Goal: Task Accomplishment & Management: Manage account settings

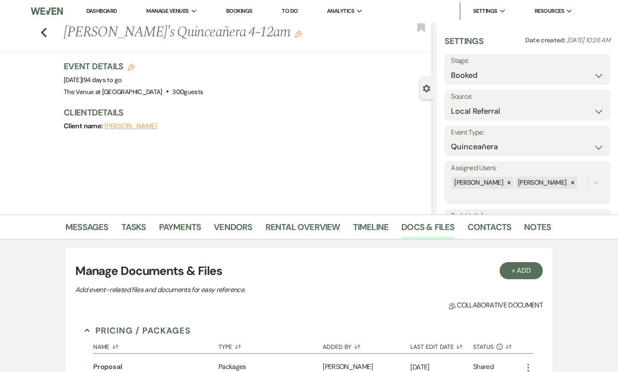
select select "20"
select select "15"
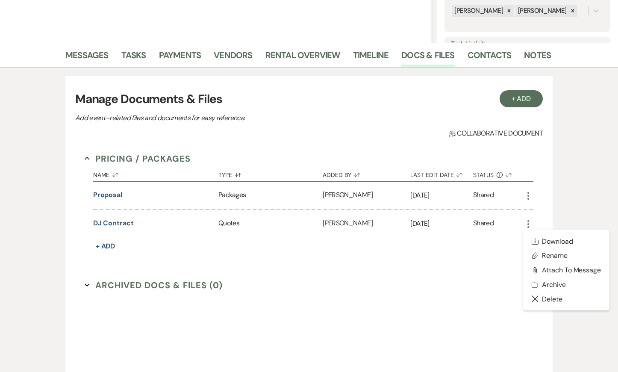
click at [550, 171] on div "+ Add Manage Documents & Files Add event–related files and documents for easy r…" at bounding box center [308, 225] width 487 height 299
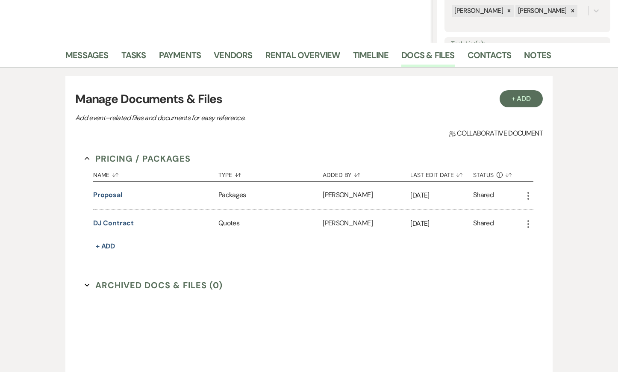
click at [124, 222] on button "DJ Contract" at bounding box center [113, 223] width 41 height 10
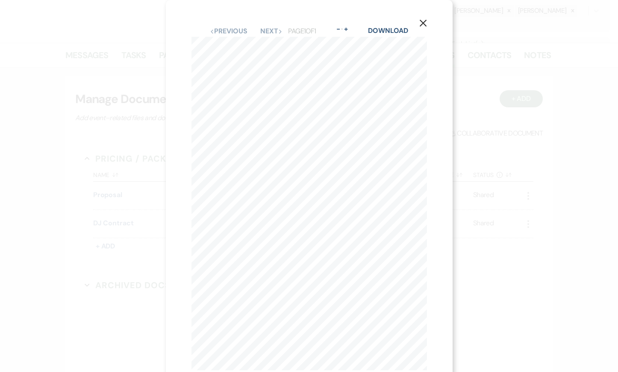
click at [420, 21] on use "button" at bounding box center [422, 23] width 7 height 7
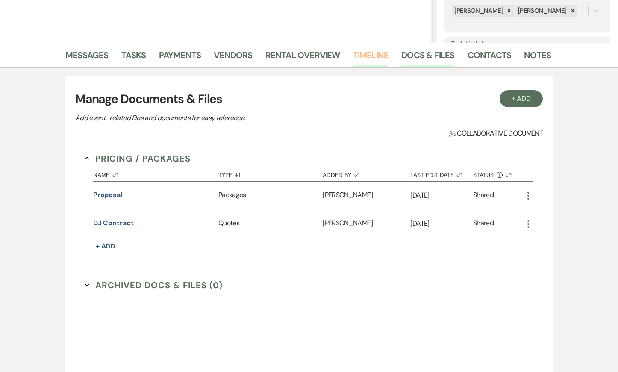
click at [366, 60] on link "Timeline" at bounding box center [371, 57] width 36 height 19
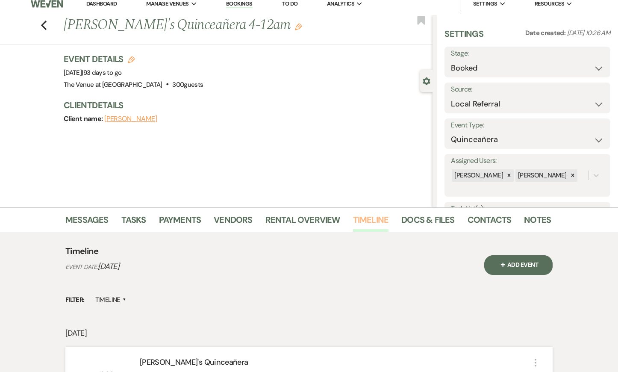
scroll to position [10, 0]
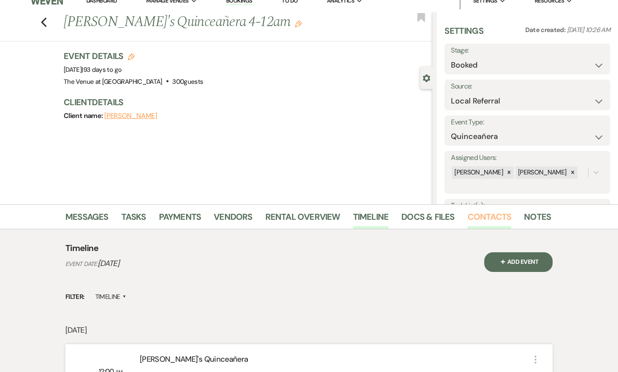
click at [467, 216] on link "Contacts" at bounding box center [489, 219] width 44 height 19
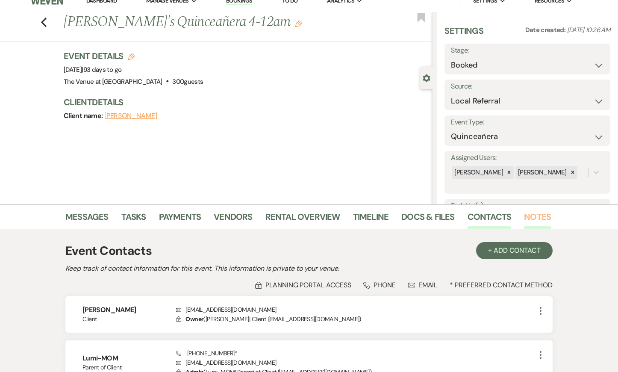
click at [543, 216] on link "Notes" at bounding box center [537, 219] width 27 height 19
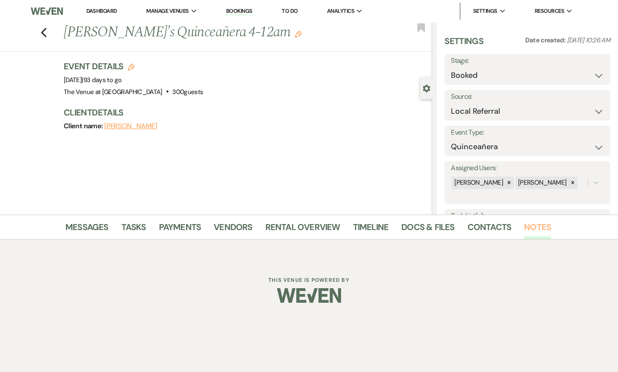
click at [531, 224] on link "Notes" at bounding box center [537, 229] width 27 height 19
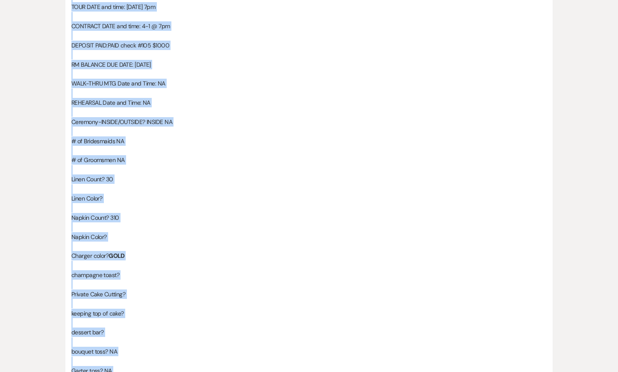
scroll to position [532, 0]
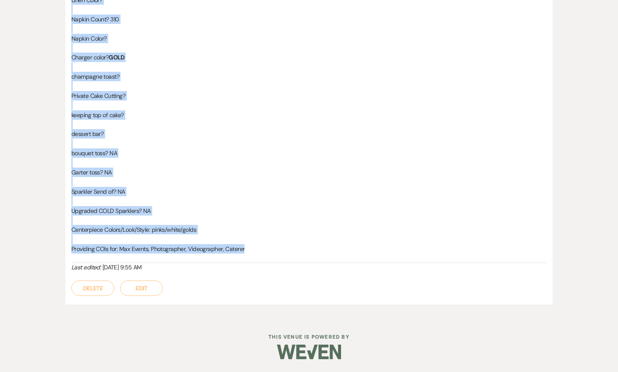
drag, startPoint x: 72, startPoint y: 197, endPoint x: 267, endPoint y: 251, distance: 202.0
click at [267, 251] on div "VENDORS: Max Events, [PERSON_NAME]/[PERSON_NAME] **They're providing a LIVE BAN…" at bounding box center [308, 14] width 475 height 497
copy div "VENDORS: Max Events, [PERSON_NAME]/[PERSON_NAME] **They're providing a LIVE BAN…"
click at [36, 106] on div "Messages Tasks Payments Vendors Rental Overview Timeline Docs & Files Contacts …" at bounding box center [309, -1] width 618 height 635
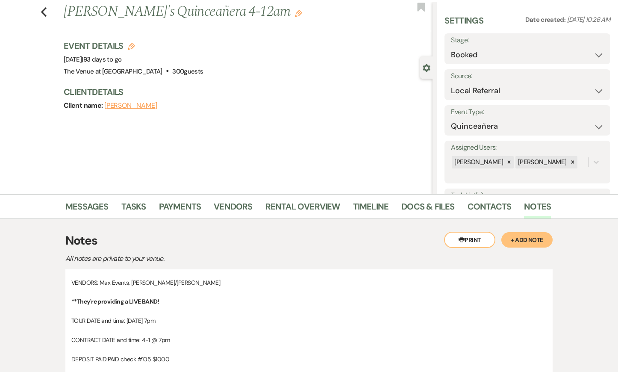
scroll to position [0, 0]
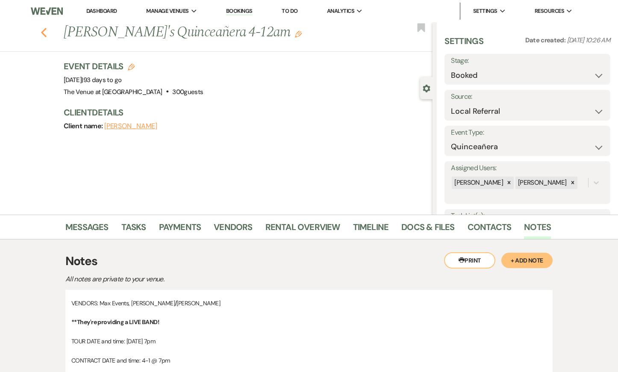
click at [42, 32] on use "button" at bounding box center [44, 32] width 6 height 9
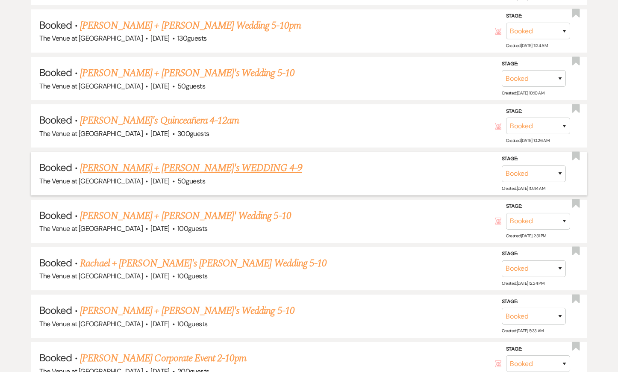
scroll to position [951, 0]
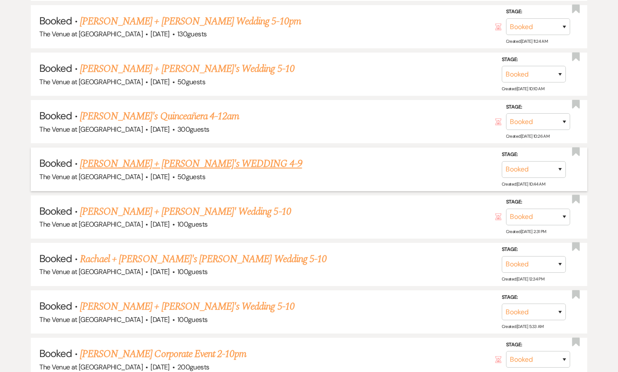
click at [105, 158] on link "[PERSON_NAME] + [PERSON_NAME]'s WEDDING 4-9" at bounding box center [191, 163] width 222 height 15
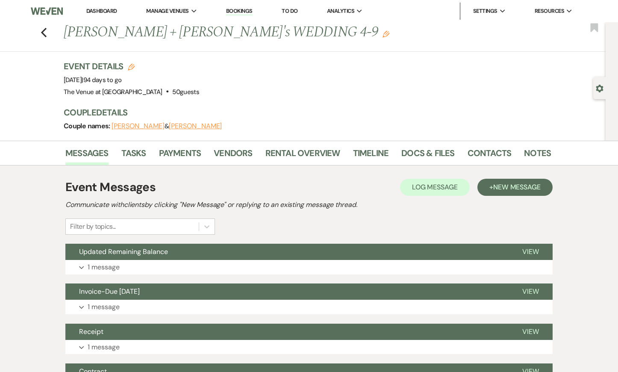
click at [600, 84] on button "Gear Settings" at bounding box center [600, 88] width 8 height 8
select select "6"
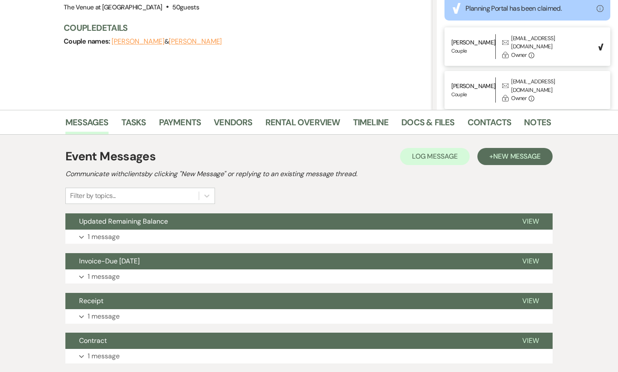
scroll to position [247, 0]
click at [532, 41] on div "[EMAIL_ADDRESS][DOMAIN_NAME]" at bounding box center [552, 42] width 82 height 17
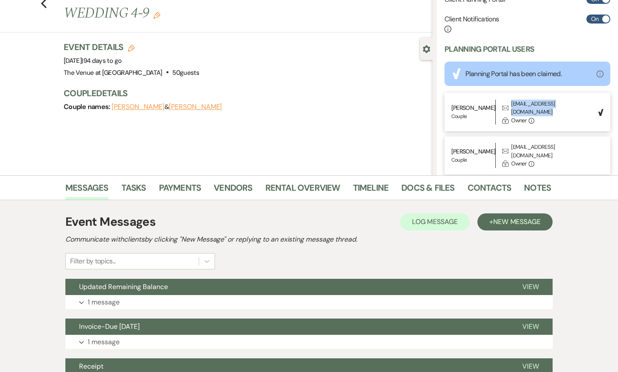
scroll to position [30, 0]
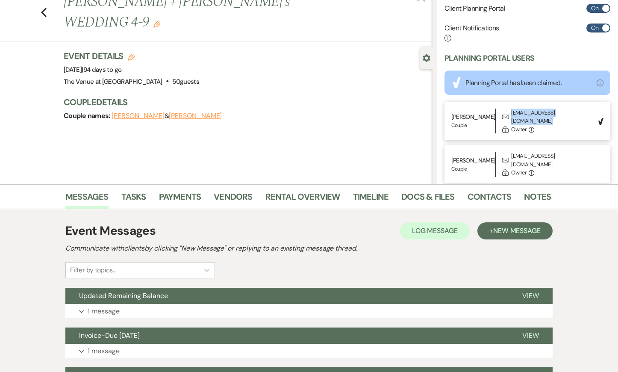
click at [152, 112] on button "[PERSON_NAME]" at bounding box center [138, 115] width 53 height 7
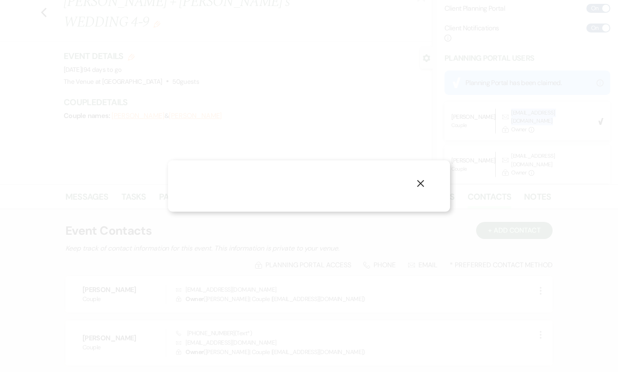
select select "1"
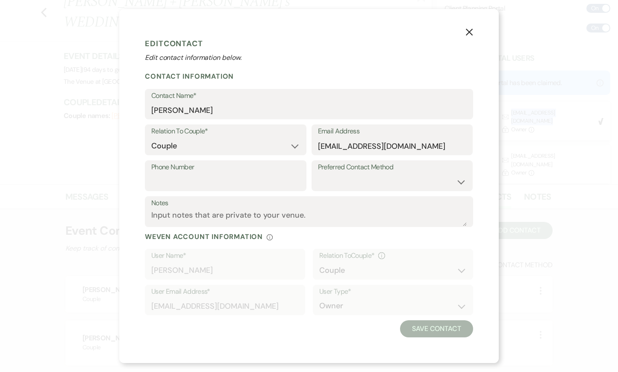
click at [466, 31] on icon "X" at bounding box center [469, 32] width 8 height 8
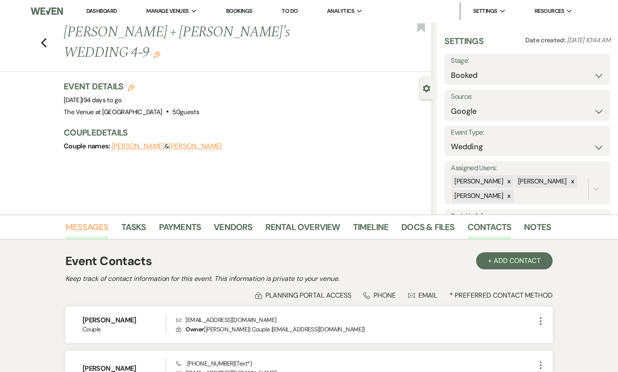
click at [83, 229] on link "Messages" at bounding box center [86, 229] width 43 height 19
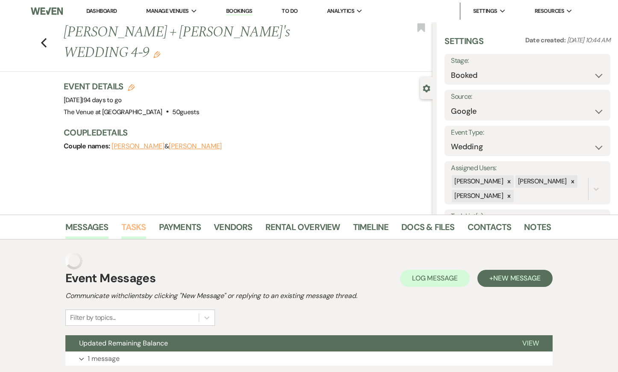
click at [136, 229] on link "Tasks" at bounding box center [133, 229] width 25 height 19
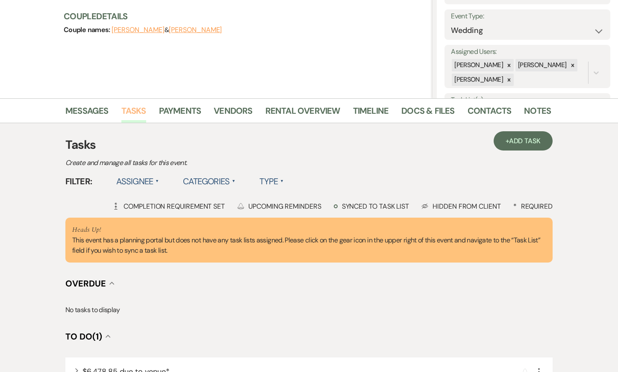
scroll to position [117, 0]
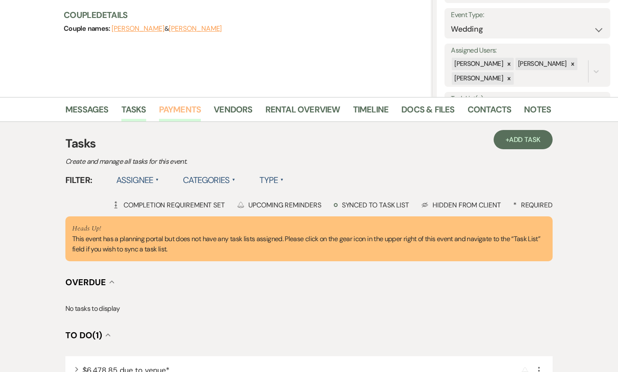
click at [178, 112] on link "Payments" at bounding box center [180, 112] width 42 height 19
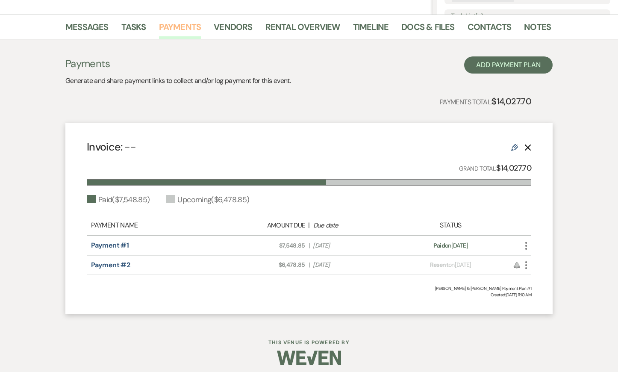
scroll to position [206, 0]
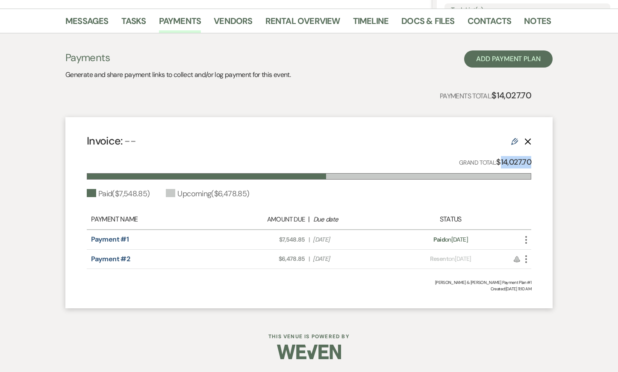
drag, startPoint x: 501, startPoint y: 161, endPoint x: 545, endPoint y: 161, distance: 44.4
click at [545, 161] on div "Invoice: -- Edit Delete Grand Total: $14,027.70 Paid ( $7,548.85 ) Upcoming ( $…" at bounding box center [308, 212] width 487 height 191
copy strong "14,027.70"
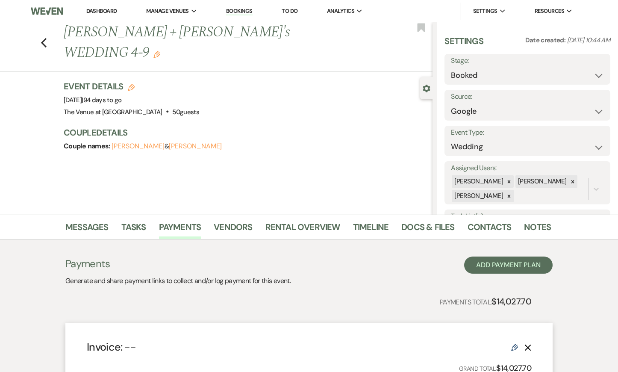
click at [129, 29] on h1 "[PERSON_NAME] + [PERSON_NAME]'s WEDDING 4-9 Edit" at bounding box center [210, 42] width 292 height 41
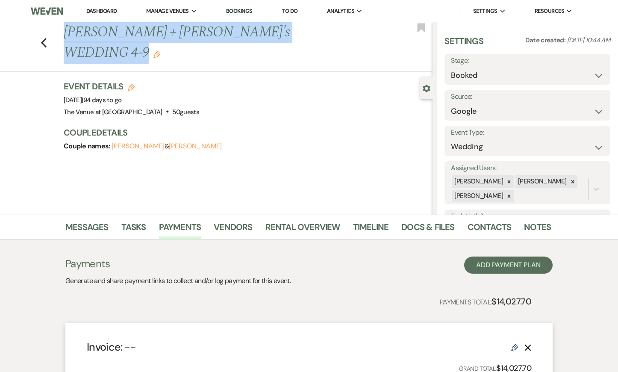
click at [129, 29] on h1 "[PERSON_NAME] + [PERSON_NAME]'s WEDDING 4-9 Edit" at bounding box center [210, 42] width 292 height 41
copy div "Lorem + Ipsu'd SITAMET 0-5 Cons Adipisci Elit Seddoeiu Temporin Utla etdolor: M…"
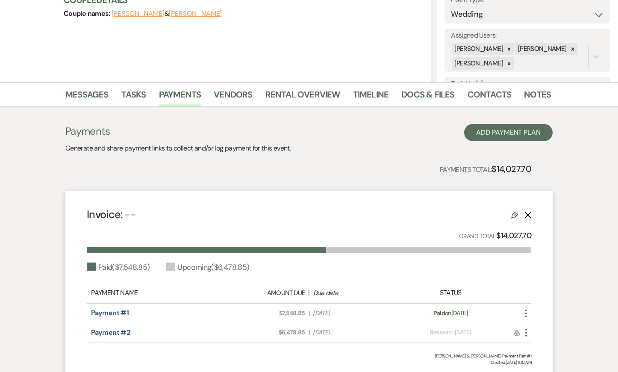
scroll to position [135, 0]
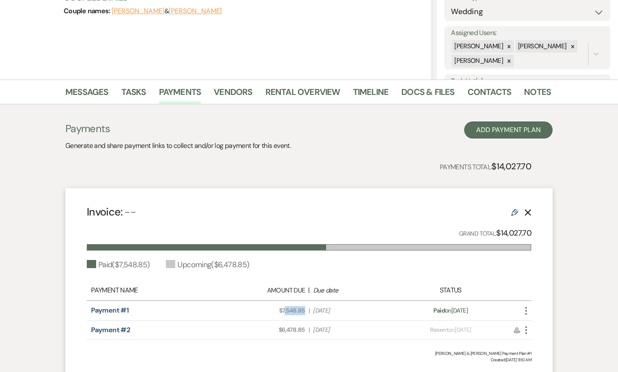
drag, startPoint x: 284, startPoint y: 309, endPoint x: 304, endPoint y: 311, distance: 20.5
click at [304, 311] on span "Amount Due: $7,548.85" at bounding box center [265, 310] width 79 height 9
drag, startPoint x: 282, startPoint y: 310, endPoint x: 310, endPoint y: 311, distance: 28.2
click at [310, 311] on div "Amount Due: $7,548.85 | Due Date [DATE]" at bounding box center [309, 310] width 174 height 9
click at [282, 311] on span "Amount Due: $7,548.85" at bounding box center [265, 310] width 79 height 9
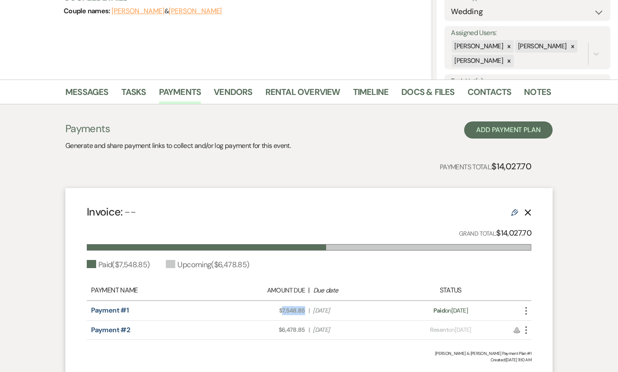
drag, startPoint x: 282, startPoint y: 311, endPoint x: 305, endPoint y: 312, distance: 23.1
click at [305, 312] on div "Amount Due: $7,548.85 | Due Date [DATE]" at bounding box center [309, 310] width 174 height 9
copy span "7,548.85"
click at [290, 97] on link "Rental Overview" at bounding box center [302, 94] width 75 height 19
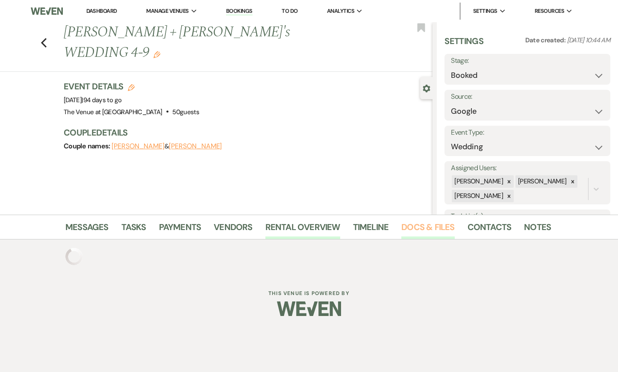
click at [420, 226] on link "Docs & Files" at bounding box center [427, 229] width 53 height 19
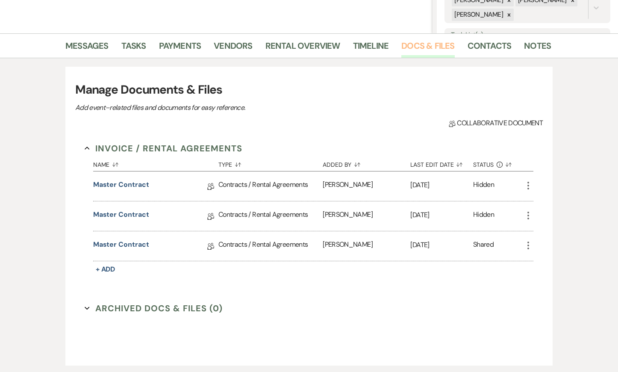
scroll to position [198, 0]
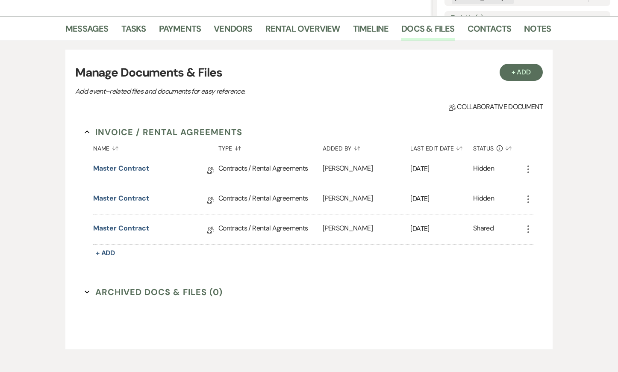
click at [529, 229] on icon "More" at bounding box center [528, 229] width 10 height 10
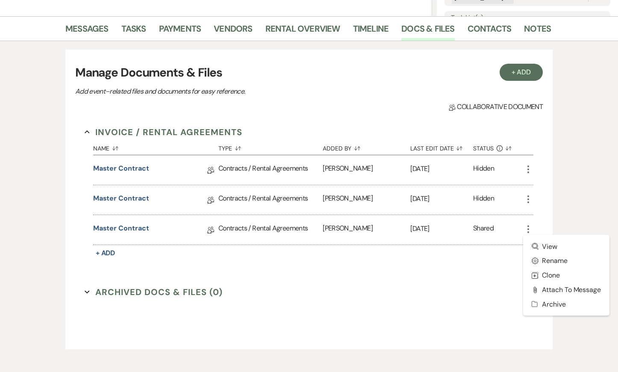
click at [462, 282] on div "Invoice / Rental Agreements Collapse Name Sort Default Type Sort Default Added …" at bounding box center [308, 227] width 467 height 223
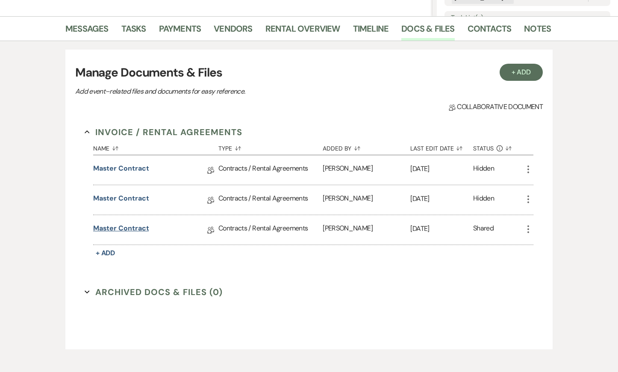
click at [124, 229] on link "Master Contract" at bounding box center [121, 229] width 56 height 13
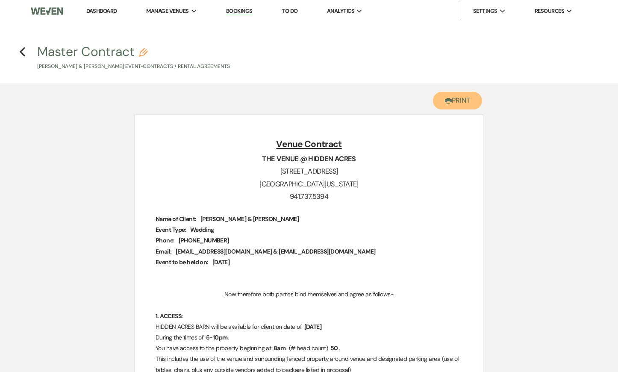
click at [457, 95] on button "Printer Print" at bounding box center [457, 101] width 49 height 18
click at [22, 51] on icon "Previous" at bounding box center [22, 52] width 6 height 10
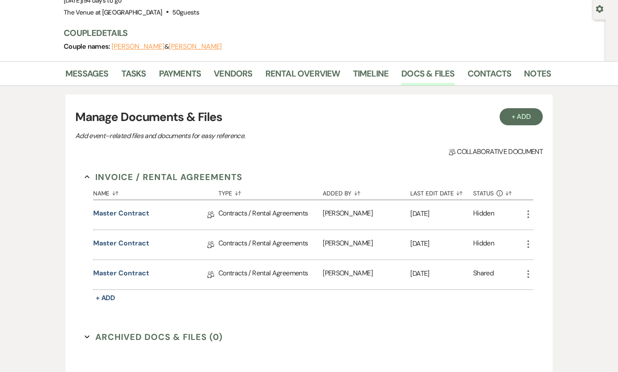
scroll to position [68, 0]
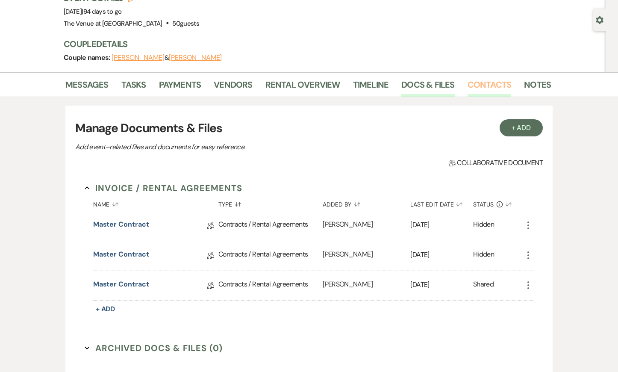
click at [472, 83] on link "Contacts" at bounding box center [489, 87] width 44 height 19
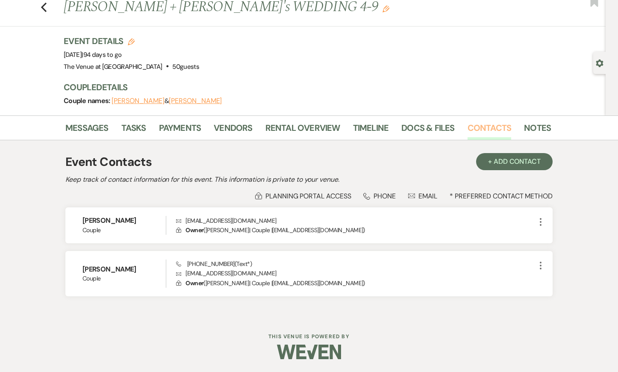
scroll to position [25, 0]
click at [525, 131] on link "Notes" at bounding box center [537, 130] width 27 height 19
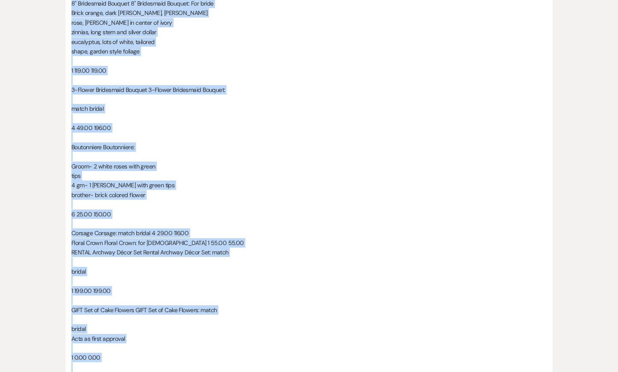
scroll to position [1033, 0]
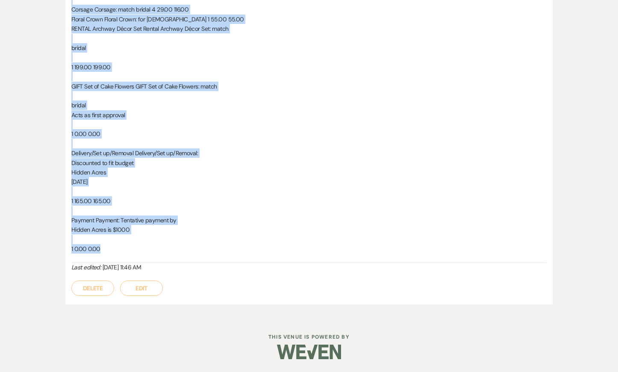
drag, startPoint x: 73, startPoint y: 123, endPoint x: 149, endPoint y: 255, distance: 152.6
copy div "VENDORS: No Video, [PERSON_NAME], [PERSON_NAME], [PERSON_NAME], [PERSON_NAME] P…"
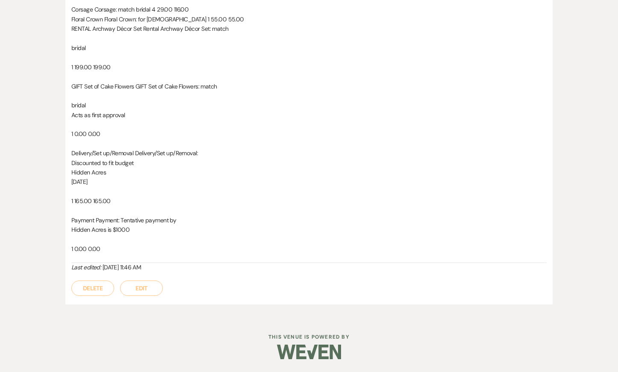
click at [115, 167] on p "Discounted to fit budget" at bounding box center [308, 162] width 475 height 9
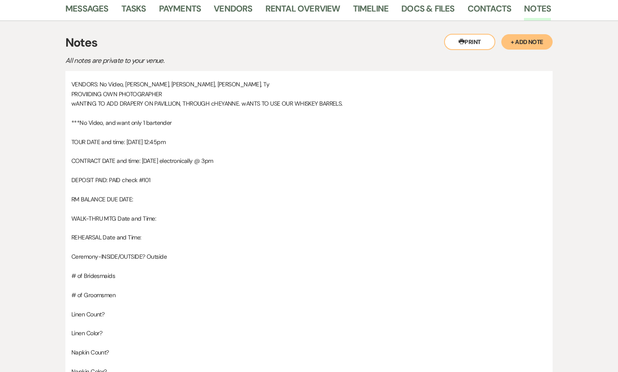
scroll to position [0, 0]
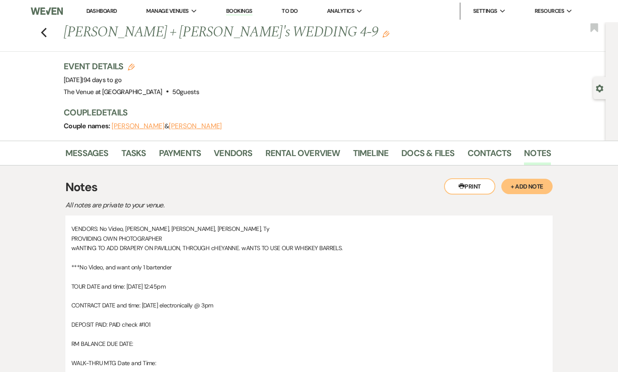
click at [471, 188] on button "Printer Print" at bounding box center [469, 186] width 51 height 16
click at [43, 32] on icon "Previous" at bounding box center [44, 32] width 6 height 10
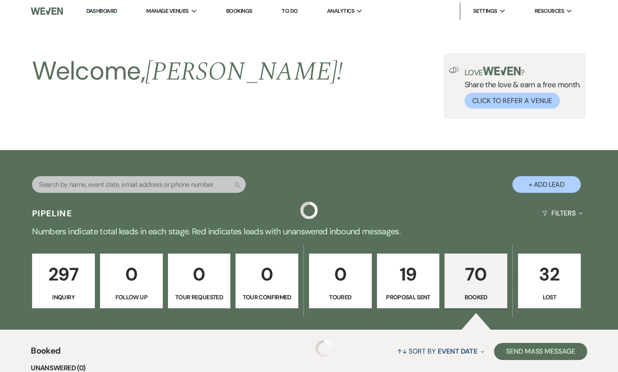
scroll to position [951, 0]
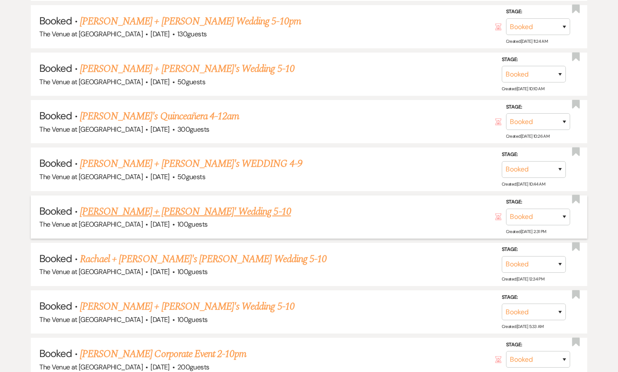
click at [111, 206] on link "[PERSON_NAME] + [PERSON_NAME]' Wedding 5-10" at bounding box center [185, 211] width 211 height 15
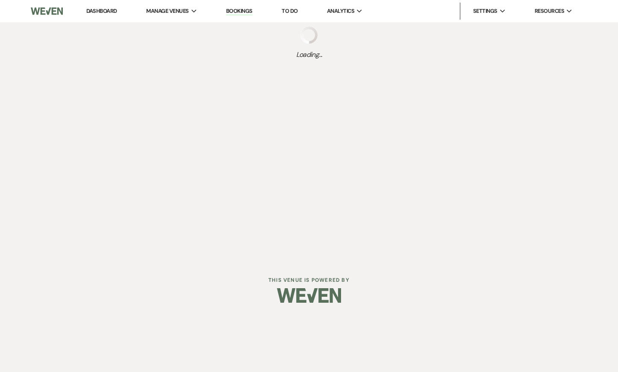
select select "2"
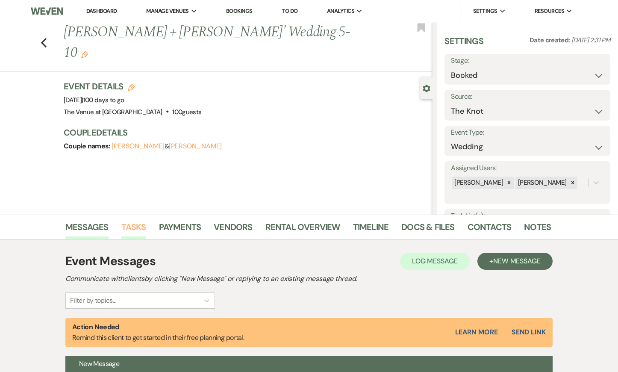
click at [127, 229] on link "Tasks" at bounding box center [133, 229] width 25 height 19
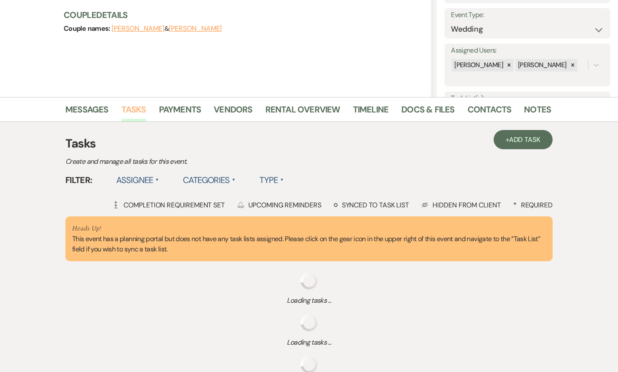
scroll to position [125, 0]
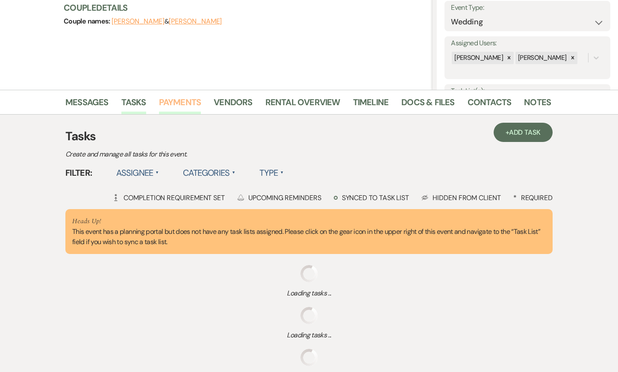
click at [172, 99] on link "Payments" at bounding box center [180, 104] width 42 height 19
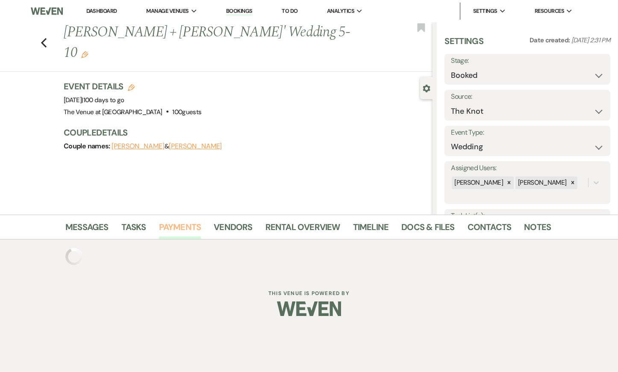
scroll to position [240, 0]
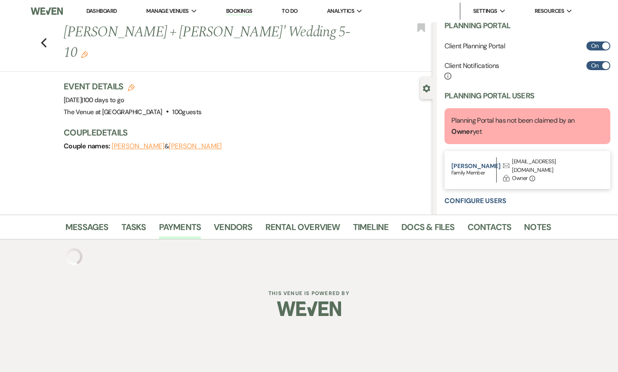
click at [132, 143] on button "[PERSON_NAME]" at bounding box center [138, 146] width 53 height 7
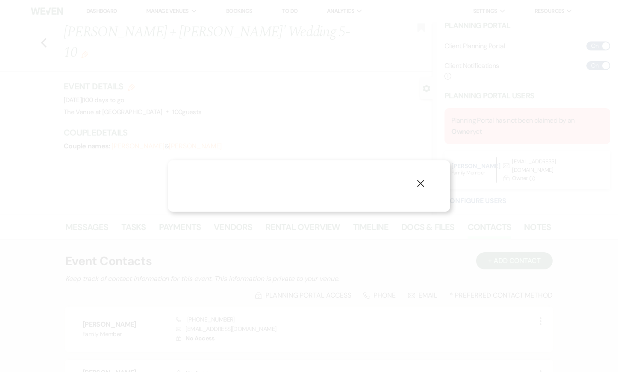
click at [420, 185] on icon "X" at bounding box center [421, 183] width 8 height 8
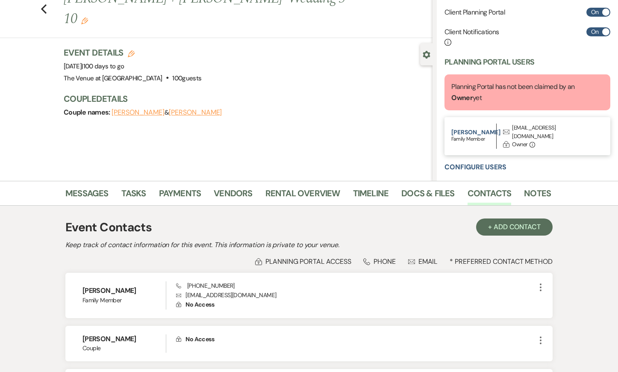
scroll to position [15, 0]
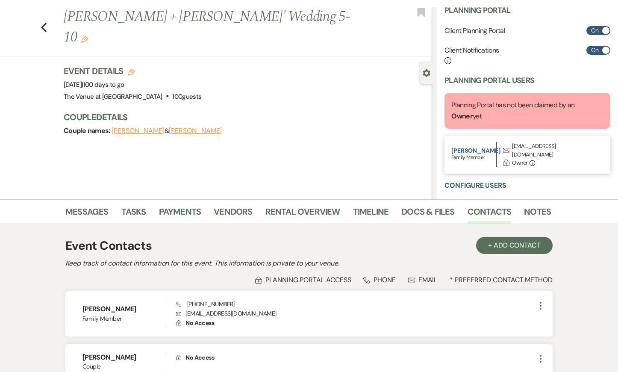
click at [519, 146] on div "[EMAIL_ADDRESS][DOMAIN_NAME]" at bounding box center [553, 150] width 82 height 17
copy div "[EMAIL_ADDRESS][DOMAIN_NAME] Lock"
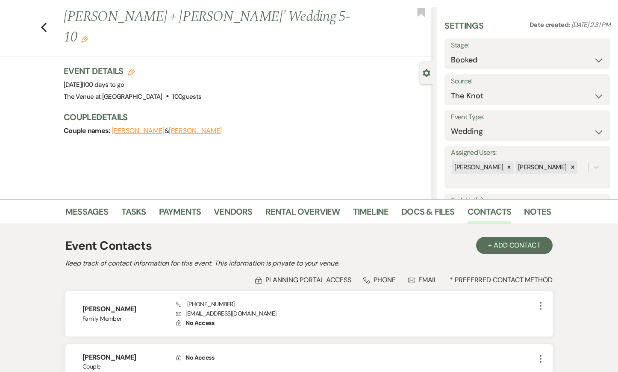
click at [111, 17] on h1 "[PERSON_NAME] + [PERSON_NAME]' Wedding 5-10 Edit" at bounding box center [210, 27] width 292 height 41
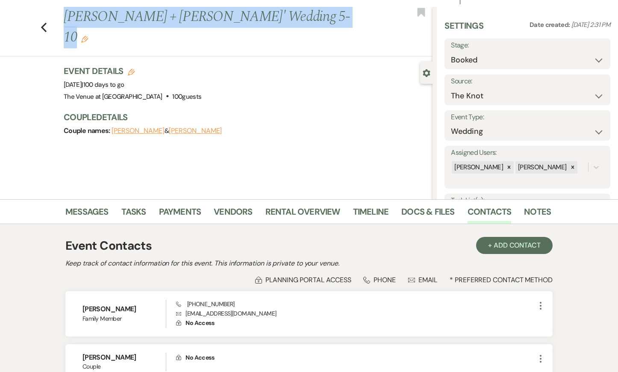
click at [111, 17] on h1 "[PERSON_NAME] + [PERSON_NAME]' Wedding 5-10 Edit" at bounding box center [210, 27] width 292 height 41
copy div "Loremi + Dolors' Ametcon 6-17 Adip Elitsedd Eius Temporin Utlabore Etdo magnaal…"
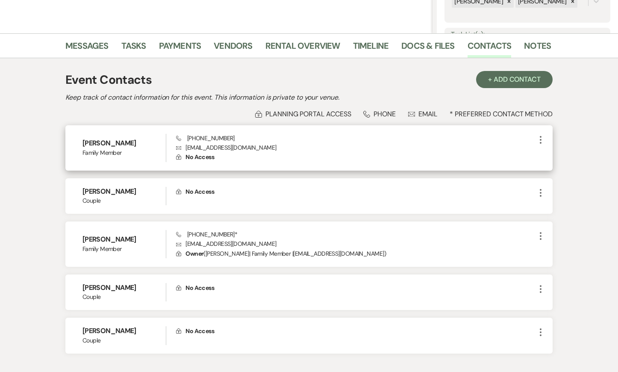
scroll to position [182, 0]
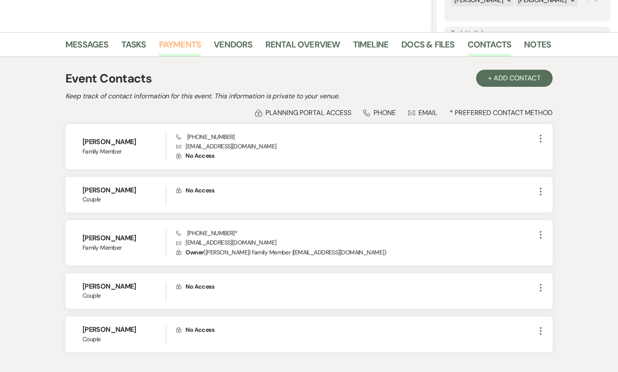
click at [167, 41] on link "Payments" at bounding box center [180, 47] width 42 height 19
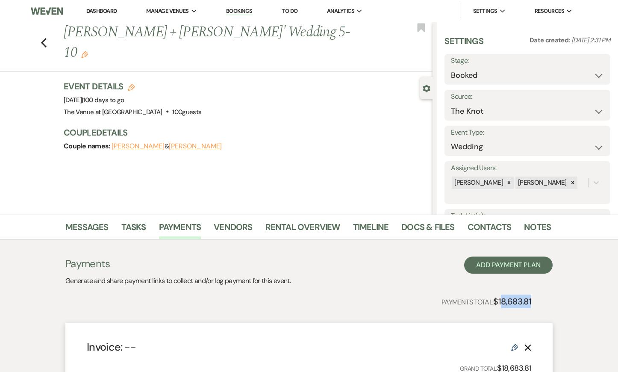
drag, startPoint x: 500, startPoint y: 302, endPoint x: 537, endPoint y: 301, distance: 36.7
click at [494, 303] on strong "$18,683.81" at bounding box center [512, 301] width 38 height 11
drag, startPoint x: 498, startPoint y: 302, endPoint x: 541, endPoint y: 299, distance: 43.7
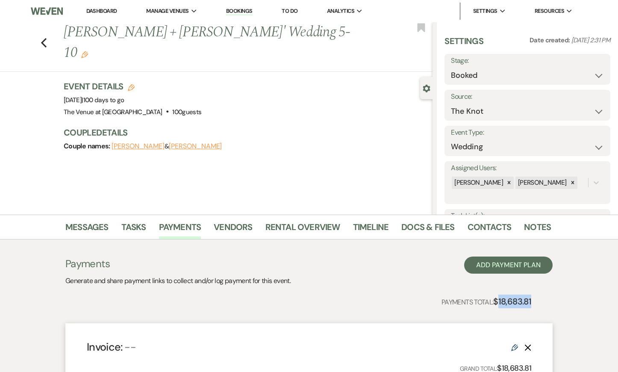
copy strong "18,683.81"
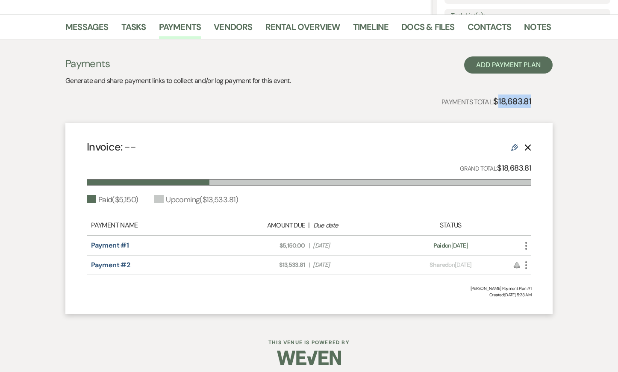
scroll to position [206, 0]
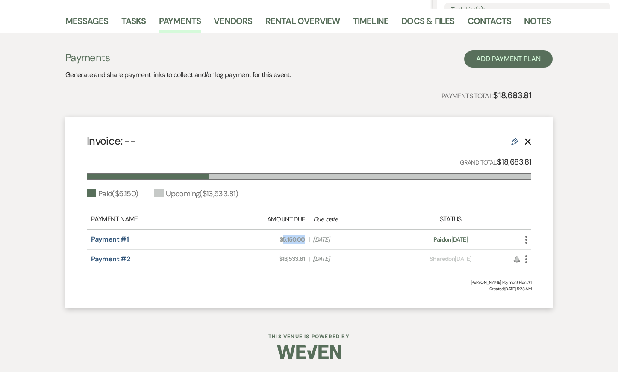
drag, startPoint x: 282, startPoint y: 239, endPoint x: 305, endPoint y: 239, distance: 23.1
click at [305, 239] on div "Amount Due: $5,150.00 | Due Date [DATE]" at bounding box center [309, 239] width 174 height 9
copy span "5,150.00"
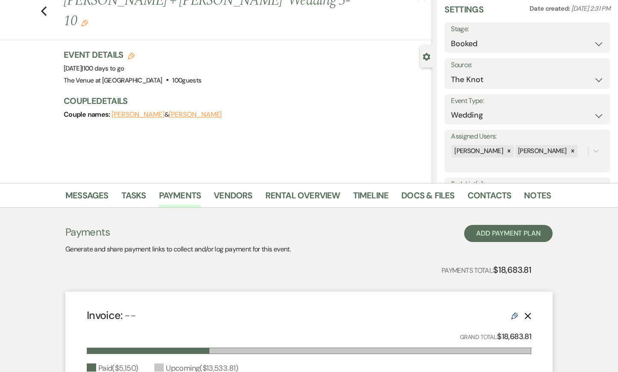
scroll to position [41, 0]
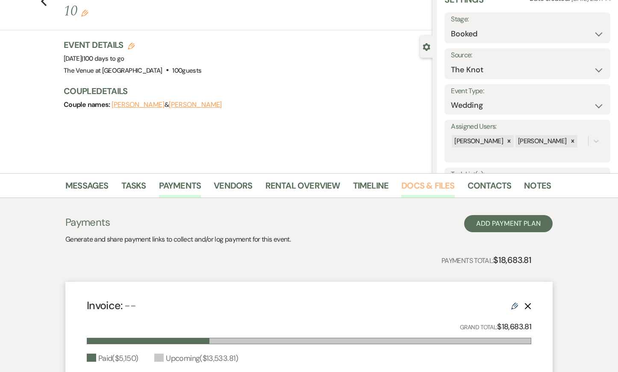
click at [408, 188] on link "Docs & Files" at bounding box center [427, 188] width 53 height 19
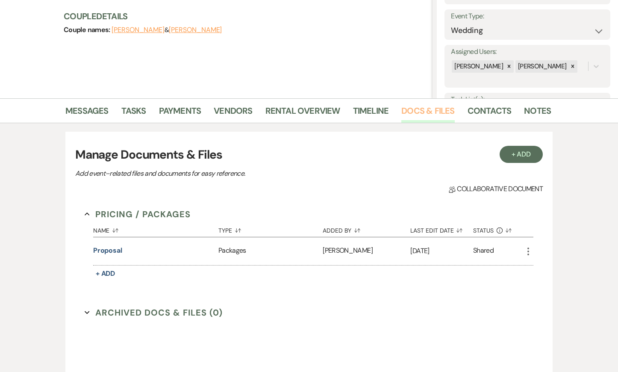
scroll to position [133, 0]
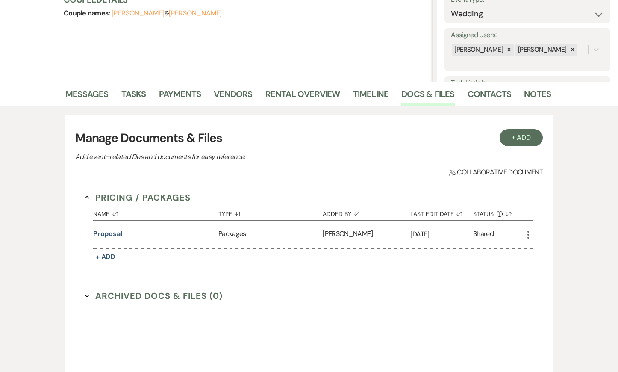
click at [530, 230] on icon "More" at bounding box center [528, 234] width 10 height 10
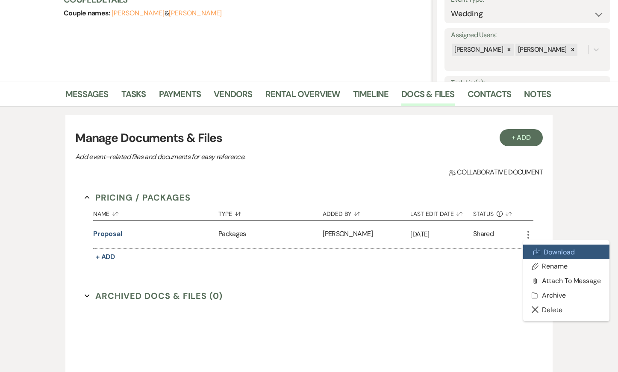
click at [542, 252] on link "Download Download" at bounding box center [566, 251] width 86 height 15
click at [529, 91] on link "Notes" at bounding box center [537, 96] width 27 height 19
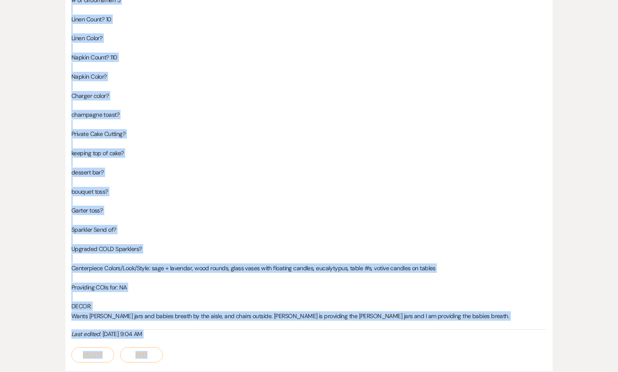
scroll to position [561, 0]
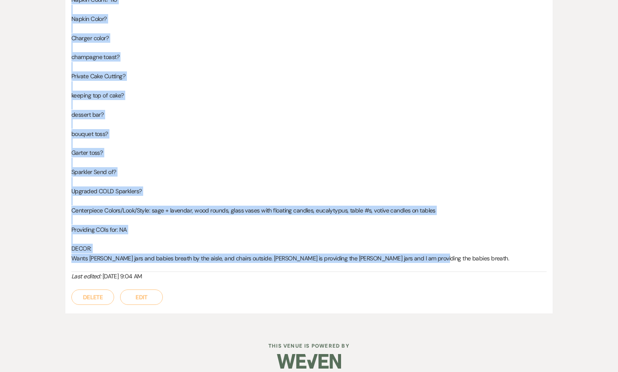
drag, startPoint x: 71, startPoint y: 159, endPoint x: 263, endPoint y: 261, distance: 217.5
click at [263, 261] on div "Having HARPIST play for ceremony!!! VENDORS: [PERSON_NAME] (1 bouquet, 1 boutei…" at bounding box center [308, 20] width 487 height 585
copy div "Having HARPIST play for ceremony!!! VENDORS: [PERSON_NAME] (1 bouquet, 1 boutei…"
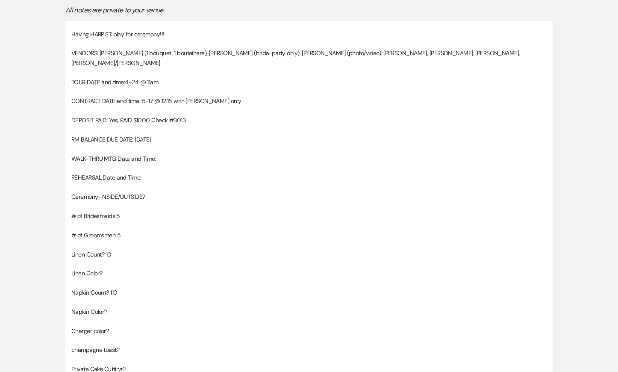
scroll to position [0, 0]
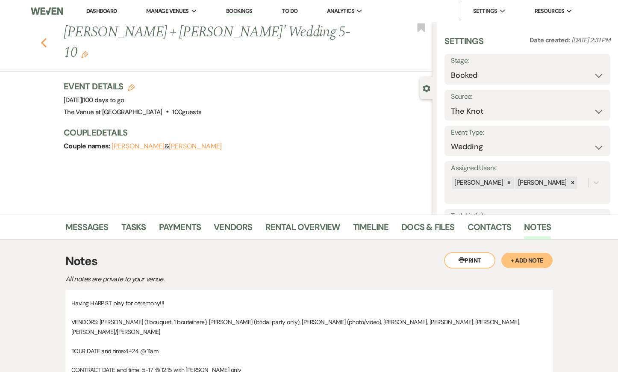
click at [41, 38] on icon "Previous" at bounding box center [44, 43] width 6 height 10
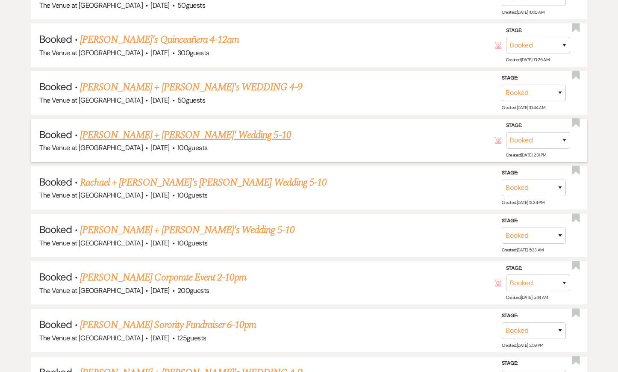
scroll to position [1029, 0]
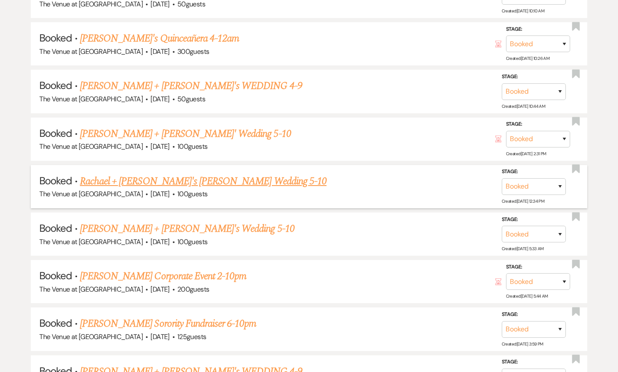
click at [94, 176] on link "Rachael + [PERSON_NAME]'s [PERSON_NAME] Wedding 5-10" at bounding box center [203, 180] width 247 height 15
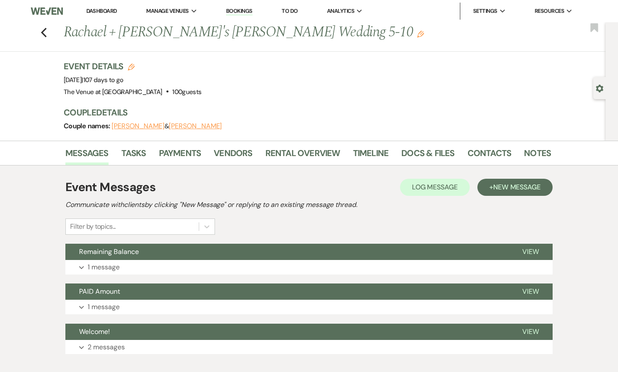
click at [599, 85] on use "button" at bounding box center [599, 89] width 7 height 8
select select "12"
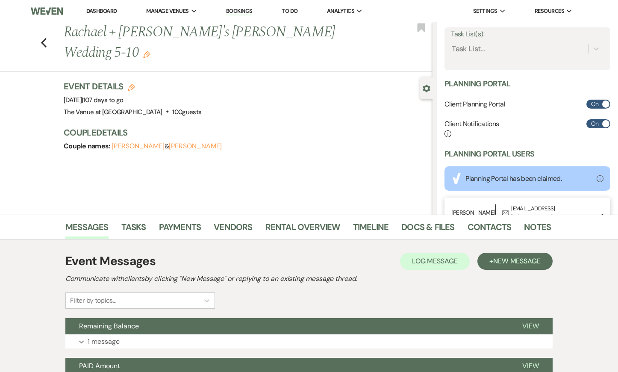
scroll to position [220, 0]
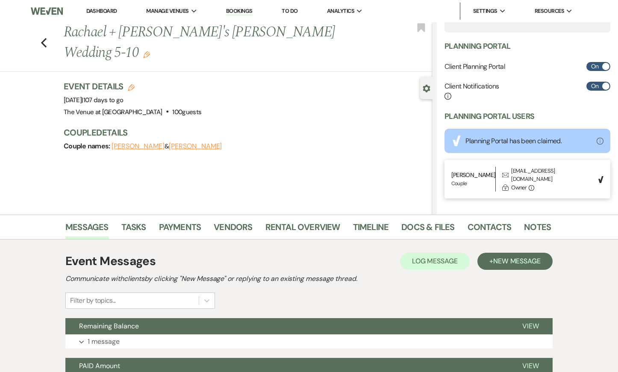
click at [524, 170] on div "[EMAIL_ADDRESS][DOMAIN_NAME]" at bounding box center [552, 175] width 82 height 17
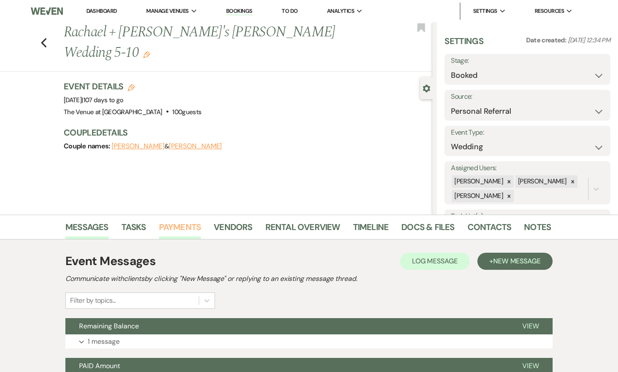
click at [172, 226] on link "Payments" at bounding box center [180, 229] width 42 height 19
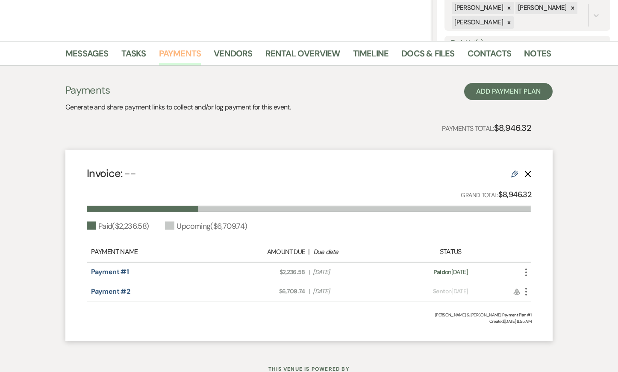
scroll to position [174, 0]
drag, startPoint x: 502, startPoint y: 194, endPoint x: 538, endPoint y: 195, distance: 35.9
click at [538, 195] on div "Invoice: -- Edit Delete Grand Total: $8,946.32 Paid ( $2,236.58 ) Upcoming ( $6…" at bounding box center [308, 244] width 487 height 191
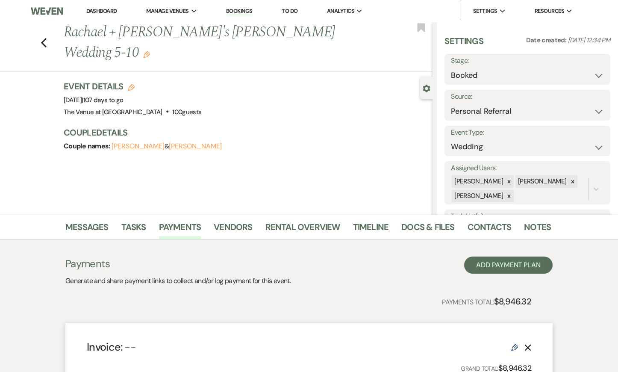
click at [91, 34] on h1 "Rachael + [PERSON_NAME]'s [PERSON_NAME] Wedding 5-10 Edit" at bounding box center [210, 42] width 292 height 41
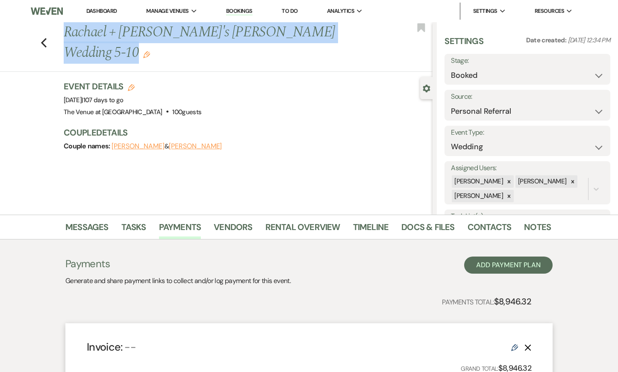
click at [91, 34] on h1 "Rachael + [PERSON_NAME]'s [PERSON_NAME] Wedding 5-10 Edit" at bounding box center [210, 42] width 292 height 41
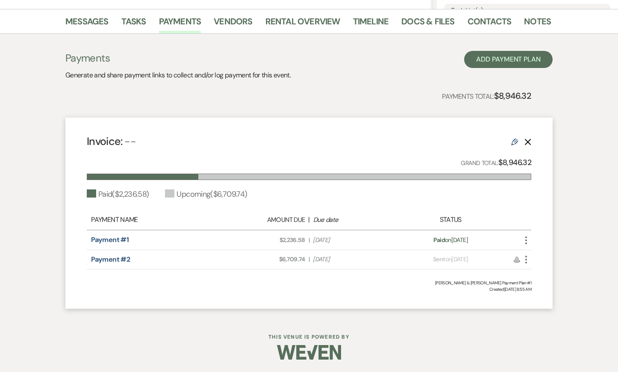
scroll to position [206, 0]
drag, startPoint x: 282, startPoint y: 241, endPoint x: 306, endPoint y: 241, distance: 24.4
click at [306, 241] on div "Amount Due: $2,236.58 | Due Date [DATE]" at bounding box center [309, 239] width 174 height 9
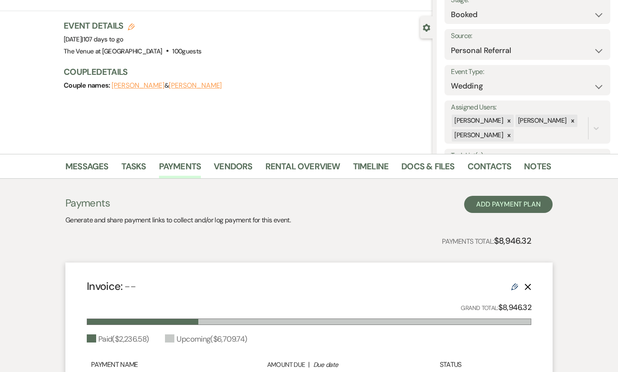
scroll to position [0, 0]
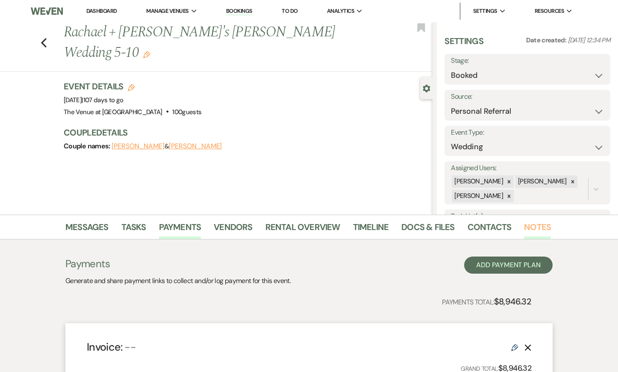
click at [544, 227] on link "Notes" at bounding box center [537, 229] width 27 height 19
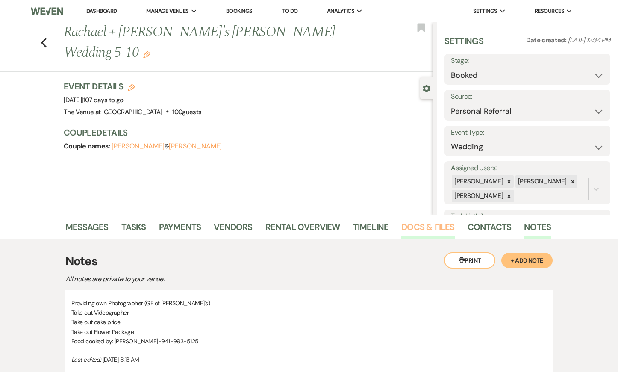
click at [415, 225] on link "Docs & Files" at bounding box center [427, 229] width 53 height 19
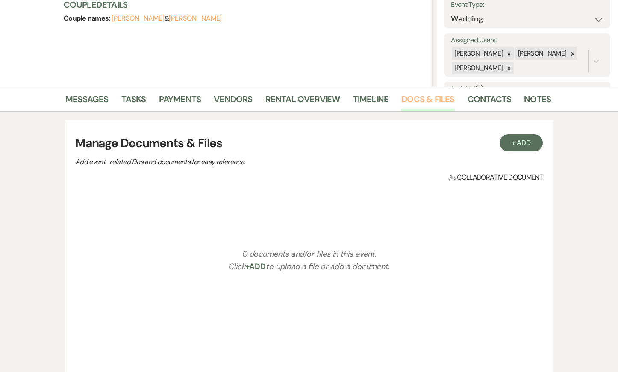
scroll to position [129, 0]
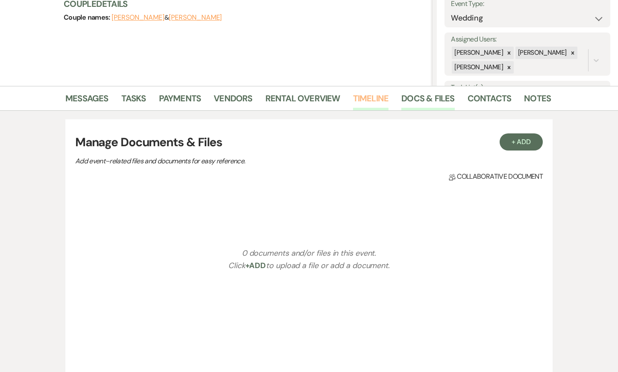
click at [380, 98] on link "Timeline" at bounding box center [371, 100] width 36 height 19
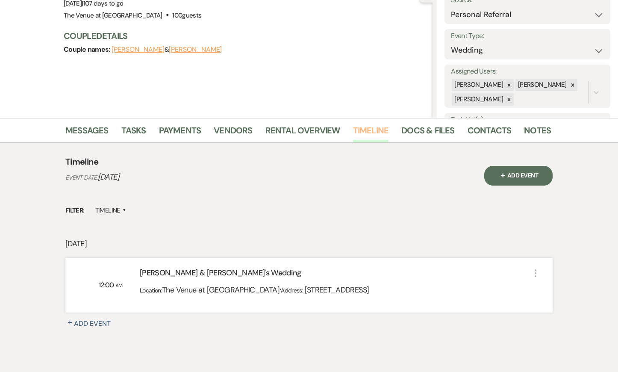
scroll to position [97, 0]
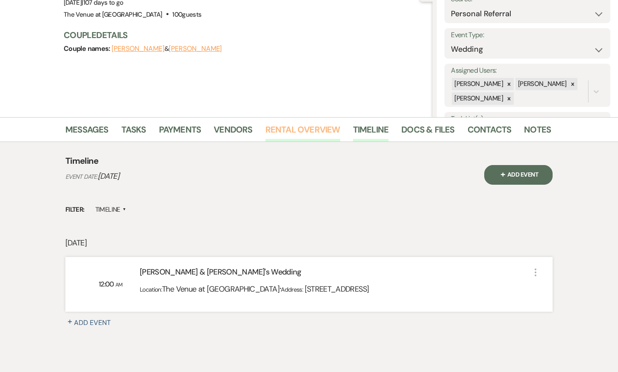
click at [318, 132] on link "Rental Overview" at bounding box center [302, 132] width 75 height 19
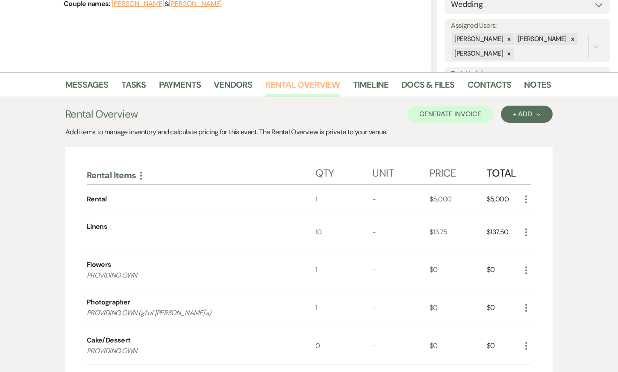
scroll to position [141, 0]
click at [532, 82] on link "Notes" at bounding box center [537, 88] width 27 height 19
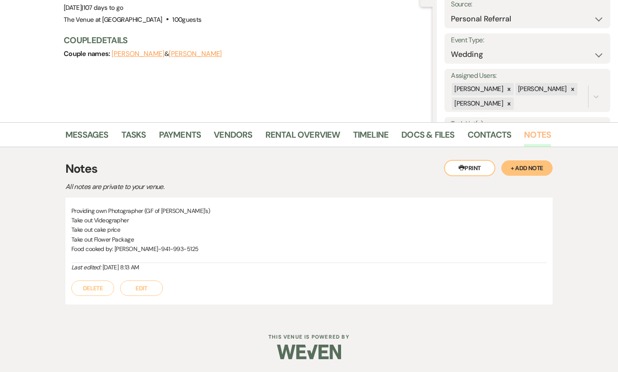
scroll to position [92, 0]
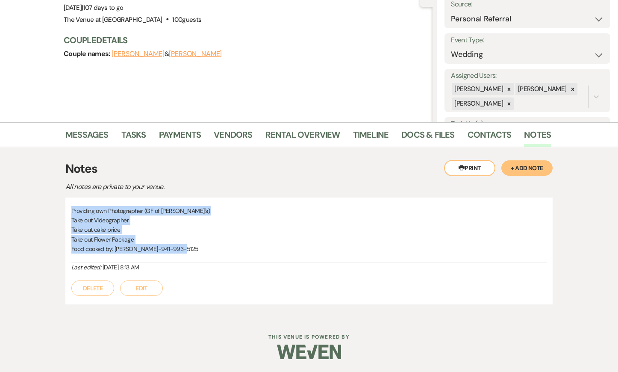
drag, startPoint x: 73, startPoint y: 209, endPoint x: 192, endPoint y: 254, distance: 127.5
click at [192, 254] on div "Providing own Photographer (GF of [PERSON_NAME]'s) Take out Videographer Take o…" at bounding box center [308, 234] width 475 height 57
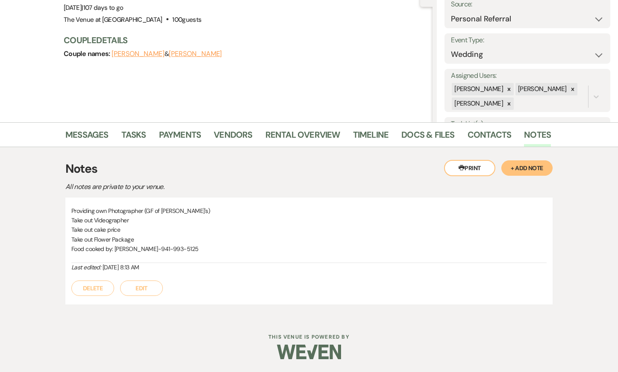
click at [203, 160] on h3 "Notes" at bounding box center [308, 169] width 487 height 18
click at [136, 135] on link "Tasks" at bounding box center [133, 137] width 25 height 19
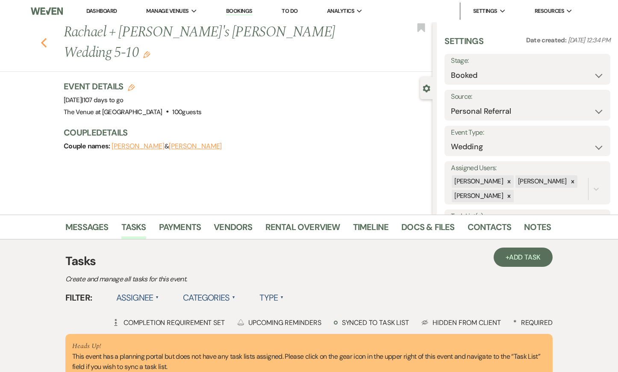
click at [43, 38] on use "button" at bounding box center [44, 42] width 6 height 9
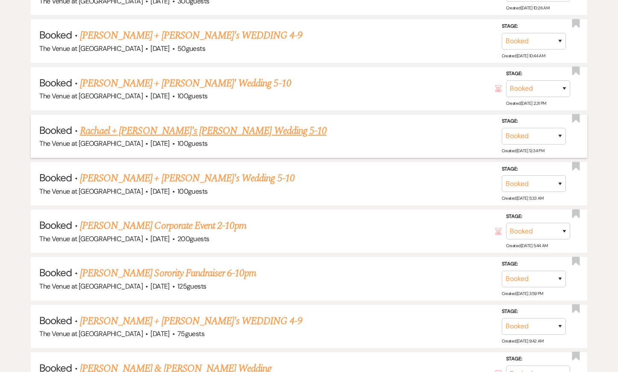
scroll to position [1082, 0]
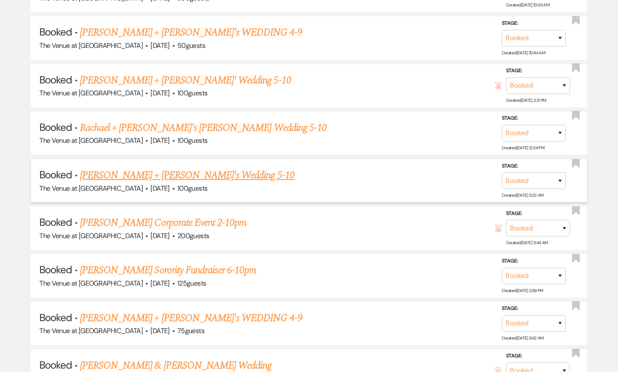
click at [97, 170] on link "[PERSON_NAME] + [PERSON_NAME]'s Wedding 5-10" at bounding box center [187, 174] width 214 height 15
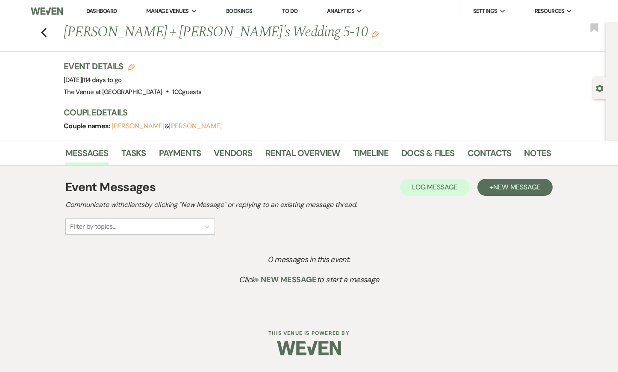
click at [599, 89] on icon "Gear" at bounding box center [600, 89] width 8 height 8
select select "15"
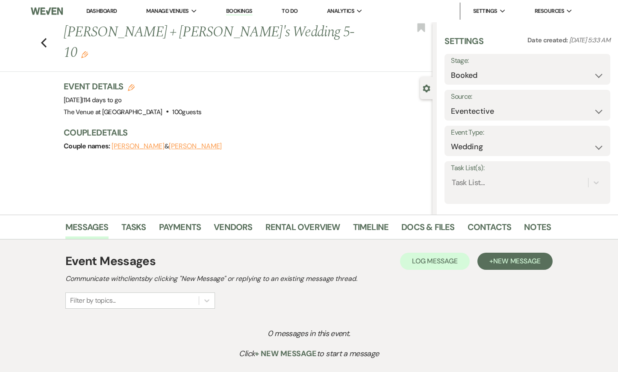
scroll to position [219, 0]
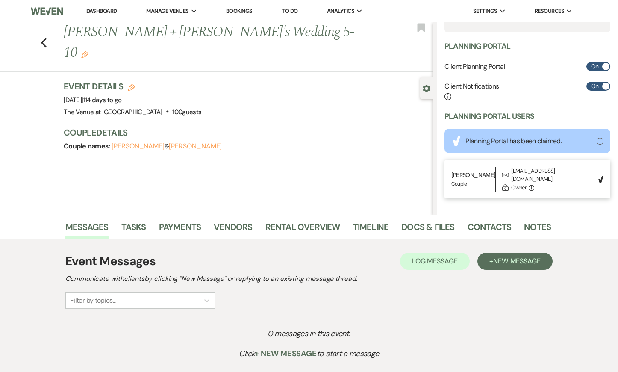
click at [526, 170] on div "[EMAIL_ADDRESS][DOMAIN_NAME]" at bounding box center [552, 175] width 82 height 17
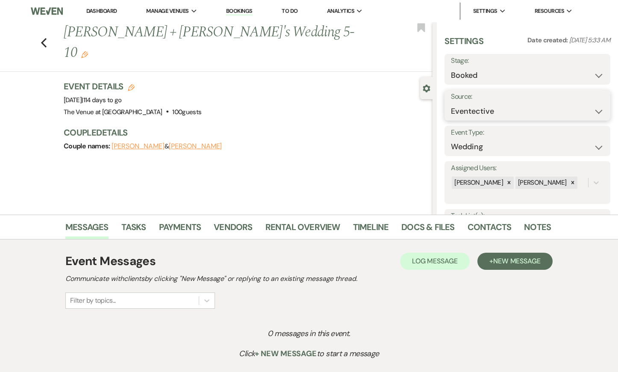
click at [482, 110] on select "Weven Venue Website Instagram Facebook Pinterest Google The Knot Wedding Wire H…" at bounding box center [527, 111] width 153 height 17
drag, startPoint x: 441, startPoint y: 110, endPoint x: 502, endPoint y: 110, distance: 60.2
click at [502, 110] on div "Settings Date created: [DATE] 5:33 AM Stage: Booked Lost Source: Weven Venue We…" at bounding box center [527, 118] width 181 height 192
click at [502, 110] on select "Weven Venue Website Instagram Facebook Pinterest Google The Knot Wedding Wire H…" at bounding box center [527, 111] width 153 height 17
drag, startPoint x: 464, startPoint y: 109, endPoint x: 323, endPoint y: 12, distance: 171.4
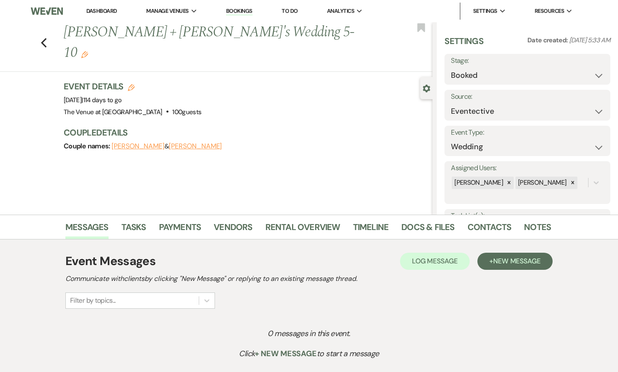
click at [0, 0] on div "Dashboard Manage Venues Expand The Venue at Hidden Acres Bookings To Do Analyti…" at bounding box center [309, 193] width 618 height 387
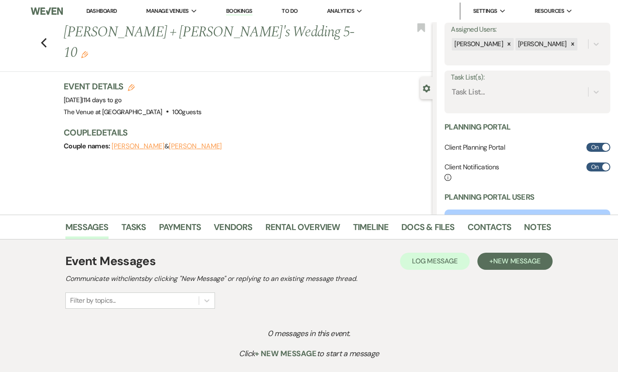
scroll to position [219, 0]
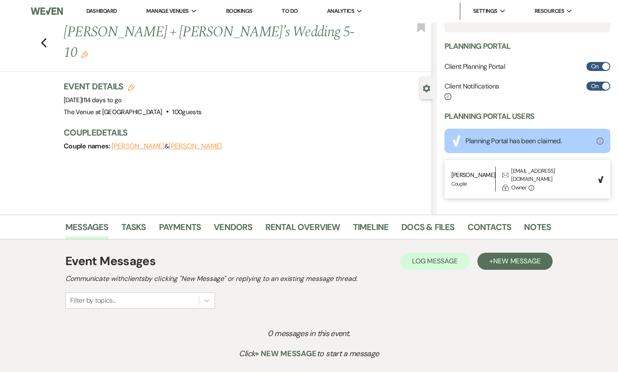
click at [525, 170] on div "[EMAIL_ADDRESS][DOMAIN_NAME]" at bounding box center [552, 175] width 82 height 17
click at [273, 146] on div "Previous [PERSON_NAME] + [PERSON_NAME]'s Wedding 5-10 Edit Bookmark Gear Settin…" at bounding box center [216, 118] width 432 height 192
click at [98, 32] on h1 "[PERSON_NAME] + [PERSON_NAME]'s Wedding 5-10 Edit" at bounding box center [210, 42] width 292 height 41
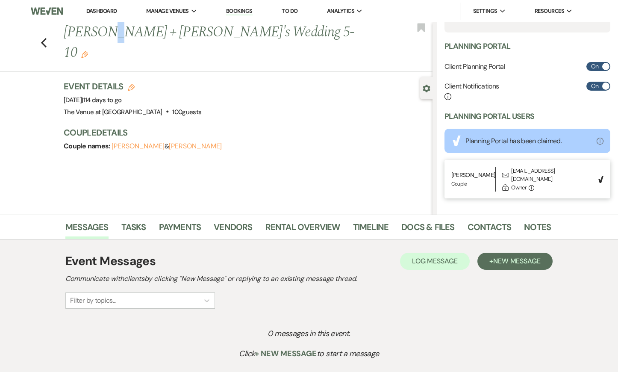
click at [98, 32] on h1 "[PERSON_NAME] + [PERSON_NAME]'s Wedding 5-10 Edit" at bounding box center [210, 42] width 292 height 41
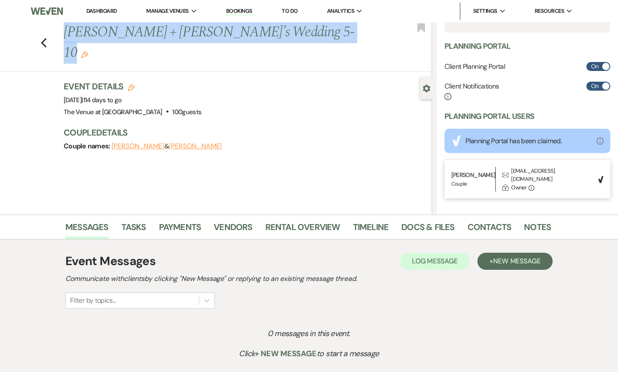
click at [98, 32] on h1 "[PERSON_NAME] + [PERSON_NAME]'s Wedding 5-10 Edit" at bounding box center [210, 42] width 292 height 41
click at [190, 231] on link "Payments" at bounding box center [180, 229] width 42 height 19
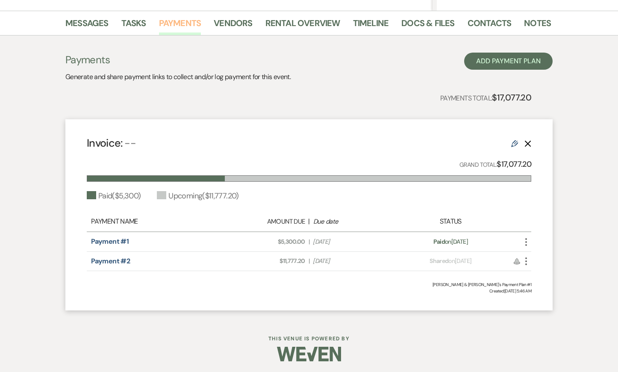
scroll to position [205, 0]
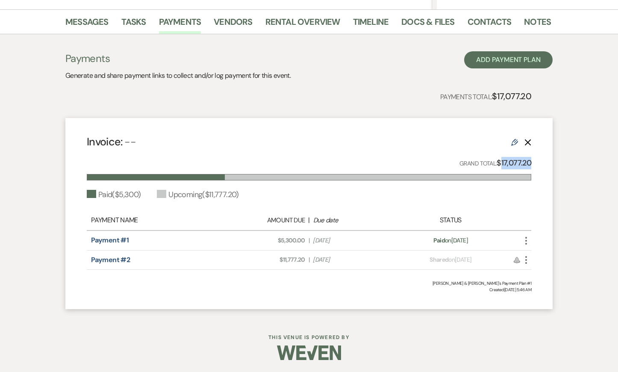
drag, startPoint x: 502, startPoint y: 161, endPoint x: 543, endPoint y: 163, distance: 41.5
click at [543, 163] on div "Invoice: -- Edit Delete Grand Total: $17,077.20 Paid ( $5,300 ) Upcoming ( $11,…" at bounding box center [308, 213] width 487 height 191
drag, startPoint x: 281, startPoint y: 242, endPoint x: 306, endPoint y: 243, distance: 25.2
click at [306, 243] on div "Amount Due: $5,300.00 | Due Date [DATE]" at bounding box center [309, 240] width 174 height 9
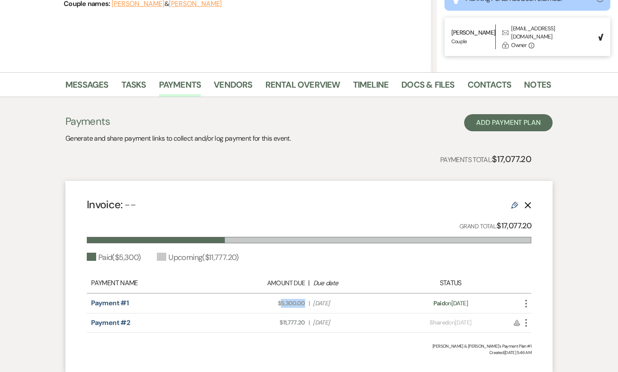
scroll to position [144, 0]
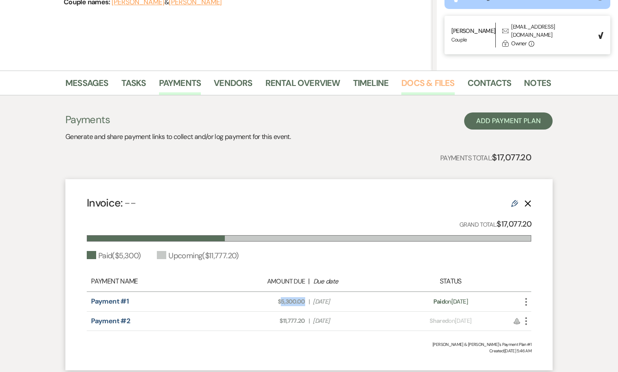
click at [420, 82] on link "Docs & Files" at bounding box center [427, 85] width 53 height 19
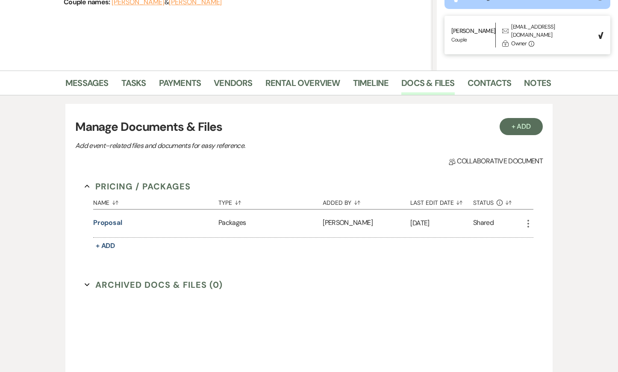
click at [522, 218] on div "Shared" at bounding box center [498, 223] width 50 height 28
click at [527, 222] on icon "More" at bounding box center [528, 223] width 10 height 10
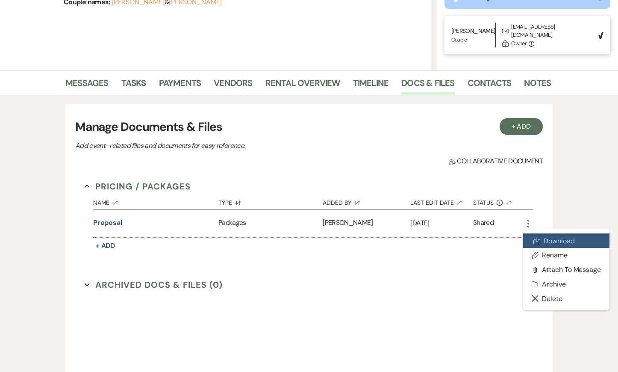
click at [540, 244] on link "Download Download" at bounding box center [566, 240] width 86 height 15
click at [534, 80] on link "Notes" at bounding box center [537, 85] width 27 height 19
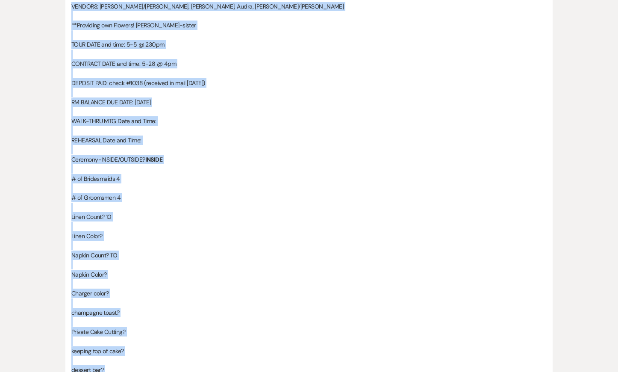
scroll to position [552, 0]
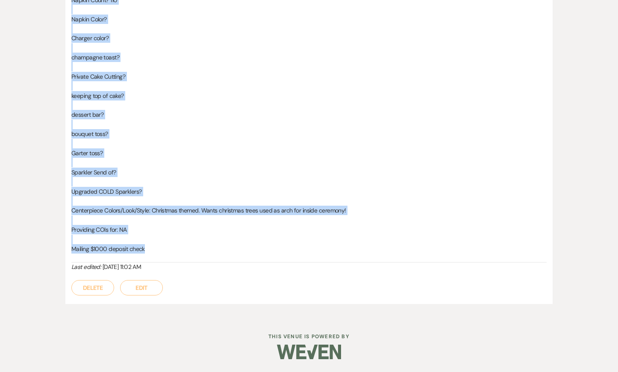
drag, startPoint x: 73, startPoint y: 167, endPoint x: 167, endPoint y: 250, distance: 125.6
click at [167, 250] on div "VENDORS: [PERSON_NAME]/[PERSON_NAME], [PERSON_NAME], [PERSON_NAME], [PERSON_NAM…" at bounding box center [308, 5] width 475 height 516
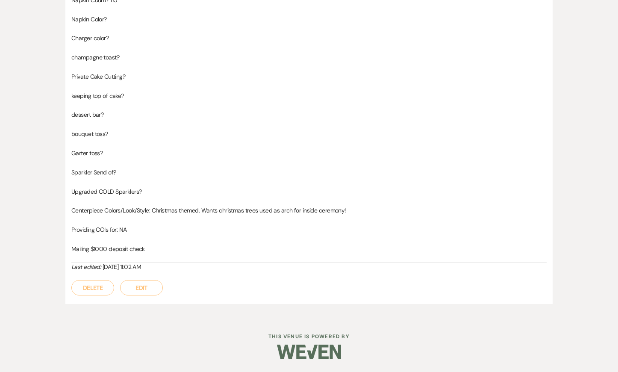
click at [125, 103] on p at bounding box center [308, 104] width 475 height 9
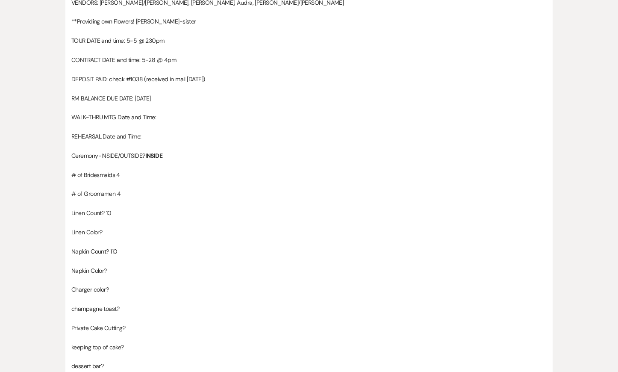
scroll to position [0, 0]
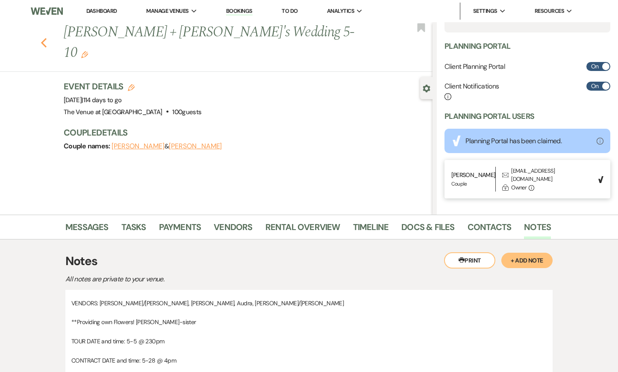
click at [45, 38] on icon "Previous" at bounding box center [44, 43] width 6 height 10
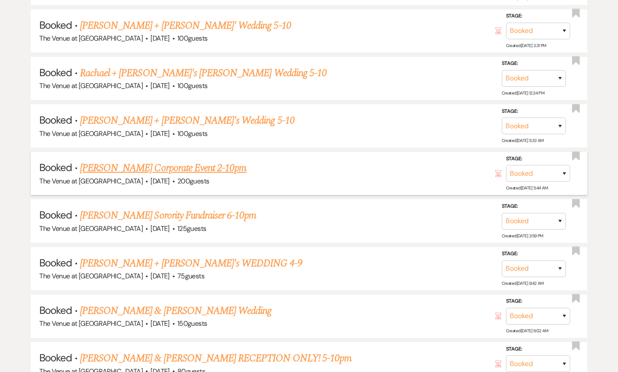
scroll to position [1140, 0]
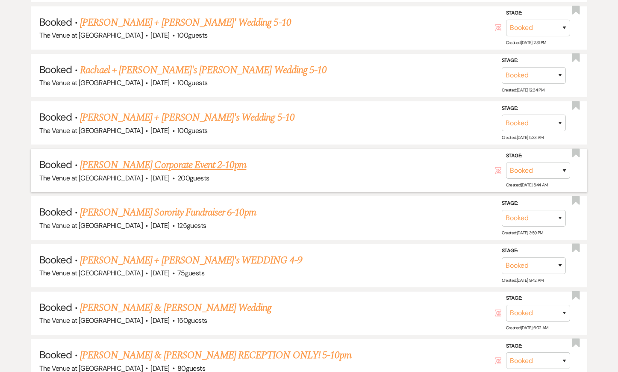
click at [100, 157] on link "[PERSON_NAME] Corporate Event 2-10pm" at bounding box center [163, 164] width 166 height 15
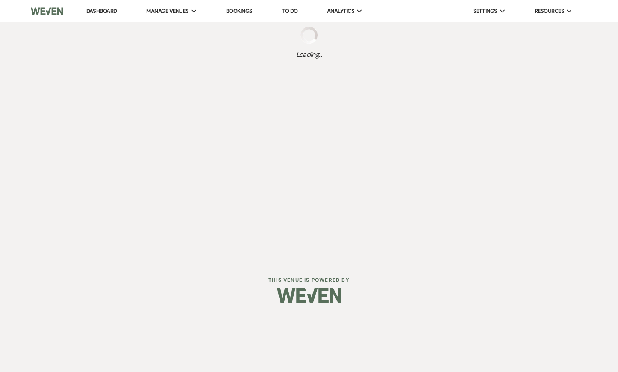
select select "12"
select select "9"
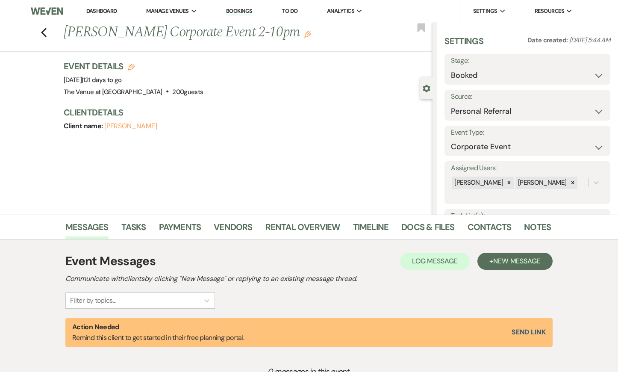
scroll to position [240, 0]
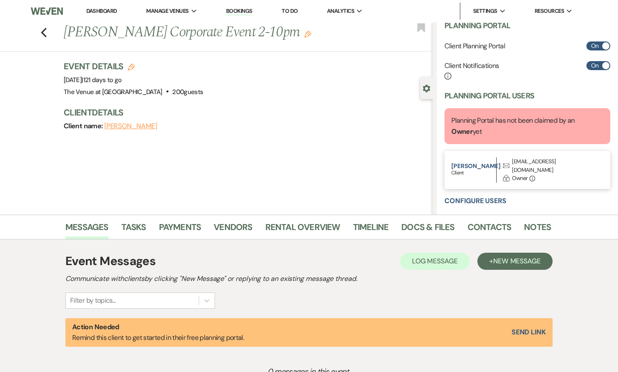
click at [535, 160] on div "[EMAIL_ADDRESS][DOMAIN_NAME]" at bounding box center [553, 165] width 82 height 17
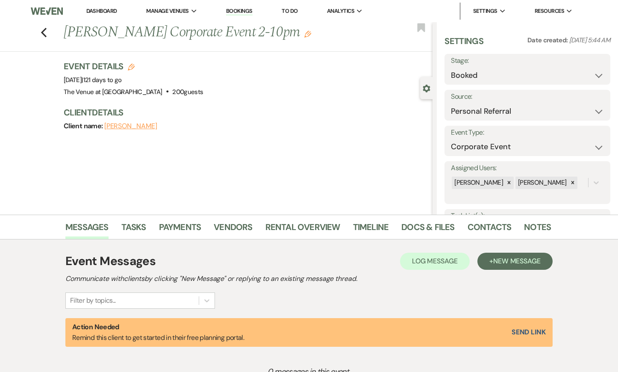
click at [125, 35] on h1 "[PERSON_NAME] Corporate Event 2-10pm Edit" at bounding box center [210, 32] width 292 height 21
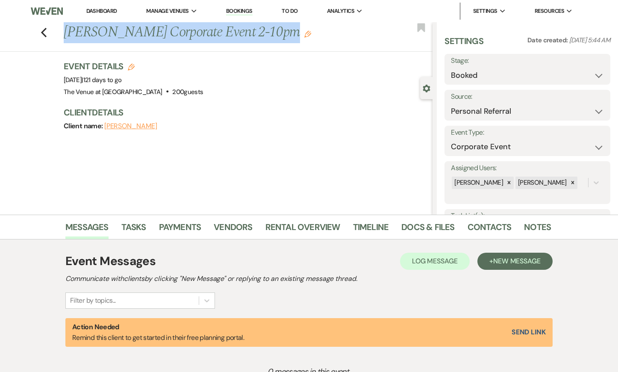
click at [125, 35] on h1 "[PERSON_NAME] Corporate Event 2-10pm Edit" at bounding box center [210, 32] width 292 height 21
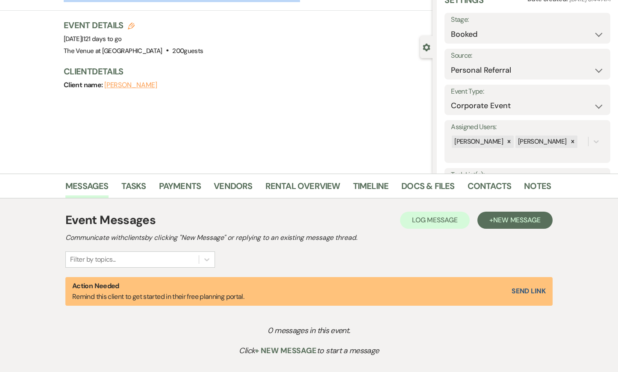
scroll to position [42, 0]
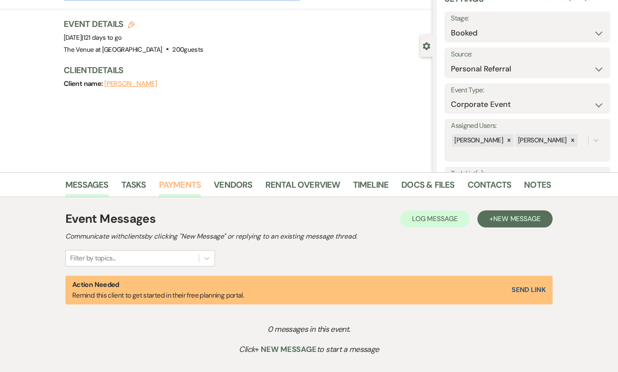
click at [167, 182] on link "Payments" at bounding box center [180, 187] width 42 height 19
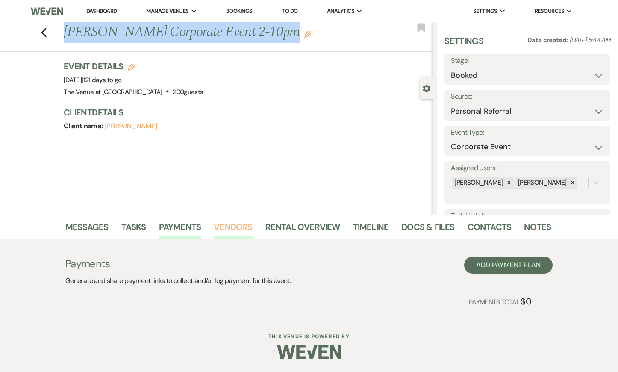
click at [232, 223] on link "Vendors" at bounding box center [233, 229] width 38 height 19
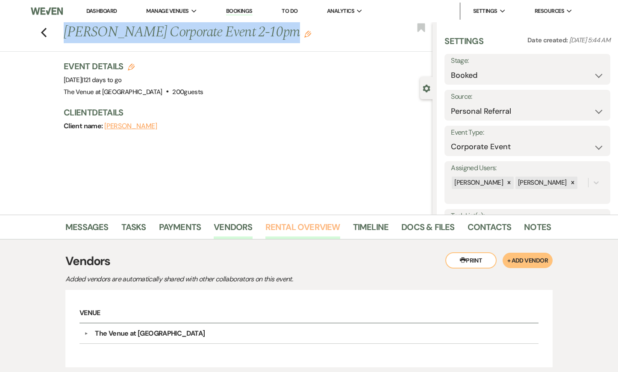
click at [298, 233] on link "Rental Overview" at bounding box center [302, 229] width 75 height 19
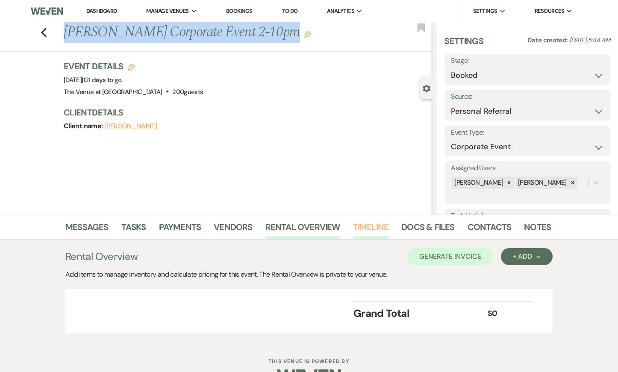
click at [380, 226] on link "Timeline" at bounding box center [371, 229] width 36 height 19
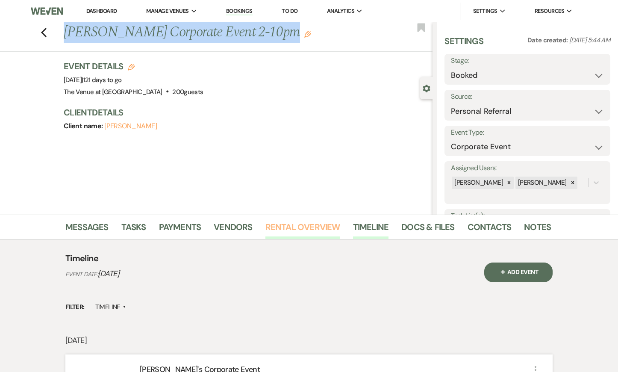
click at [303, 227] on link "Rental Overview" at bounding box center [302, 229] width 75 height 19
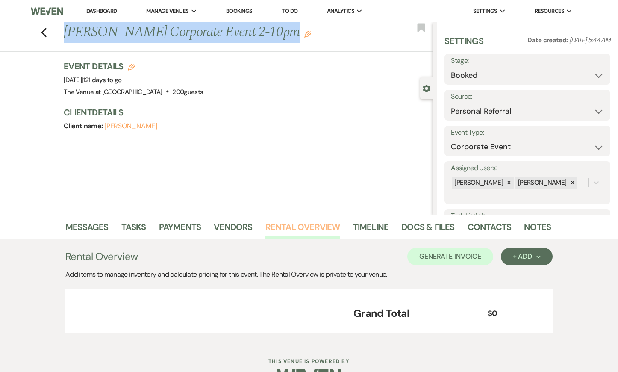
scroll to position [25, 0]
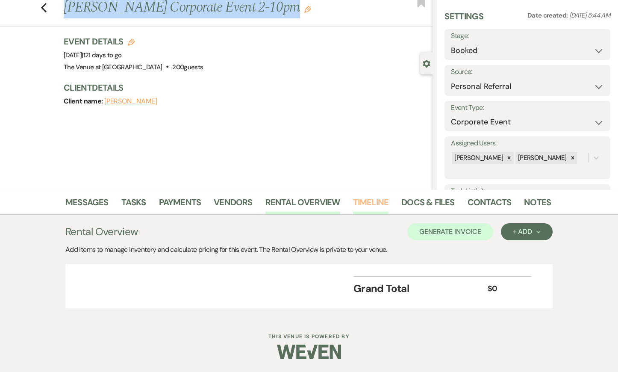
click at [360, 202] on link "Timeline" at bounding box center [371, 204] width 36 height 19
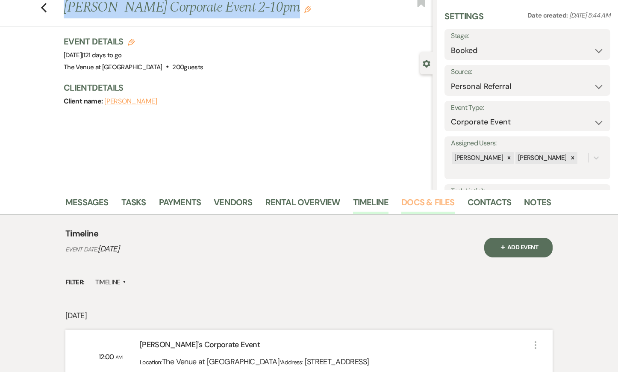
click at [427, 199] on link "Docs & Files" at bounding box center [427, 204] width 53 height 19
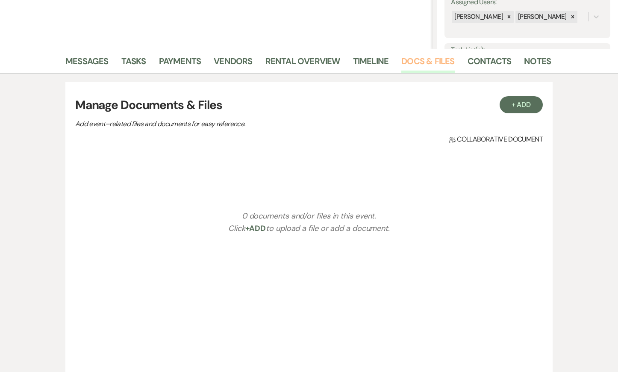
scroll to position [167, 0]
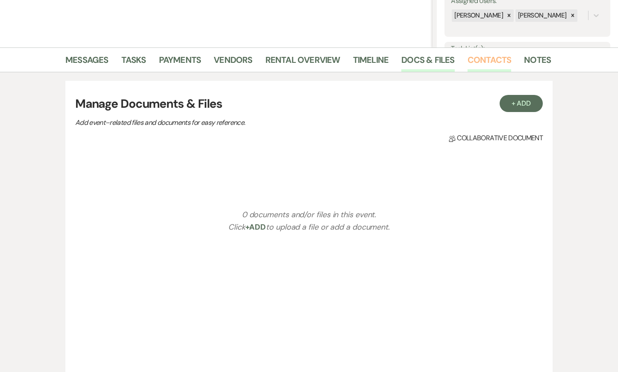
click at [481, 54] on link "Contacts" at bounding box center [489, 62] width 44 height 19
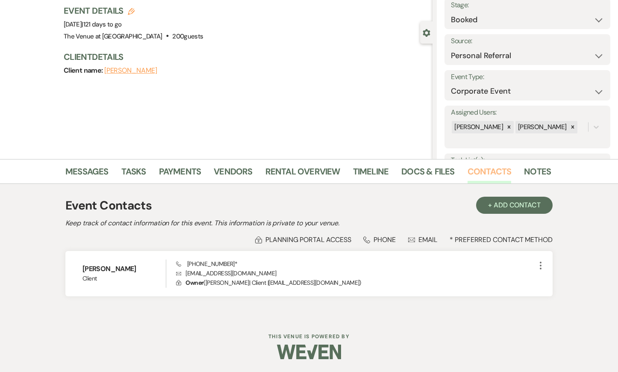
scroll to position [55, 0]
click at [531, 176] on link "Notes" at bounding box center [537, 174] width 27 height 19
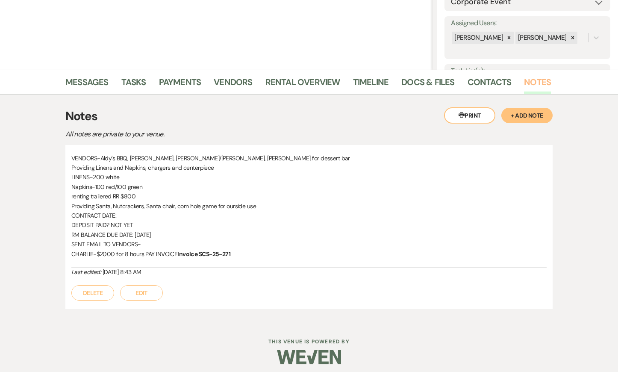
scroll to position [150, 0]
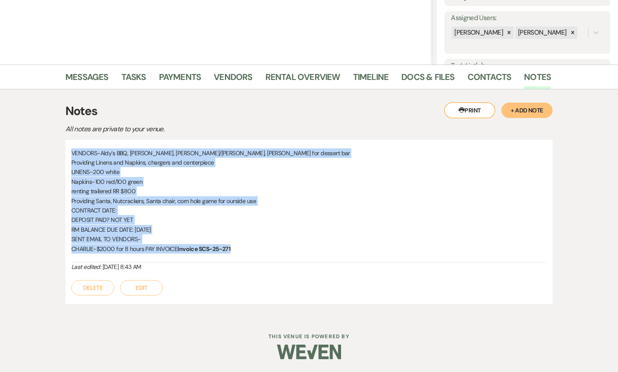
drag, startPoint x: 73, startPoint y: 151, endPoint x: 239, endPoint y: 246, distance: 191.1
click at [239, 246] on div "VENDORS-Aldy's BBQ, [PERSON_NAME], [PERSON_NAME]/[PERSON_NAME], [PERSON_NAME] f…" at bounding box center [308, 205] width 475 height 114
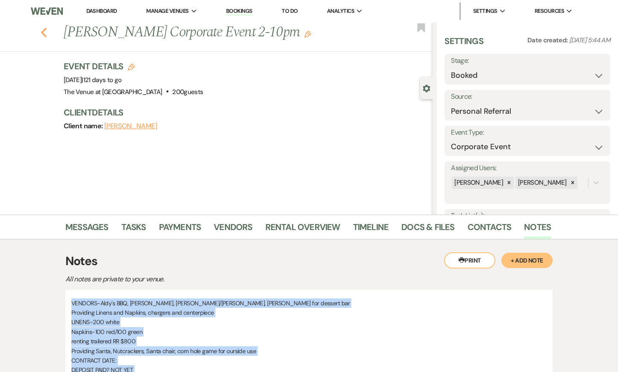
click at [46, 32] on icon "Previous" at bounding box center [44, 32] width 6 height 10
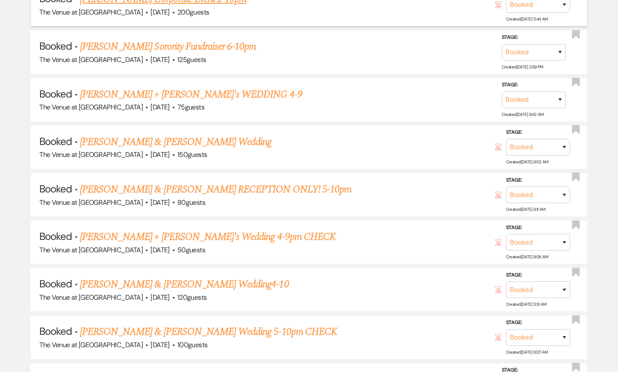
scroll to position [1305, 0]
click at [125, 41] on link "[PERSON_NAME] Sorority Fundraiser 6-10pm" at bounding box center [168, 46] width 176 height 15
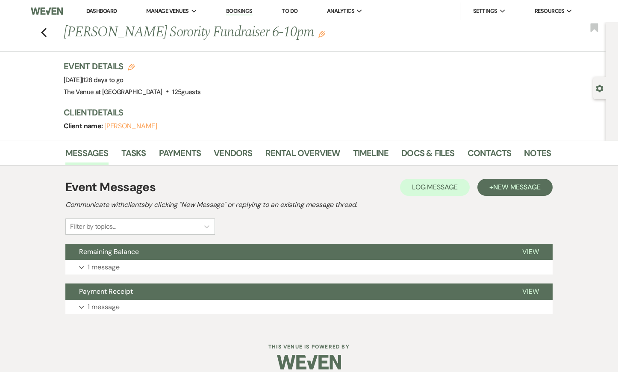
click at [598, 87] on use "button" at bounding box center [599, 89] width 7 height 8
select select "12"
select select "20"
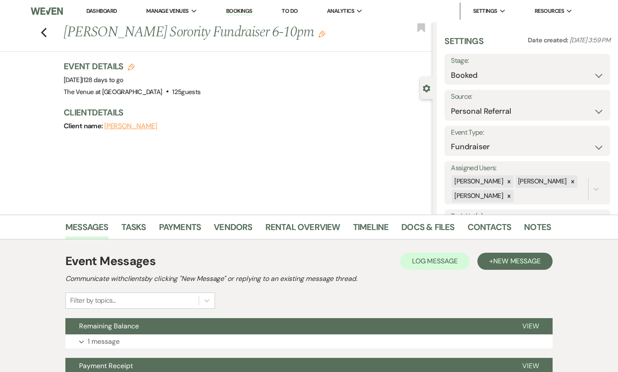
scroll to position [220, 0]
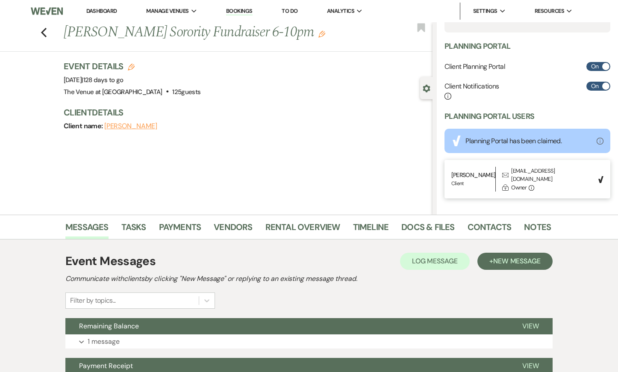
click at [536, 170] on div "[EMAIL_ADDRESS][DOMAIN_NAME]" at bounding box center [552, 175] width 82 height 17
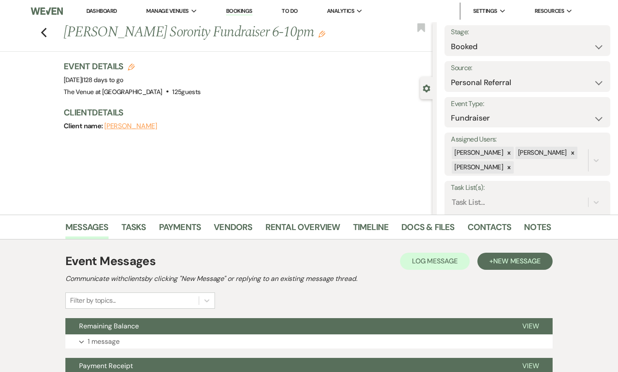
scroll to position [0, 0]
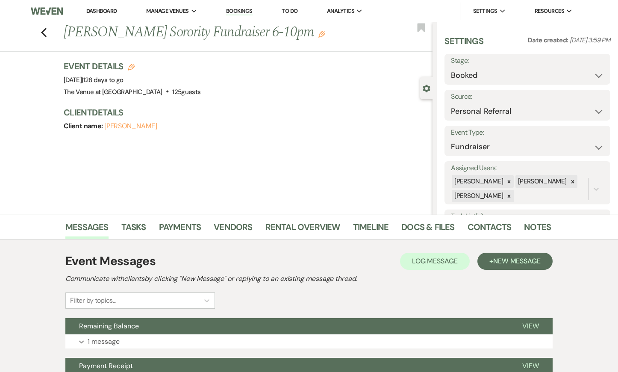
click at [130, 28] on h1 "[PERSON_NAME] Sorority Fundraiser 6-10pm Edit" at bounding box center [210, 32] width 292 height 21
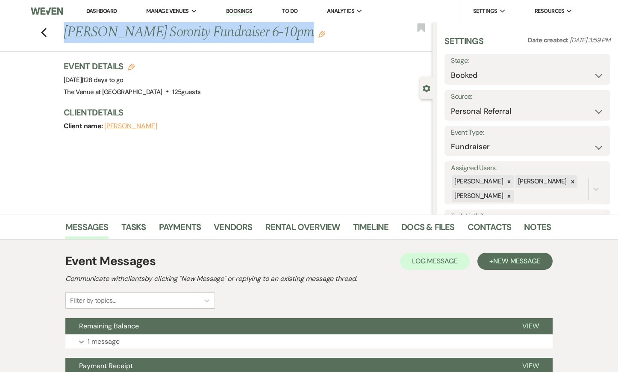
click at [130, 28] on h1 "[PERSON_NAME] Sorority Fundraiser 6-10pm Edit" at bounding box center [210, 32] width 292 height 21
click at [171, 227] on link "Payments" at bounding box center [180, 229] width 42 height 19
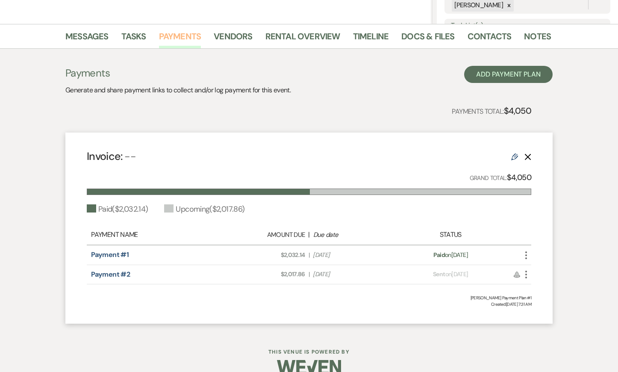
scroll to position [206, 0]
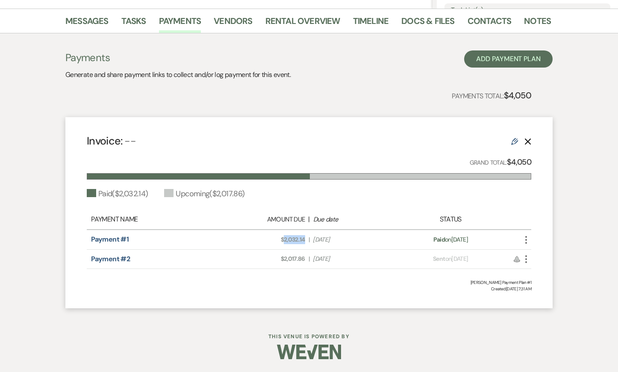
drag, startPoint x: 285, startPoint y: 237, endPoint x: 307, endPoint y: 238, distance: 22.3
click at [307, 238] on div "Amount Due: $2,032.14 | Due Date [DATE]" at bounding box center [309, 239] width 174 height 9
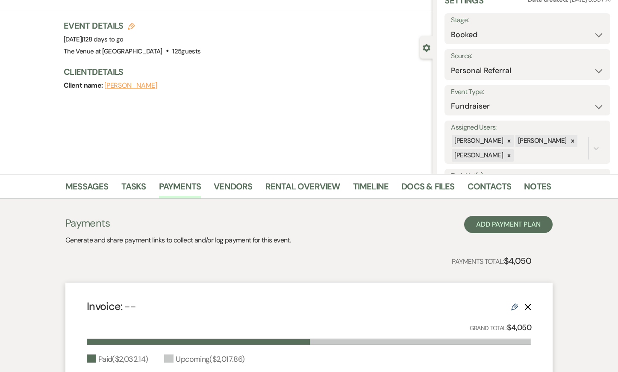
scroll to position [0, 0]
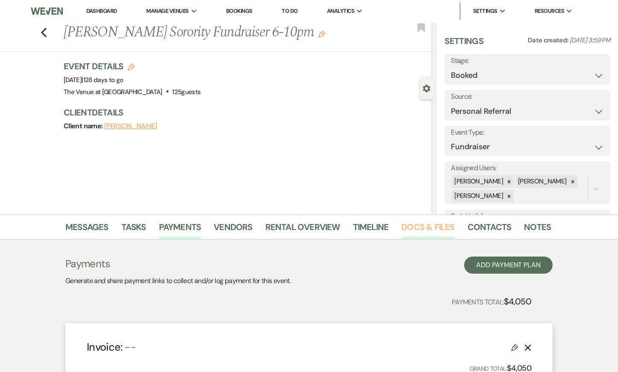
click at [432, 231] on link "Docs & Files" at bounding box center [427, 229] width 53 height 19
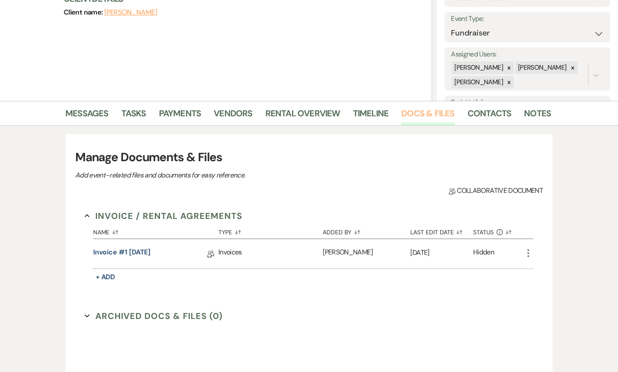
scroll to position [143, 0]
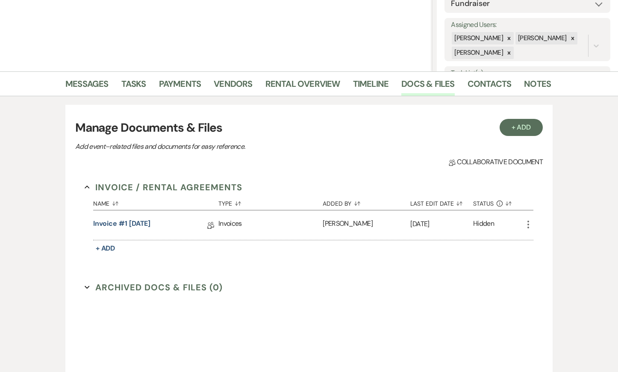
click at [528, 223] on icon "More" at bounding box center [528, 224] width 10 height 10
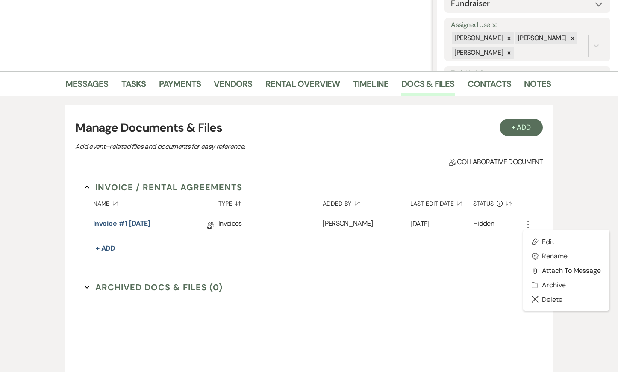
click at [572, 210] on div "Messages Tasks Payments Vendors Rental Overview Timeline Docs & Files Contacts …" at bounding box center [309, 241] width 618 height 341
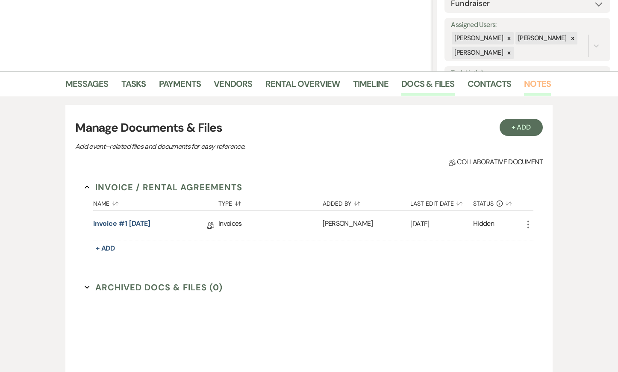
click at [531, 88] on link "Notes" at bounding box center [537, 86] width 27 height 19
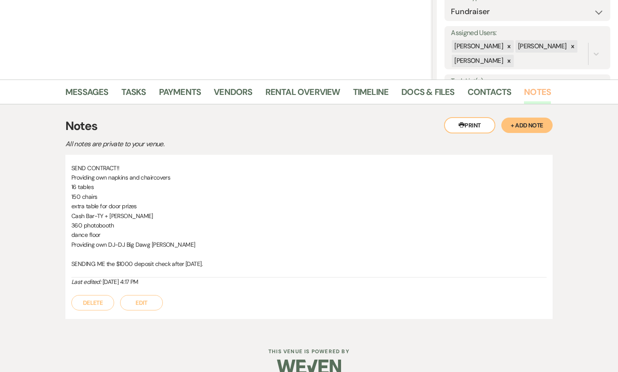
scroll to position [137, 0]
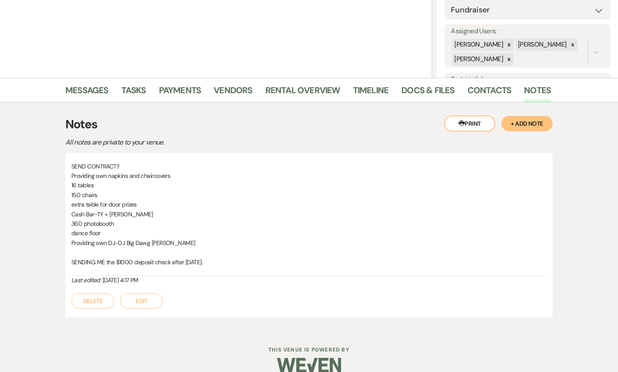
drag, startPoint x: 71, startPoint y: 164, endPoint x: 231, endPoint y: 261, distance: 186.7
click at [231, 261] on div "SEND CONTRACT!! Providing own napkins and chaircovers 16 tables 150 chairs extr…" at bounding box center [308, 218] width 475 height 114
click at [52, 144] on div "Messages Tasks Payments Vendors Rental Overview Timeline Docs & Files Contacts …" at bounding box center [309, 204] width 618 height 252
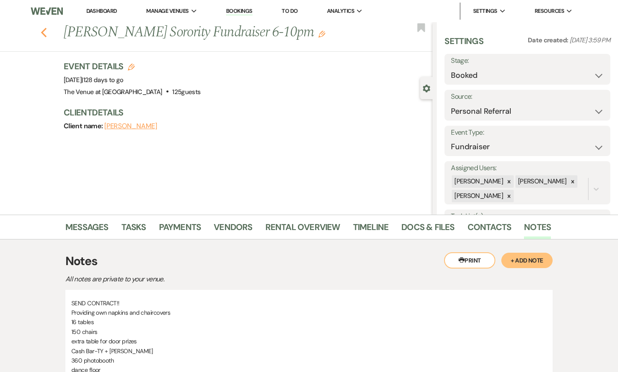
click at [45, 34] on icon "Previous" at bounding box center [44, 32] width 6 height 10
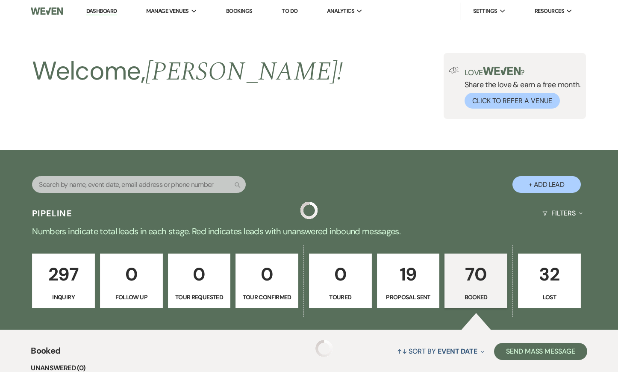
scroll to position [1305, 0]
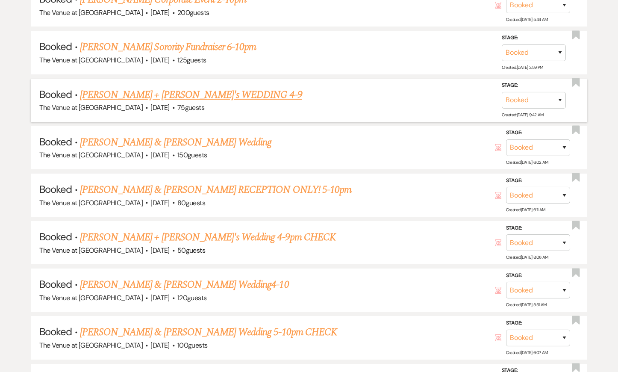
click at [105, 87] on link "[PERSON_NAME] + [PERSON_NAME]'s WEDDING 4-9" at bounding box center [191, 94] width 222 height 15
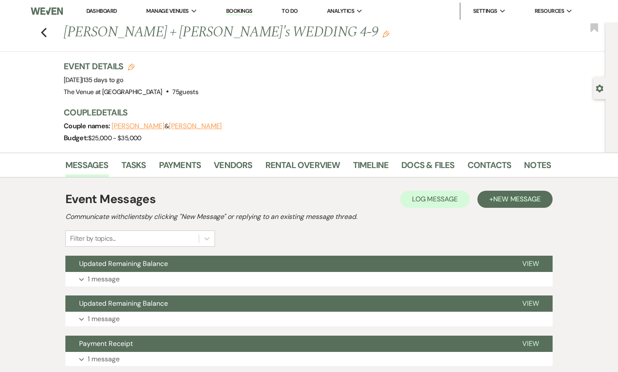
click at [601, 88] on icon "Gear" at bounding box center [600, 89] width 8 height 8
select select "5"
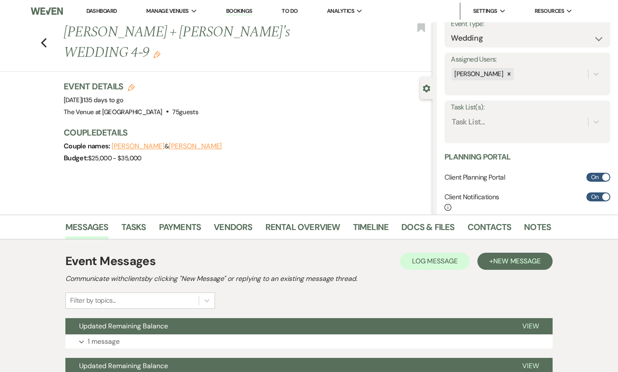
scroll to position [229, 0]
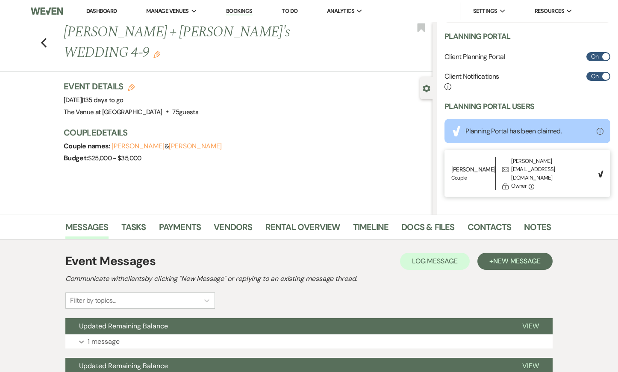
click at [530, 167] on div "[PERSON_NAME][EMAIL_ADDRESS][DOMAIN_NAME]" at bounding box center [552, 169] width 82 height 25
click at [467, 172] on p "[PERSON_NAME]" at bounding box center [473, 168] width 44 height 9
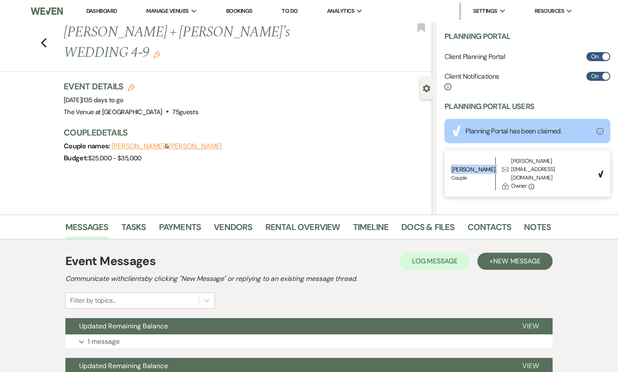
click at [467, 172] on p "[PERSON_NAME]" at bounding box center [473, 168] width 44 height 9
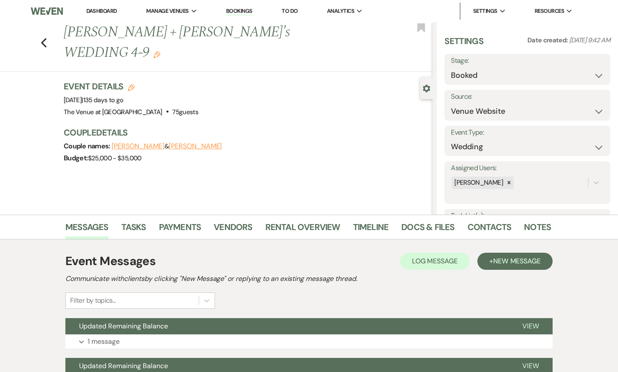
click at [137, 33] on h1 "[PERSON_NAME] + [PERSON_NAME]'s WEDDING 4-9 Edit" at bounding box center [210, 42] width 292 height 41
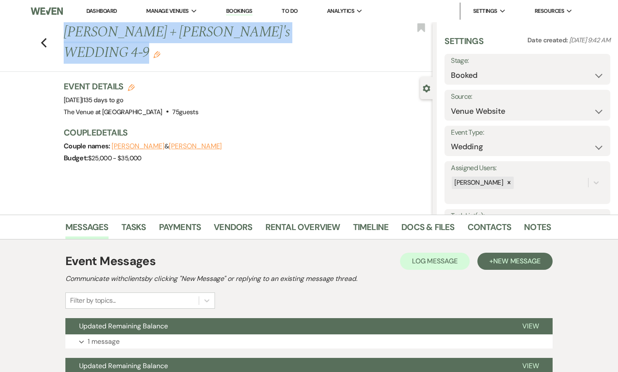
click at [137, 33] on h1 "[PERSON_NAME] + [PERSON_NAME]'s WEDDING 4-9 Edit" at bounding box center [210, 42] width 292 height 41
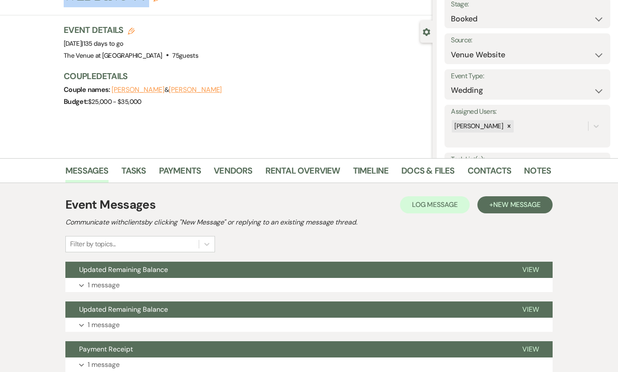
scroll to position [59, 0]
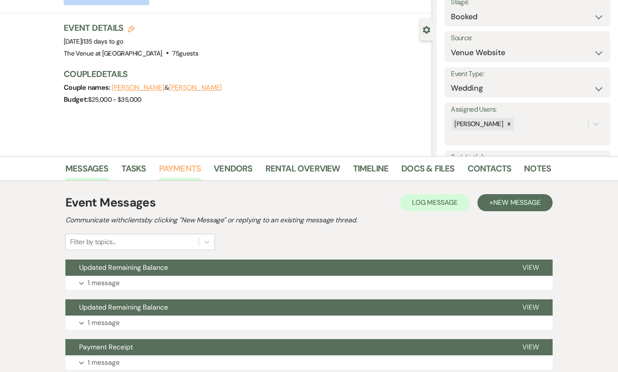
click at [176, 166] on link "Payments" at bounding box center [180, 170] width 42 height 19
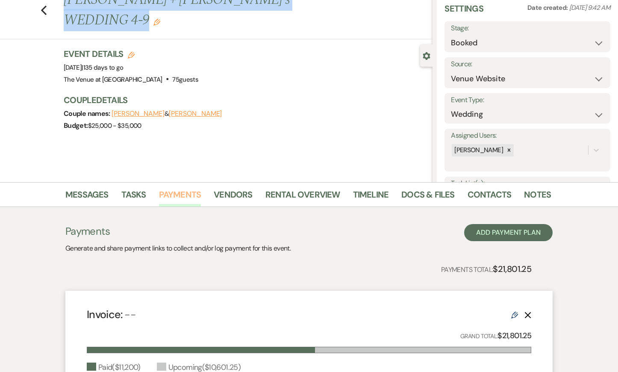
scroll to position [117, 0]
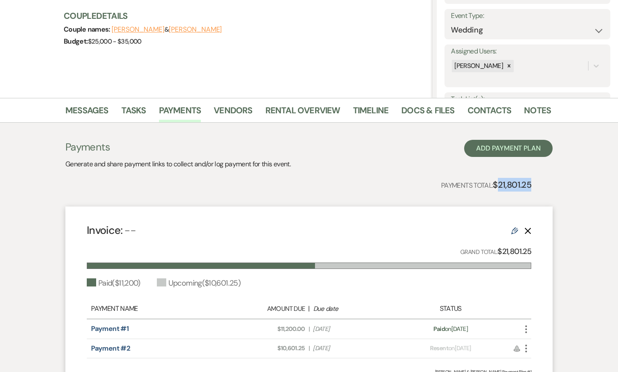
drag, startPoint x: 499, startPoint y: 184, endPoint x: 549, endPoint y: 184, distance: 49.6
click at [549, 184] on div "Payments Generate and share payment links to collect and/or log payment for thi…" at bounding box center [308, 269] width 487 height 258
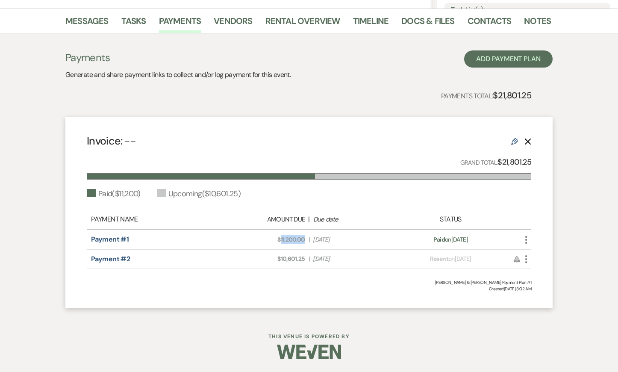
drag, startPoint x: 280, startPoint y: 241, endPoint x: 304, endPoint y: 241, distance: 24.4
click at [304, 241] on span "Amount Due: $11,200.00" at bounding box center [265, 239] width 79 height 9
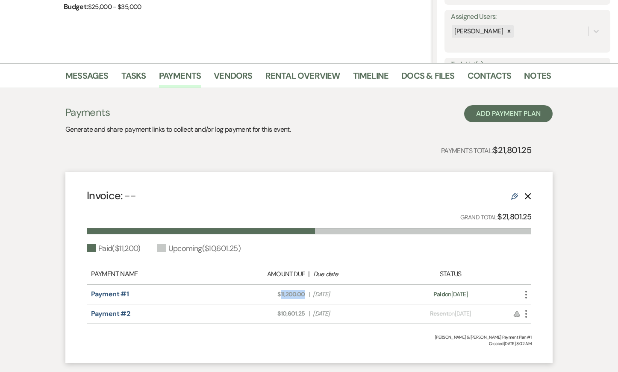
scroll to position [151, 0]
click at [438, 74] on link "Docs & Files" at bounding box center [427, 78] width 53 height 19
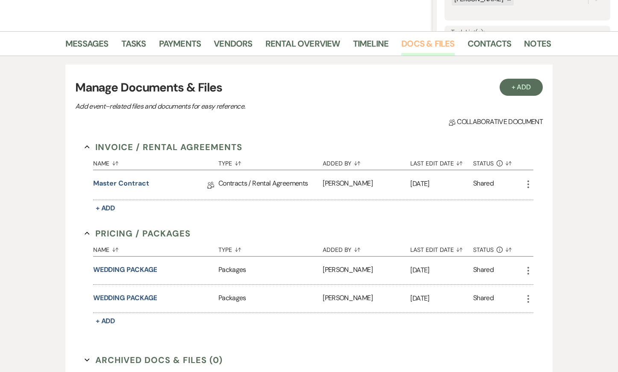
scroll to position [185, 0]
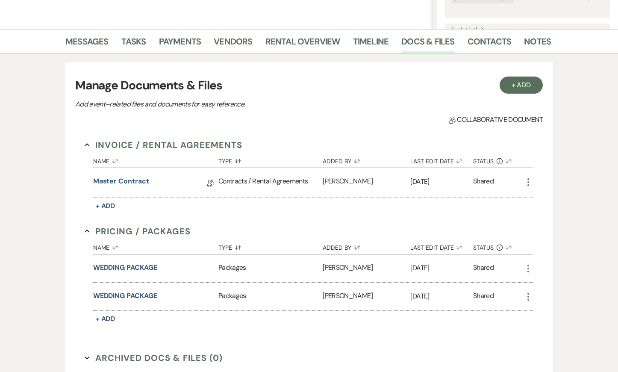
click at [531, 180] on icon "More" at bounding box center [528, 182] width 10 height 10
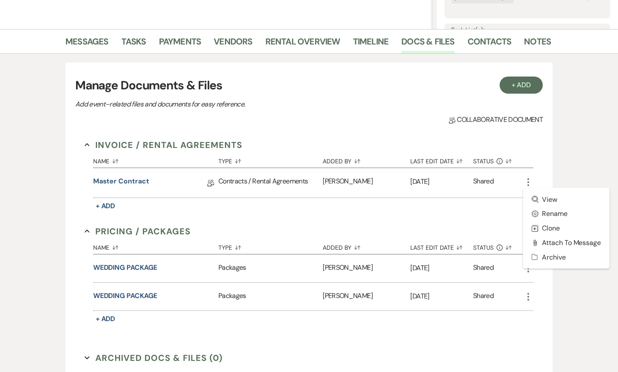
click at [574, 157] on div "Messages Tasks Payments Vendors Rental Overview Timeline Docs & Files Contacts …" at bounding box center [309, 217] width 618 height 376
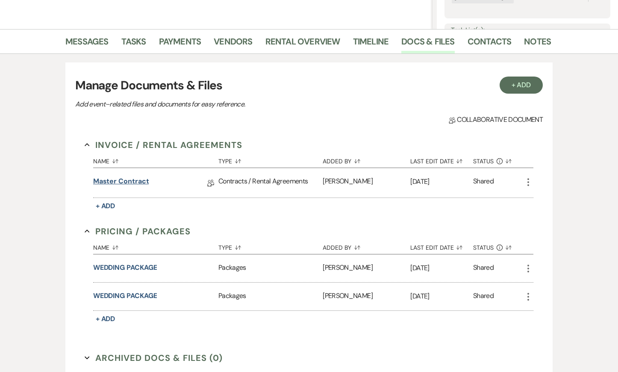
click at [142, 182] on link "Master Contract" at bounding box center [121, 182] width 56 height 13
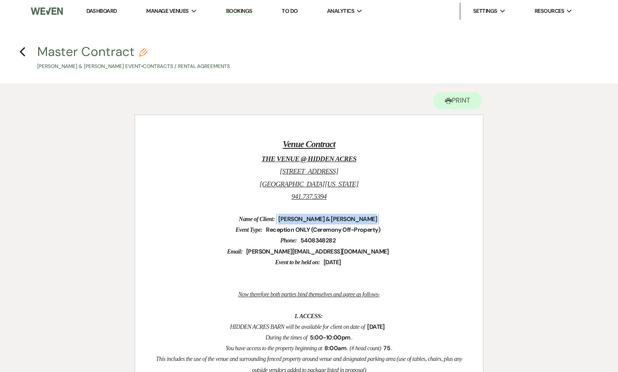
drag, startPoint x: 272, startPoint y: 217, endPoint x: 396, endPoint y: 219, distance: 123.9
click at [396, 219] on p "Name of Client: ﻿ [PERSON_NAME] & [PERSON_NAME] ﻿" at bounding box center [309, 219] width 307 height 11
click at [456, 98] on button "Printer Print" at bounding box center [457, 101] width 49 height 18
click at [23, 51] on icon "Previous" at bounding box center [22, 52] width 6 height 10
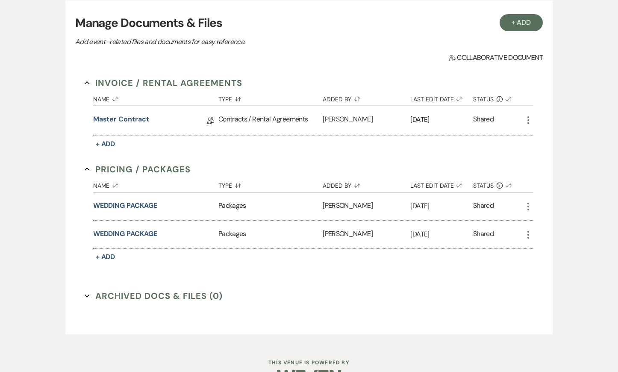
click at [529, 229] on button "More" at bounding box center [528, 234] width 10 height 11
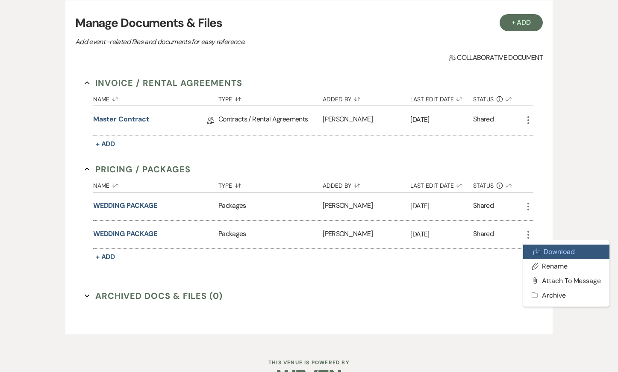
click at [535, 249] on icon "Download" at bounding box center [536, 251] width 7 height 7
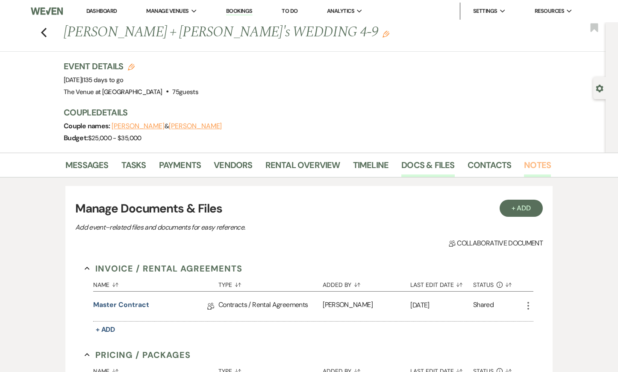
click at [531, 160] on link "Notes" at bounding box center [537, 167] width 27 height 19
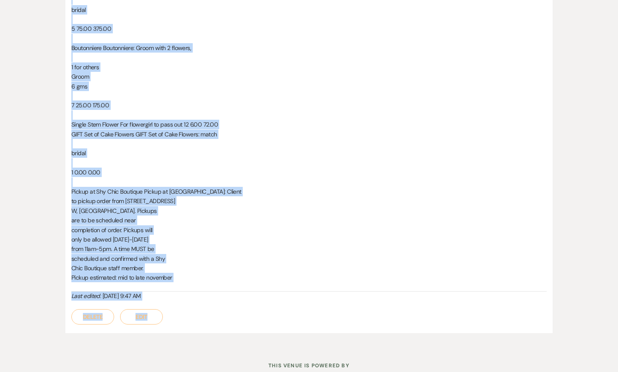
scroll to position [930, 0]
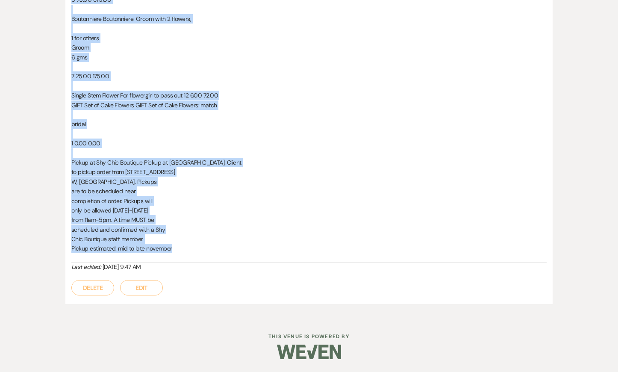
drag, startPoint x: 72, startPoint y: 100, endPoint x: 188, endPoint y: 250, distance: 189.5
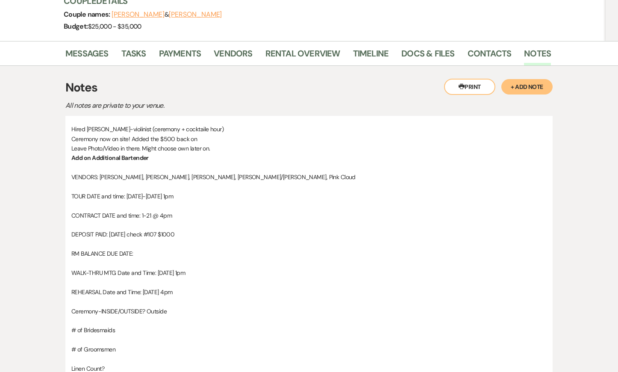
scroll to position [0, 0]
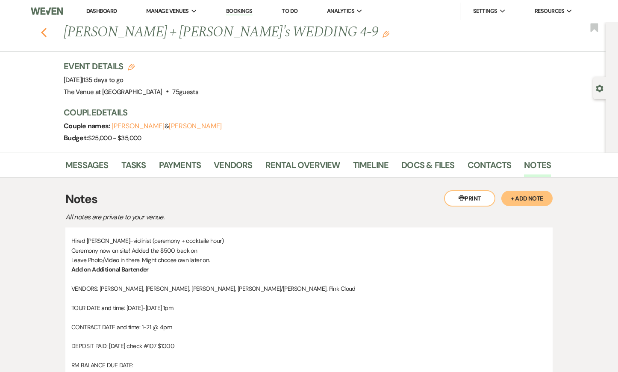
click at [46, 32] on icon "Previous" at bounding box center [44, 32] width 6 height 10
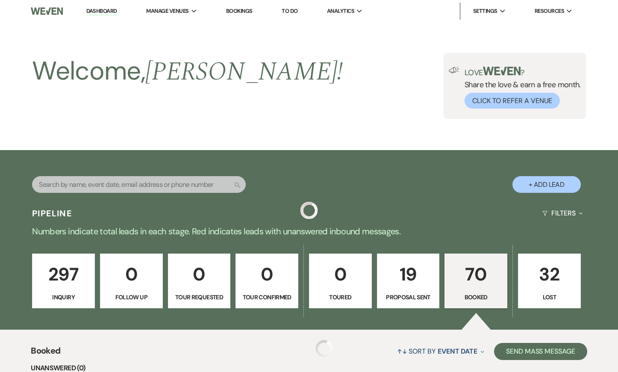
scroll to position [1305, 0]
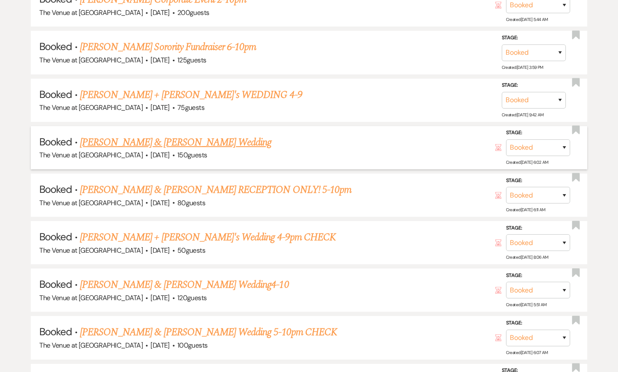
click at [111, 135] on link "[PERSON_NAME] & [PERSON_NAME] Wedding" at bounding box center [175, 142] width 191 height 15
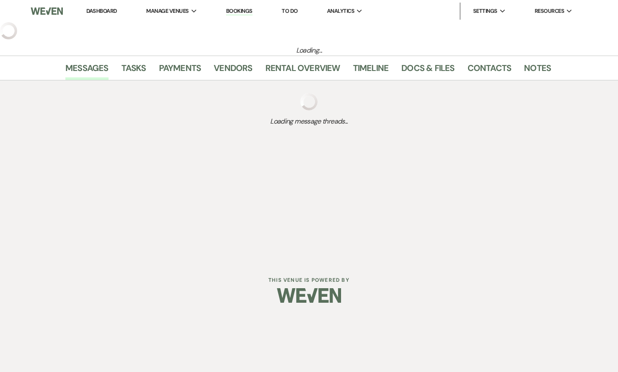
select select "6"
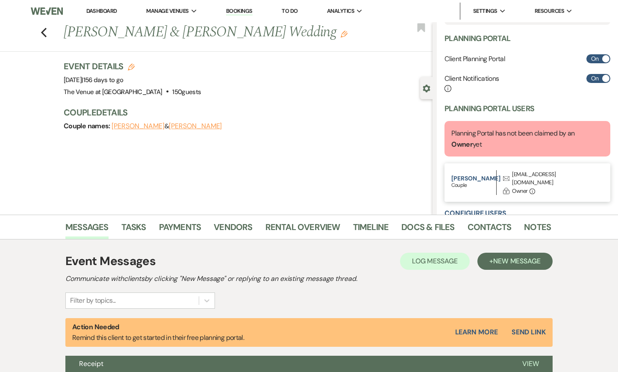
scroll to position [240, 0]
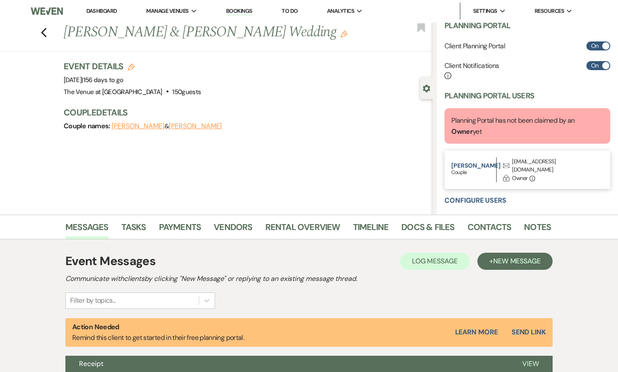
click at [522, 162] on div "[EMAIL_ADDRESS][DOMAIN_NAME]" at bounding box center [553, 165] width 82 height 17
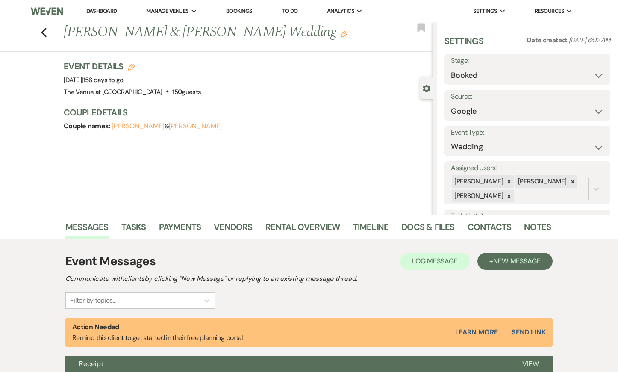
click at [147, 35] on h1 "[PERSON_NAME] & [PERSON_NAME] Wedding Edit" at bounding box center [210, 32] width 292 height 21
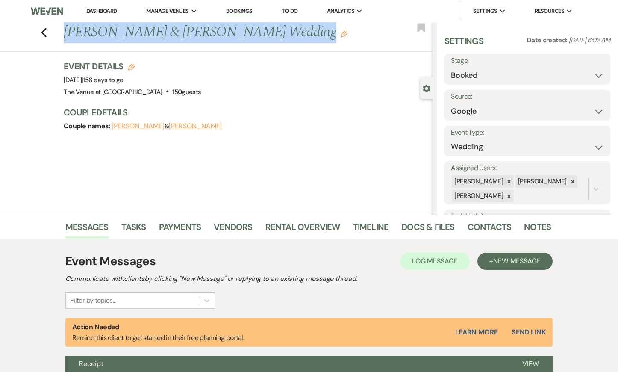
click at [147, 35] on h1 "[PERSON_NAME] & [PERSON_NAME] Wedding Edit" at bounding box center [210, 32] width 292 height 21
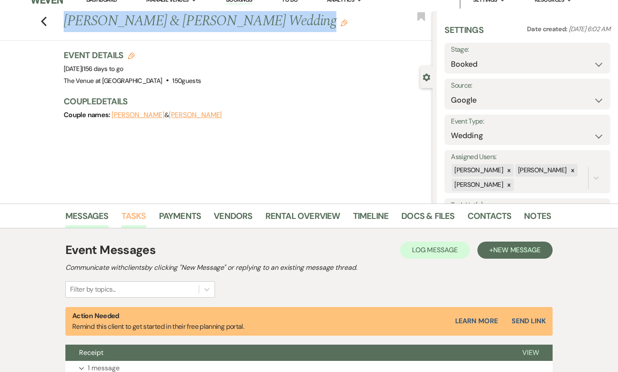
scroll to position [12, 0]
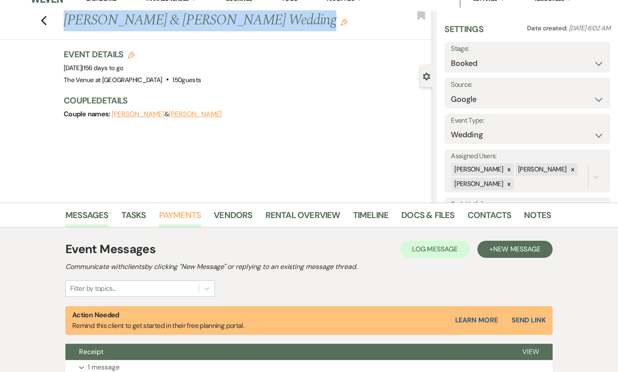
click at [171, 213] on link "Payments" at bounding box center [180, 217] width 42 height 19
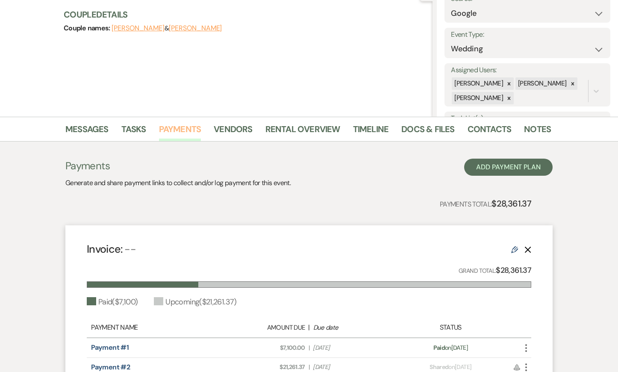
scroll to position [99, 0]
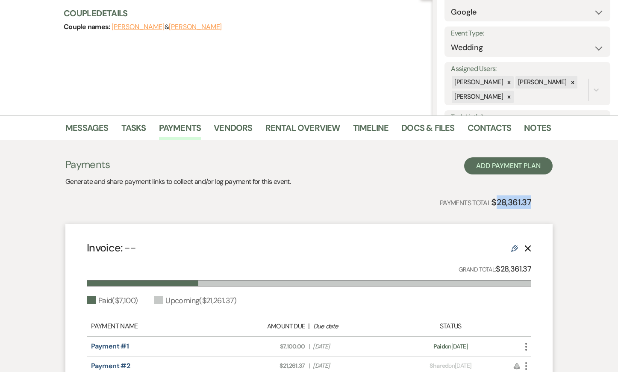
drag, startPoint x: 498, startPoint y: 203, endPoint x: 549, endPoint y: 204, distance: 50.9
click at [549, 204] on div "Payments Generate and share payment links to collect and/or log payment for thi…" at bounding box center [308, 286] width 487 height 258
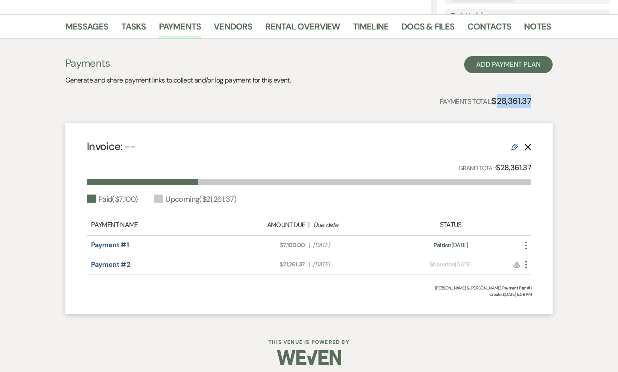
scroll to position [206, 0]
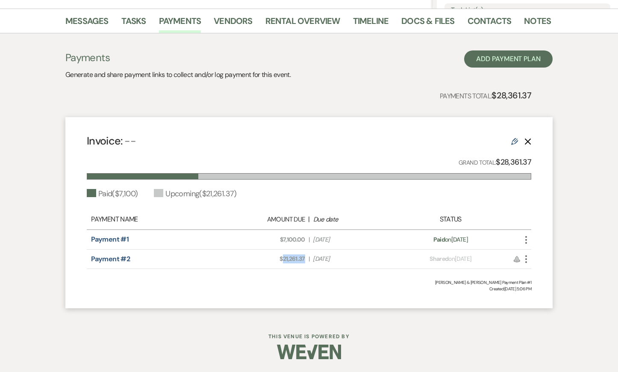
drag, startPoint x: 283, startPoint y: 260, endPoint x: 305, endPoint y: 262, distance: 21.9
click at [305, 262] on div "Amount Due: $21,261.37 | Due Date [DATE]" at bounding box center [309, 258] width 174 height 9
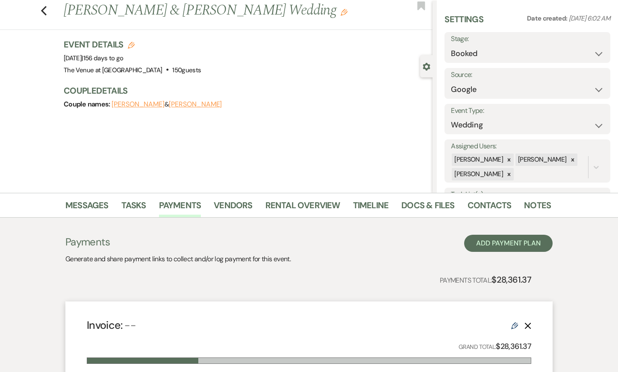
scroll to position [0, 0]
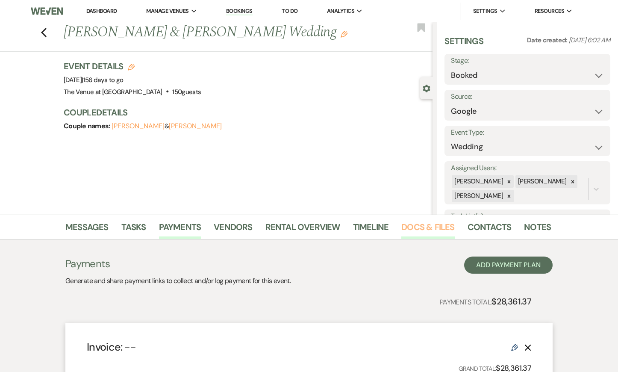
click at [426, 224] on link "Docs & Files" at bounding box center [427, 229] width 53 height 19
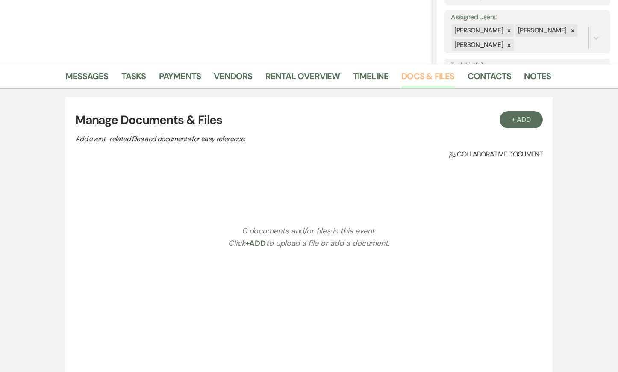
scroll to position [152, 0]
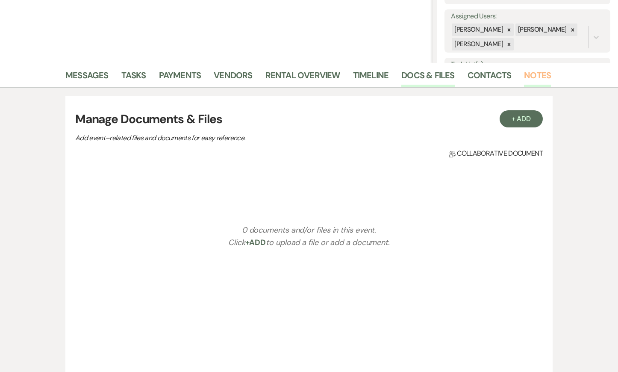
click at [526, 76] on link "Notes" at bounding box center [537, 77] width 27 height 19
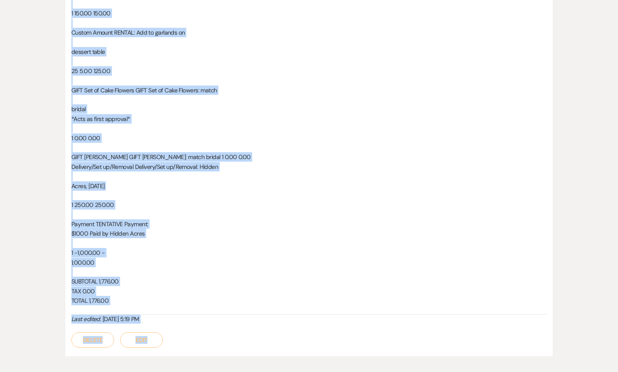
scroll to position [1882, 0]
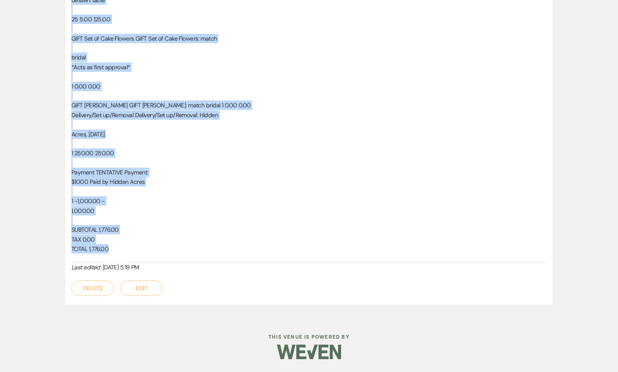
drag, startPoint x: 71, startPoint y: 177, endPoint x: 194, endPoint y: 246, distance: 140.8
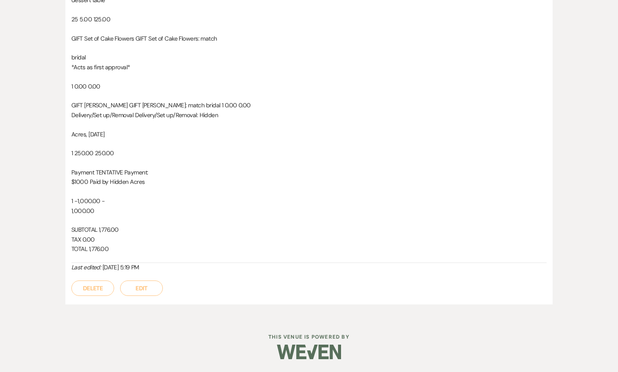
click at [162, 138] on p "Acres, [DATE]" at bounding box center [308, 133] width 475 height 9
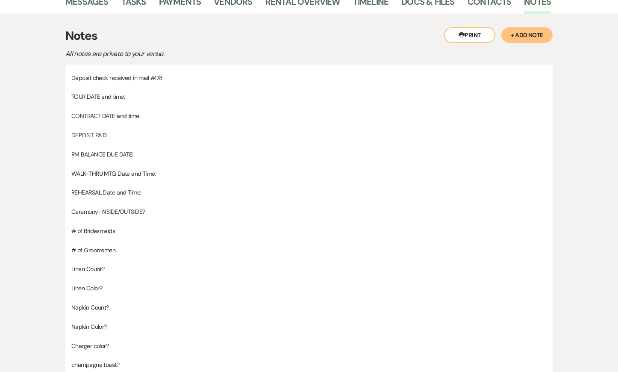
scroll to position [0, 0]
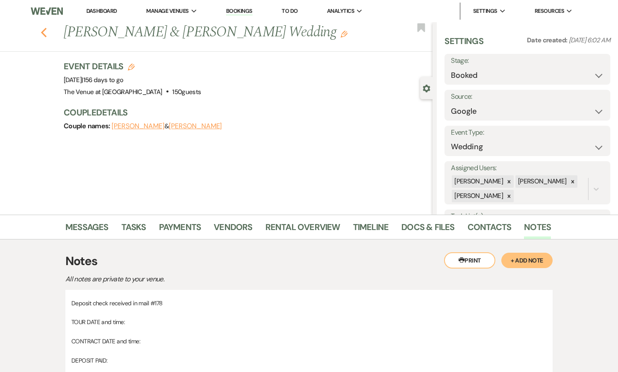
click at [43, 31] on use "button" at bounding box center [44, 32] width 6 height 9
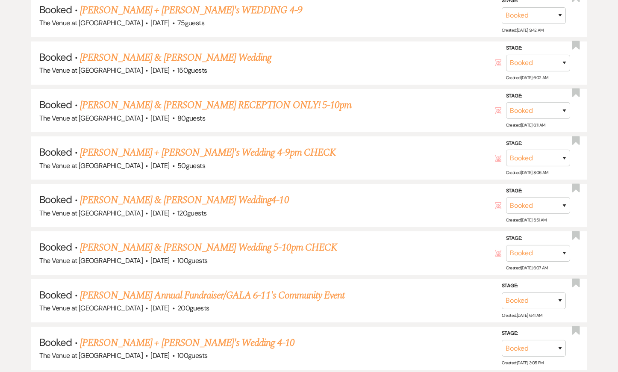
scroll to position [1391, 0]
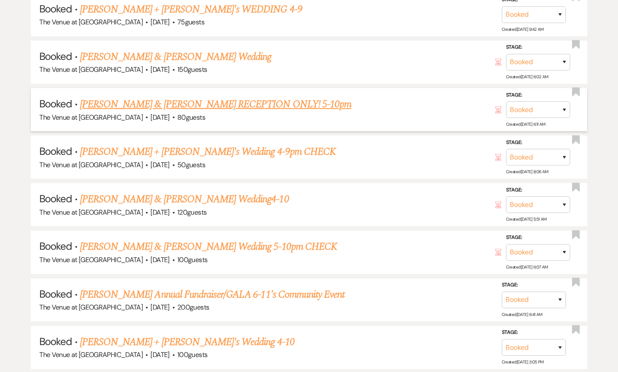
click at [122, 97] on link "[PERSON_NAME] & [PERSON_NAME] RECEPTION ONLY! 5-10pm" at bounding box center [215, 104] width 271 height 15
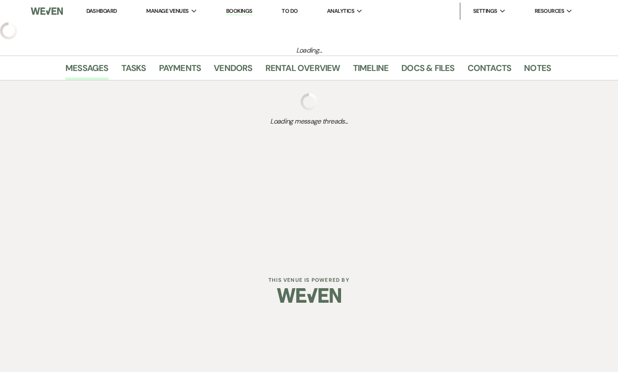
select select "6"
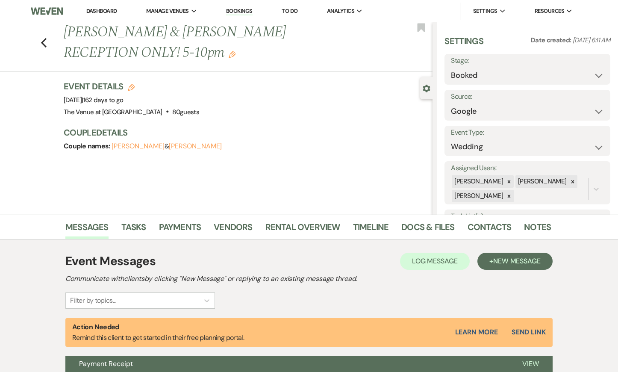
scroll to position [244, 0]
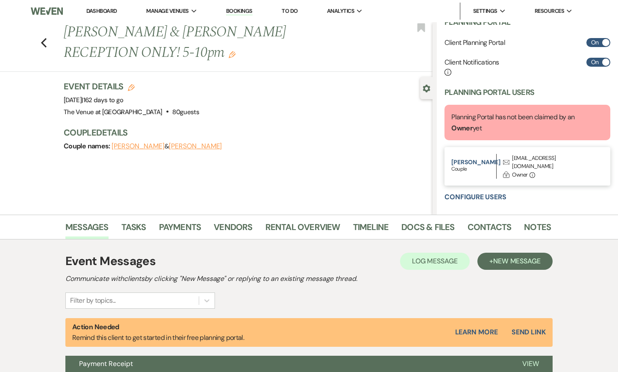
click at [524, 159] on div "[EMAIL_ADDRESS][DOMAIN_NAME]" at bounding box center [553, 162] width 82 height 17
click at [127, 32] on h1 "[PERSON_NAME] & [PERSON_NAME] RECEPTION ONLY! 5-10pm Edit" at bounding box center [210, 42] width 292 height 41
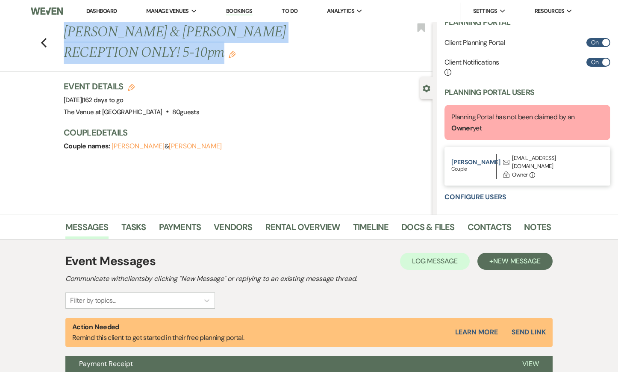
click at [127, 32] on h1 "[PERSON_NAME] & [PERSON_NAME] RECEPTION ONLY! 5-10pm Edit" at bounding box center [210, 42] width 292 height 41
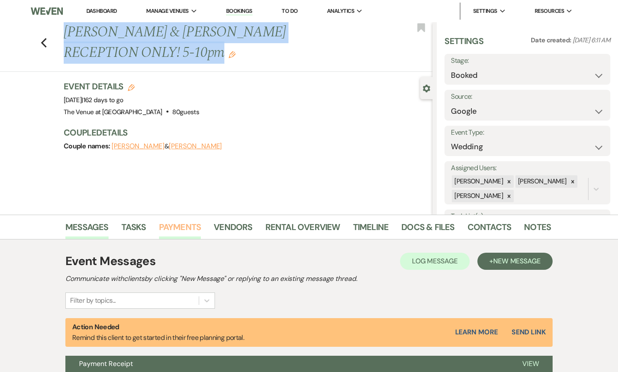
click at [174, 227] on link "Payments" at bounding box center [180, 229] width 42 height 19
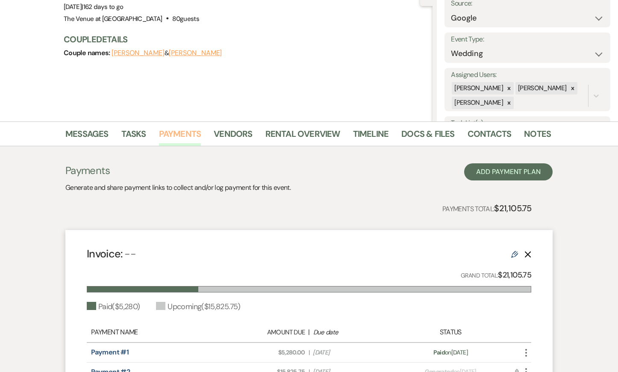
scroll to position [94, 0]
drag, startPoint x: 498, startPoint y: 206, endPoint x: 549, endPoint y: 207, distance: 51.3
click at [549, 207] on div "Payments Generate and share payment links to collect and/or log payment for thi…" at bounding box center [308, 292] width 487 height 258
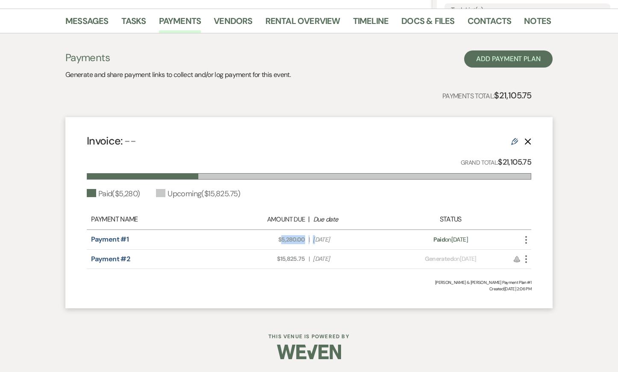
drag, startPoint x: 281, startPoint y: 239, endPoint x: 314, endPoint y: 238, distance: 33.3
click at [314, 238] on div "Amount Due: $5,280.00 | Due Date [DATE]" at bounding box center [309, 239] width 174 height 9
click at [282, 231] on div "Payment #1 Amount Due: $5,280.00 | Due Date [DATE] Payment status: Paid on [DAT…" at bounding box center [309, 240] width 444 height 20
drag, startPoint x: 282, startPoint y: 238, endPoint x: 307, endPoint y: 238, distance: 24.8
click at [307, 238] on div "Amount Due: $5,280.00 | Due Date [DATE]" at bounding box center [309, 239] width 174 height 9
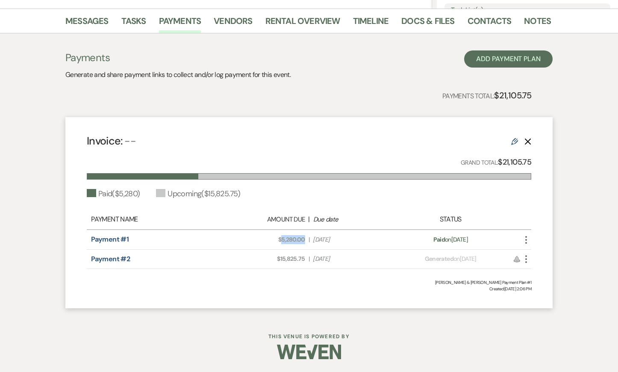
scroll to position [105, 0]
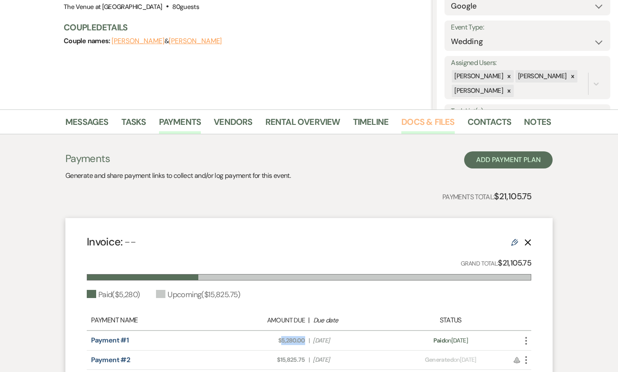
click at [413, 116] on link "Docs & Files" at bounding box center [427, 124] width 53 height 19
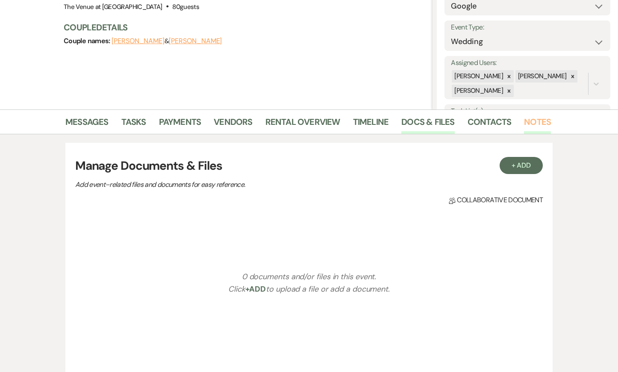
click at [536, 121] on link "Notes" at bounding box center [537, 124] width 27 height 19
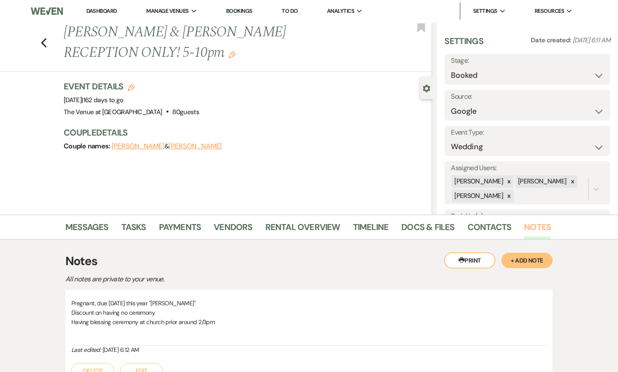
scroll to position [83, 0]
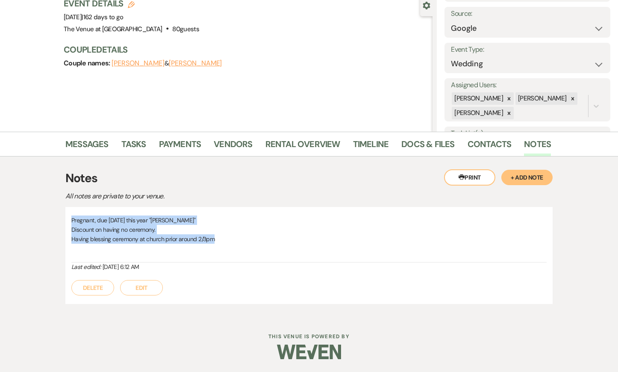
drag, startPoint x: 72, startPoint y: 219, endPoint x: 232, endPoint y: 244, distance: 161.6
click at [232, 244] on div "Pregnant, due [DATE] this year "[PERSON_NAME]" Discount on having no ceremony. …" at bounding box center [308, 238] width 475 height 47
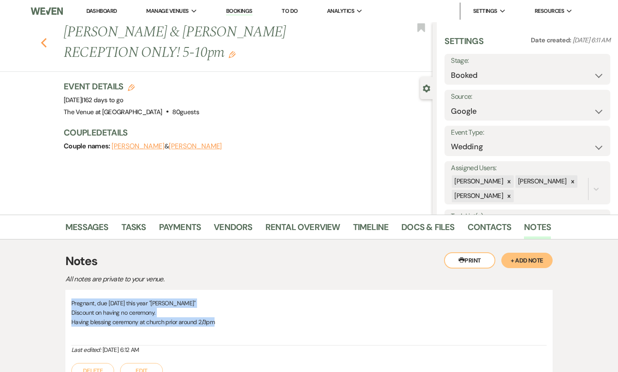
click at [44, 42] on icon "Previous" at bounding box center [44, 43] width 6 height 10
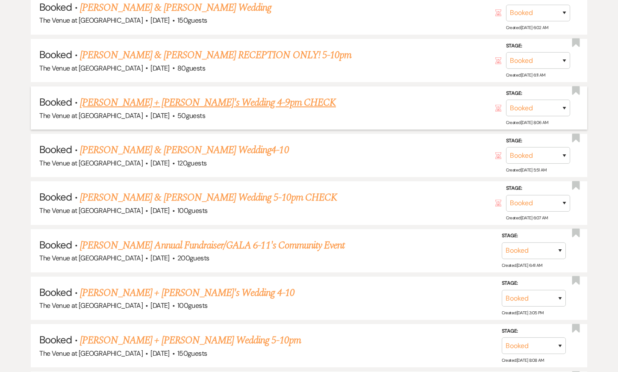
scroll to position [1444, 0]
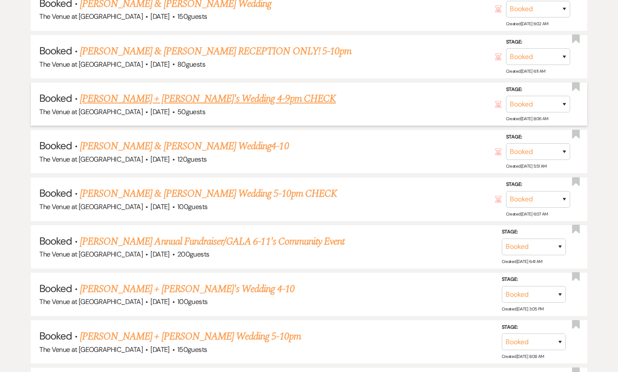
click at [116, 91] on link "[PERSON_NAME] + [PERSON_NAME]'s Wedding 4-9pm CHECK" at bounding box center [208, 98] width 256 height 15
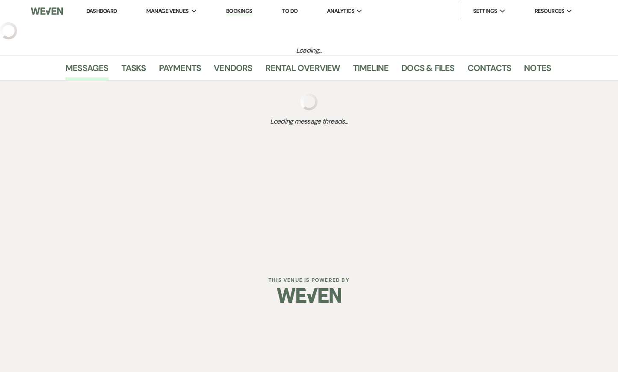
select select "6"
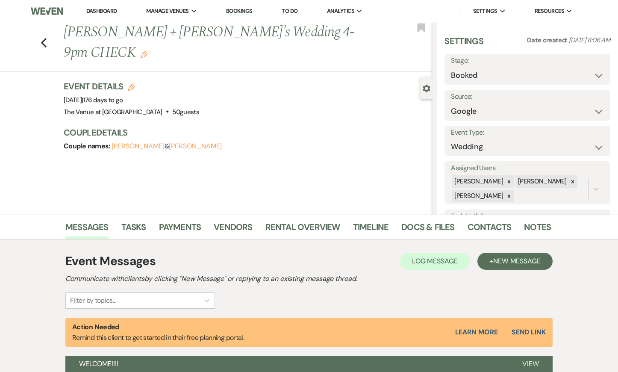
click at [138, 31] on h1 "[PERSON_NAME] + [PERSON_NAME]'s Wedding 4-9pm CHECK Edit" at bounding box center [210, 42] width 292 height 41
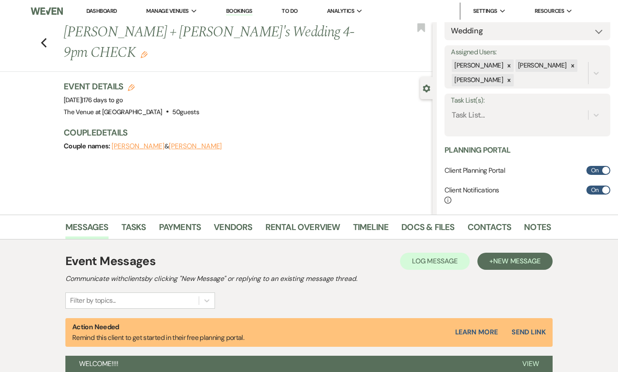
scroll to position [244, 0]
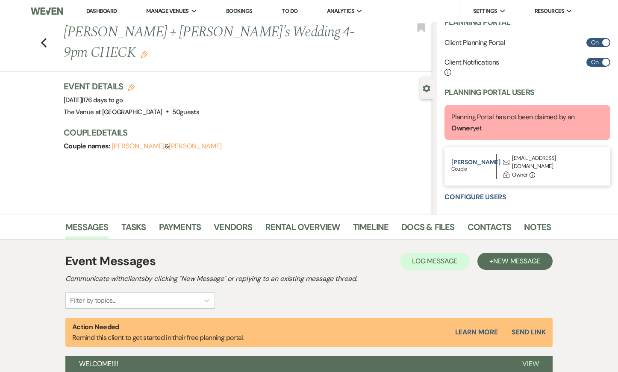
click at [519, 160] on div "[EMAIL_ADDRESS][DOMAIN_NAME]" at bounding box center [553, 162] width 82 height 17
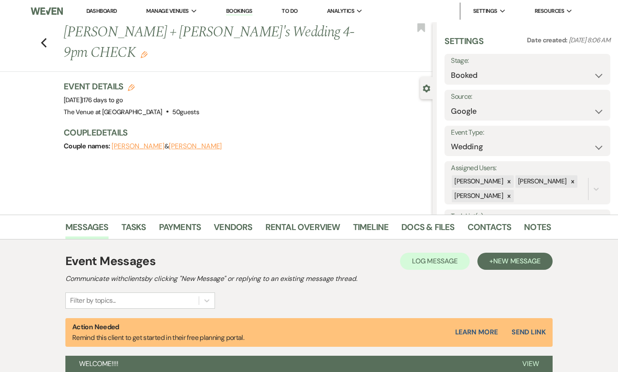
click at [141, 36] on h1 "[PERSON_NAME] + [PERSON_NAME]'s Wedding 4-9pm CHECK Edit" at bounding box center [210, 42] width 292 height 41
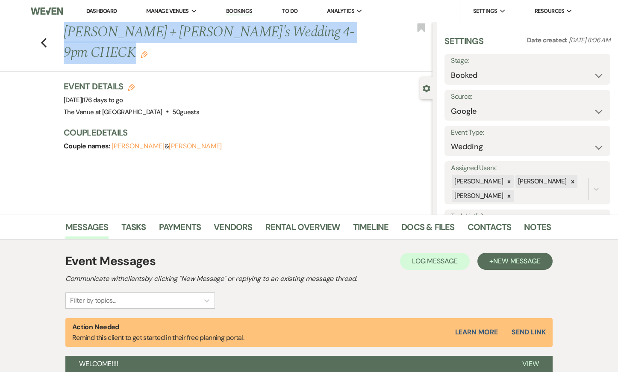
click at [141, 36] on h1 "[PERSON_NAME] + [PERSON_NAME]'s Wedding 4-9pm CHECK Edit" at bounding box center [210, 42] width 292 height 41
click at [173, 224] on link "Payments" at bounding box center [180, 229] width 42 height 19
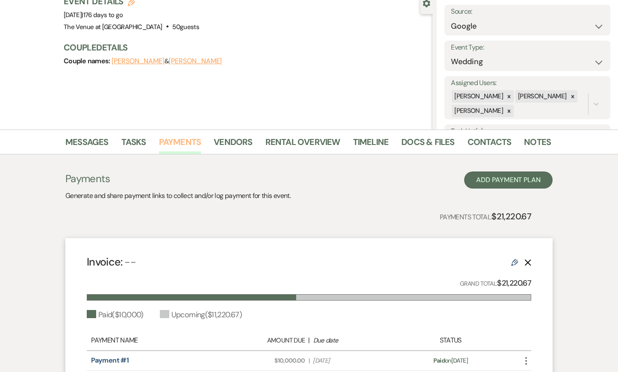
scroll to position [86, 0]
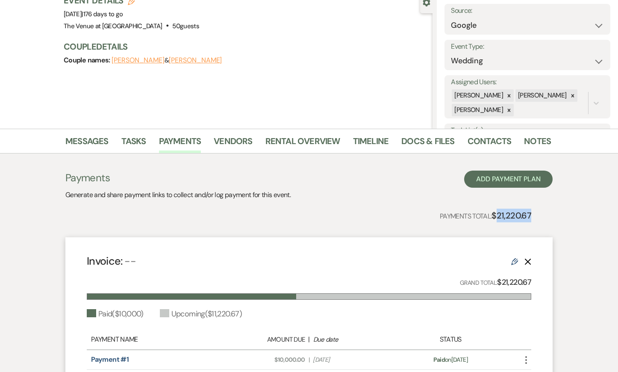
drag, startPoint x: 499, startPoint y: 215, endPoint x: 545, endPoint y: 214, distance: 45.7
click at [545, 214] on div "Payments Generate and share payment links to collect and/or log payment for thi…" at bounding box center [308, 299] width 487 height 258
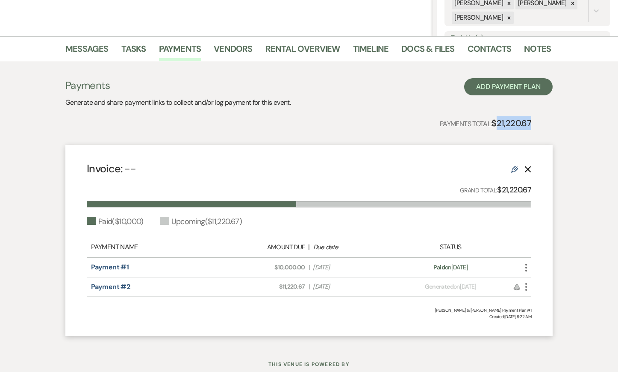
scroll to position [169, 0]
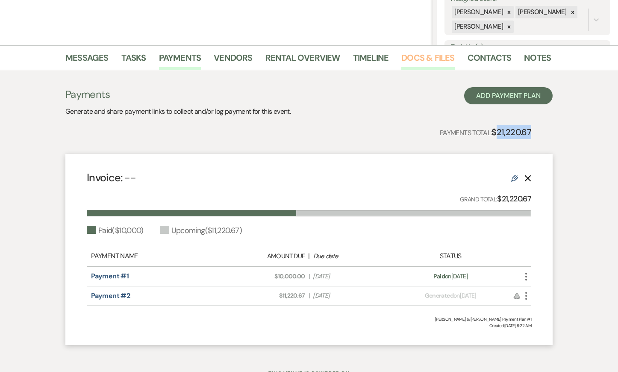
click at [409, 61] on link "Docs & Files" at bounding box center [427, 60] width 53 height 19
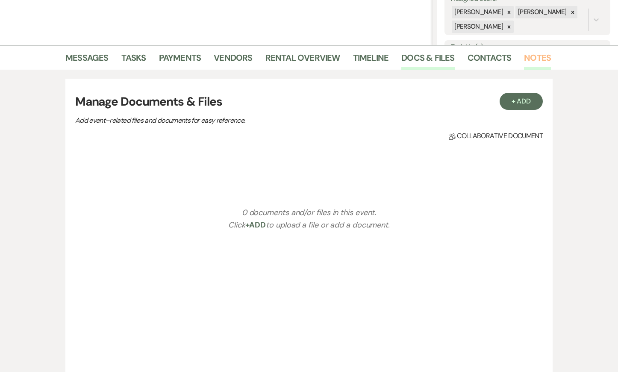
click at [524, 58] on link "Notes" at bounding box center [537, 60] width 27 height 19
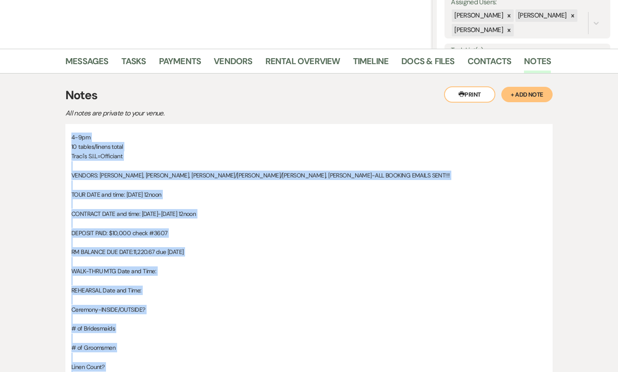
scroll to position [743, 0]
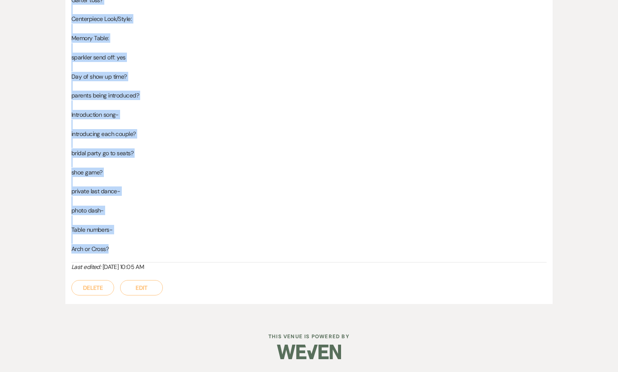
drag, startPoint x: 71, startPoint y: 134, endPoint x: 139, endPoint y: 247, distance: 131.7
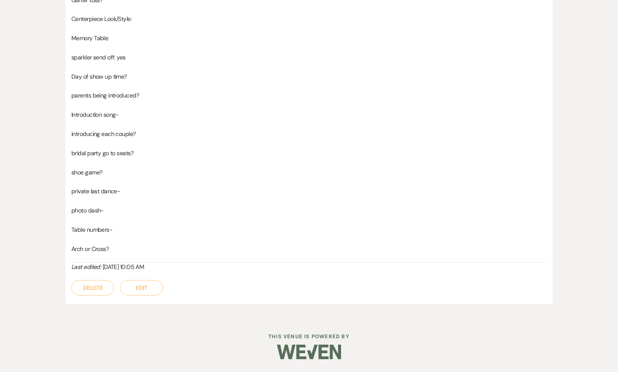
click at [156, 110] on p "Introduction song-" at bounding box center [308, 114] width 475 height 9
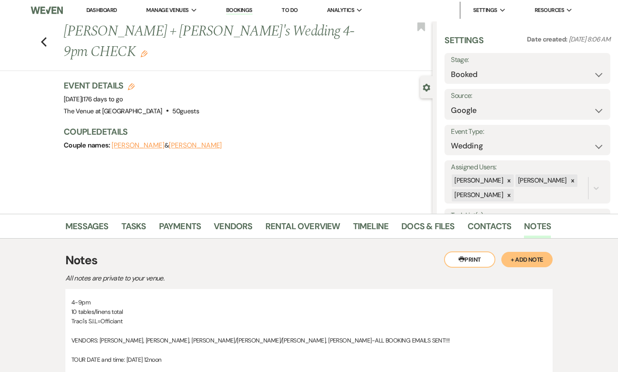
scroll to position [0, 0]
click at [42, 38] on icon "Previous" at bounding box center [44, 43] width 6 height 10
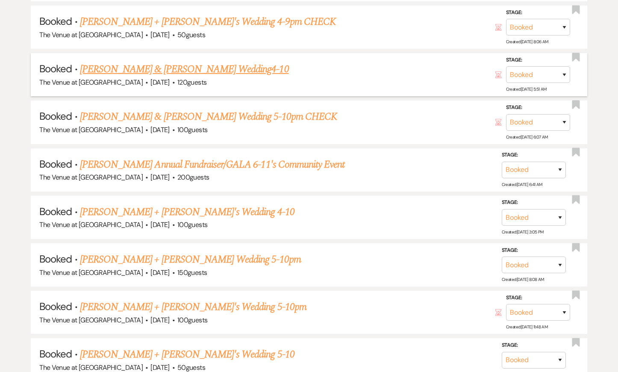
scroll to position [1522, 0]
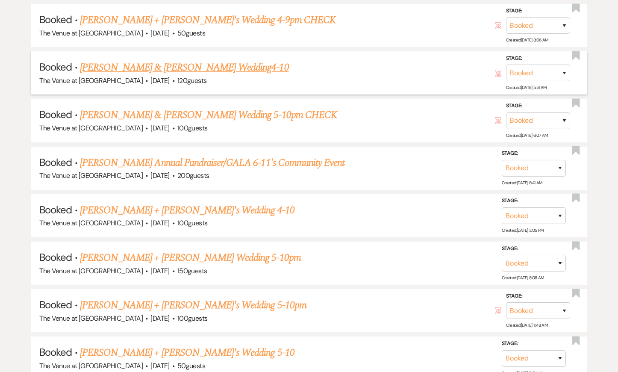
click at [109, 63] on link "[PERSON_NAME] & [PERSON_NAME] Wedding4-10" at bounding box center [184, 67] width 209 height 15
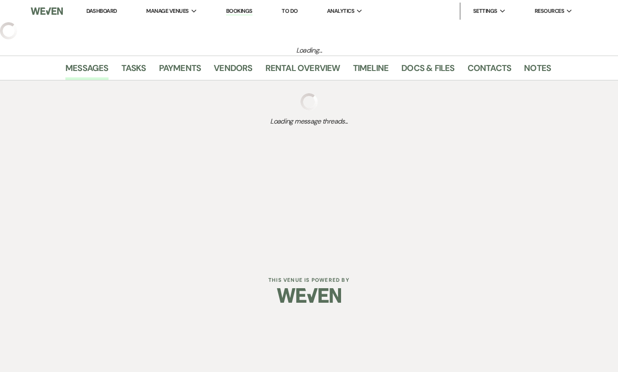
select select "15"
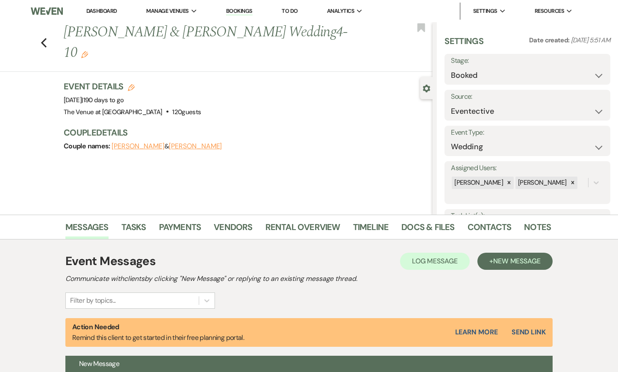
scroll to position [240, 0]
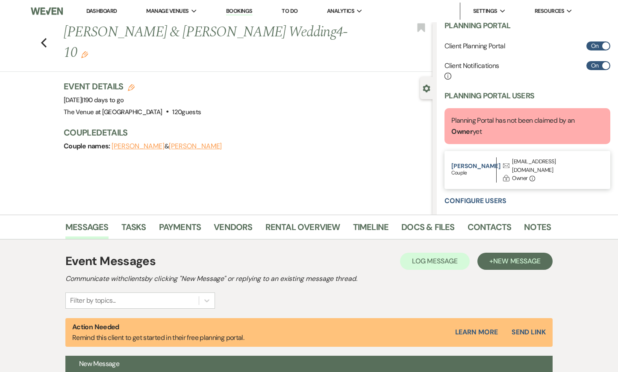
click at [521, 160] on div "[EMAIL_ADDRESS][DOMAIN_NAME]" at bounding box center [553, 165] width 82 height 17
click at [494, 231] on link "Contacts" at bounding box center [489, 229] width 44 height 19
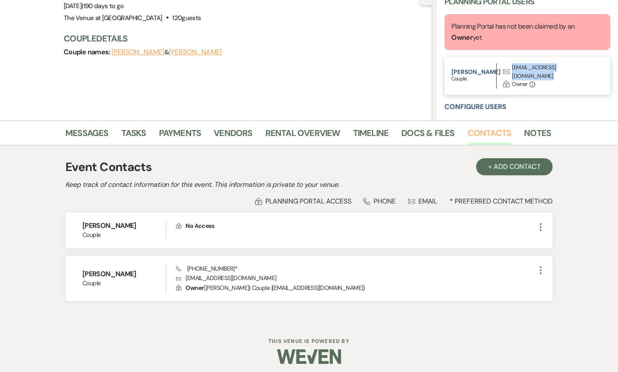
scroll to position [97, 0]
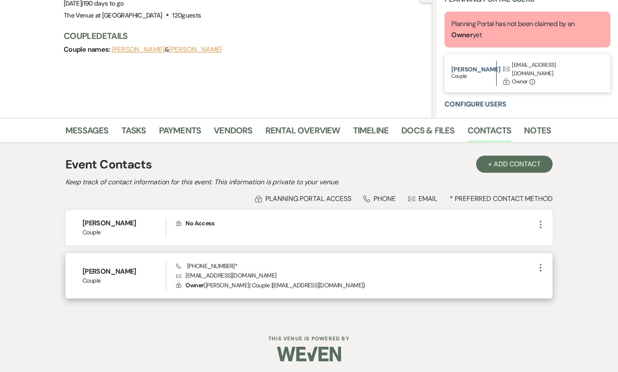
click at [247, 276] on p "Envelope [EMAIL_ADDRESS][DOMAIN_NAME]" at bounding box center [355, 274] width 359 height 9
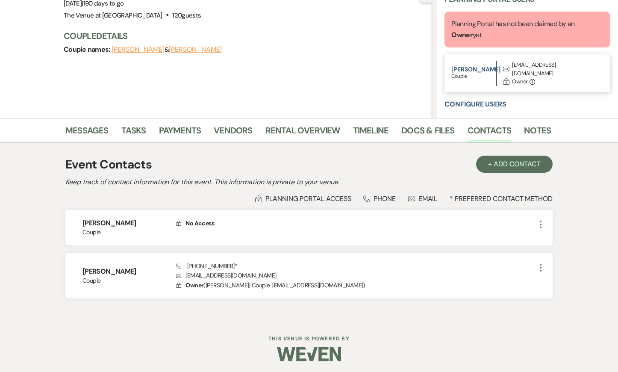
click at [168, 202] on div "Lock Planning Portal Access Phone Phone Envelope Email * Preferred Contact Meth…" at bounding box center [308, 198] width 487 height 9
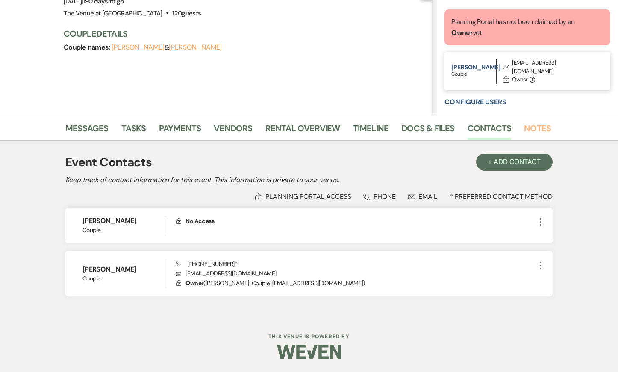
click at [538, 128] on link "Notes" at bounding box center [537, 130] width 27 height 19
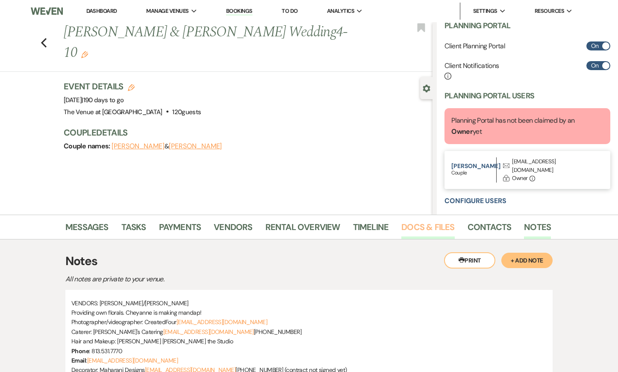
click at [431, 229] on link "Docs & Files" at bounding box center [427, 229] width 53 height 19
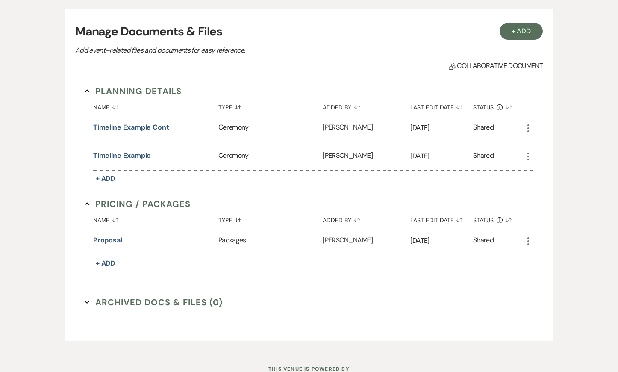
scroll to position [240, 0]
click at [106, 238] on button "Proposal" at bounding box center [107, 240] width 29 height 10
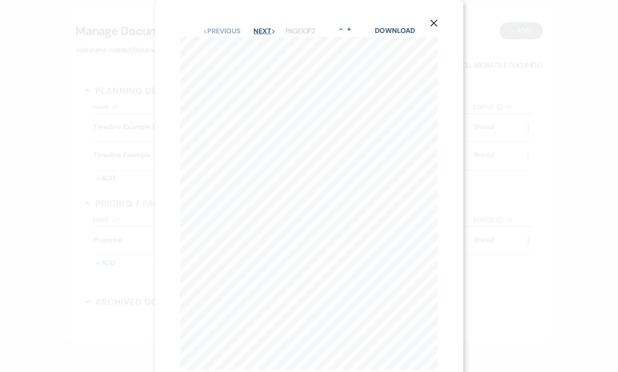
click at [267, 31] on button "Next Next" at bounding box center [264, 31] width 22 height 7
click at [228, 29] on button "Previous Previous" at bounding box center [221, 31] width 37 height 7
click at [401, 30] on link "Download" at bounding box center [395, 30] width 40 height 9
click at [156, 158] on div "X Previous Previous Next Next Page 1 of 2 - Zoom + Download [PERSON_NAME]/[PERS…" at bounding box center [309, 198] width 308 height 396
click at [435, 21] on icon "X" at bounding box center [434, 23] width 8 height 8
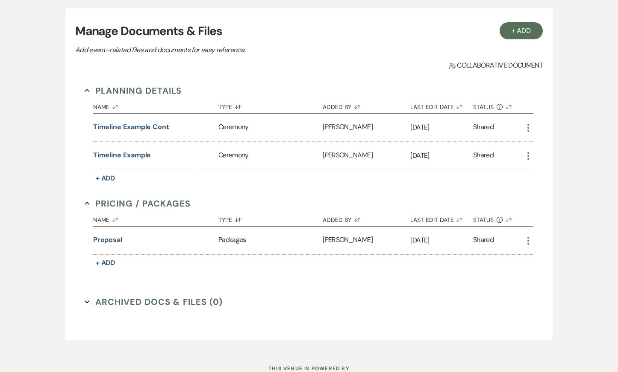
scroll to position [0, 0]
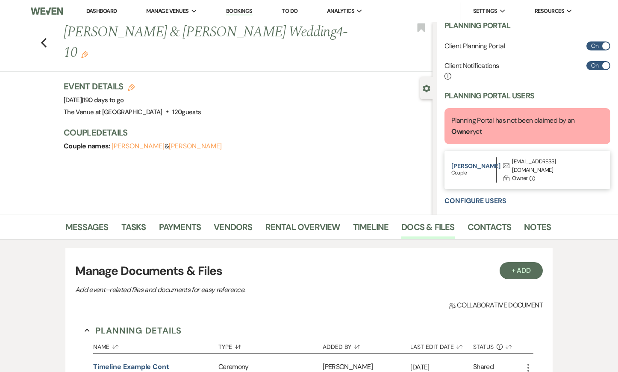
click at [531, 158] on div "[EMAIL_ADDRESS][DOMAIN_NAME]" at bounding box center [553, 165] width 82 height 17
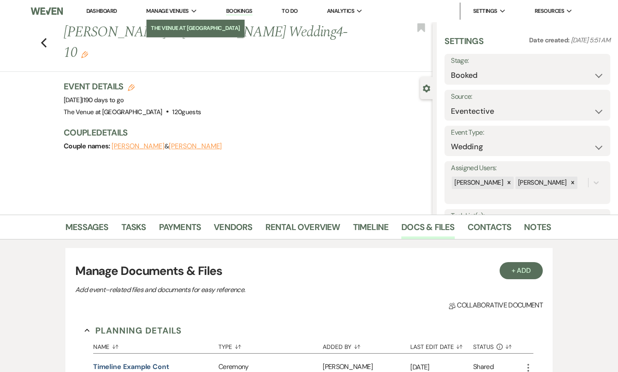
click at [152, 31] on li "The Venue at [GEOGRAPHIC_DATA]" at bounding box center [195, 28] width 89 height 9
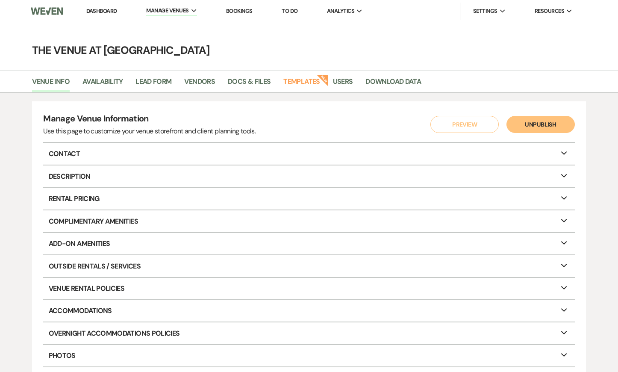
select select "15"
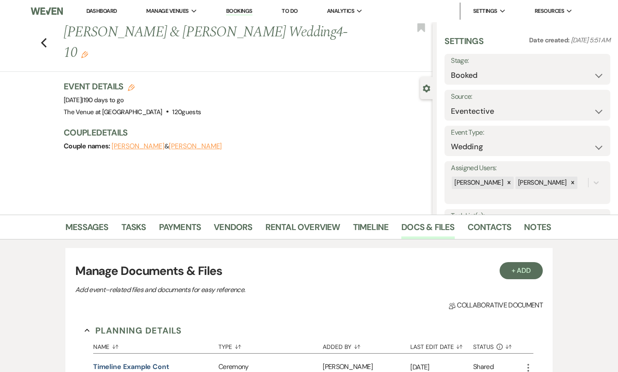
click at [101, 29] on h1 "[PERSON_NAME] & [PERSON_NAME] Wedding4-10 Edit" at bounding box center [210, 42] width 292 height 41
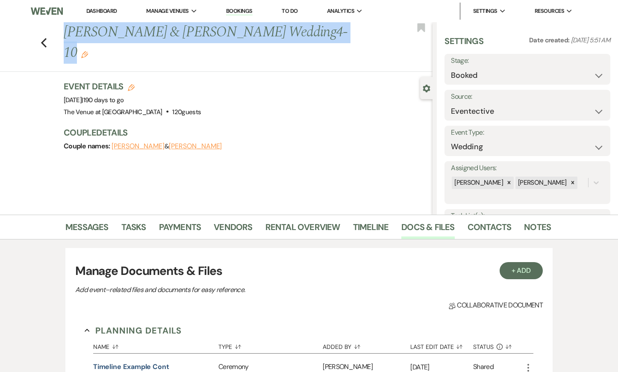
click at [101, 29] on h1 "[PERSON_NAME] & [PERSON_NAME] Wedding4-10 Edit" at bounding box center [210, 42] width 292 height 41
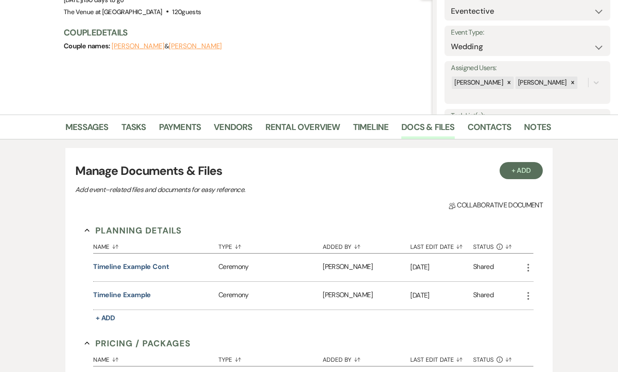
scroll to position [110, 0]
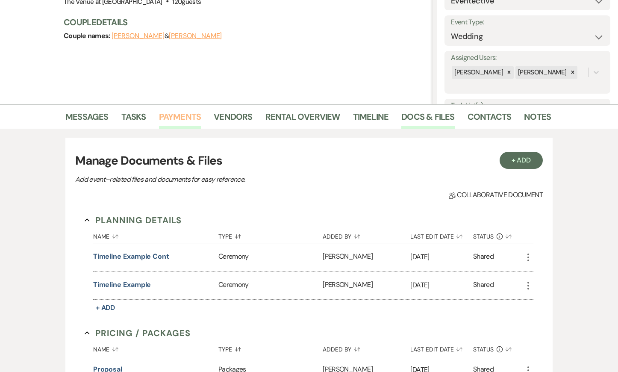
click at [165, 116] on link "Payments" at bounding box center [180, 119] width 42 height 19
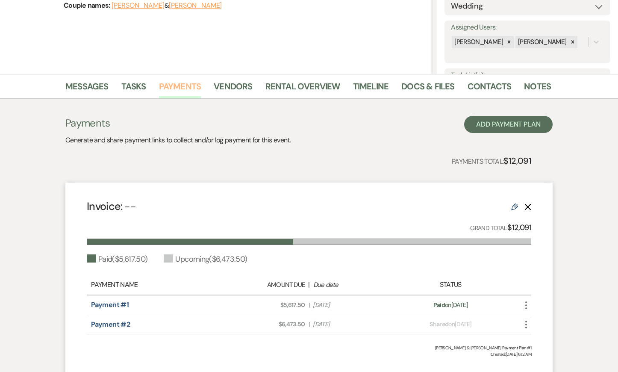
scroll to position [206, 0]
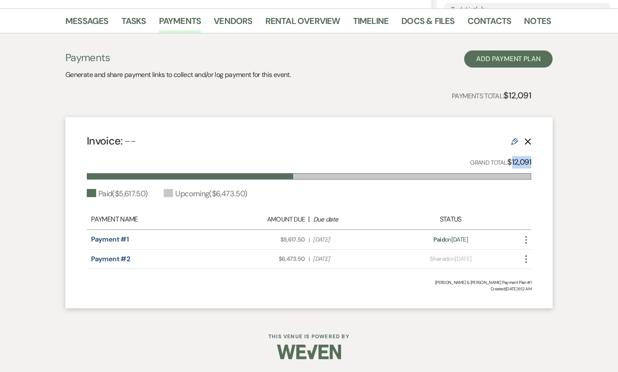
drag, startPoint x: 512, startPoint y: 161, endPoint x: 555, endPoint y: 161, distance: 42.3
click at [555, 161] on div "Messages Tasks Payments Vendors Rental Overview Timeline Docs & Files Contacts …" at bounding box center [309, 163] width 618 height 308
drag, startPoint x: 284, startPoint y: 239, endPoint x: 312, endPoint y: 239, distance: 28.2
click at [312, 239] on div "Amount Due: $5,617.50 | Due Date [DATE]" at bounding box center [309, 239] width 174 height 9
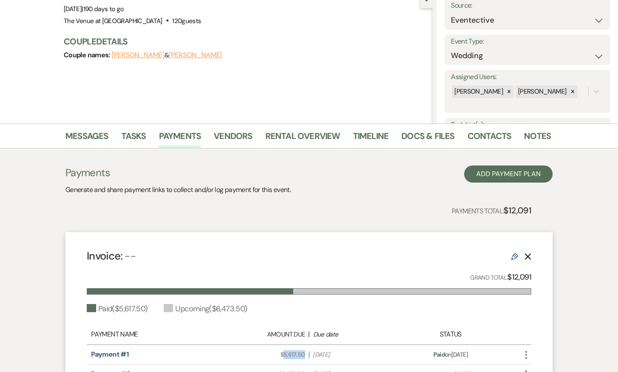
scroll to position [69, 0]
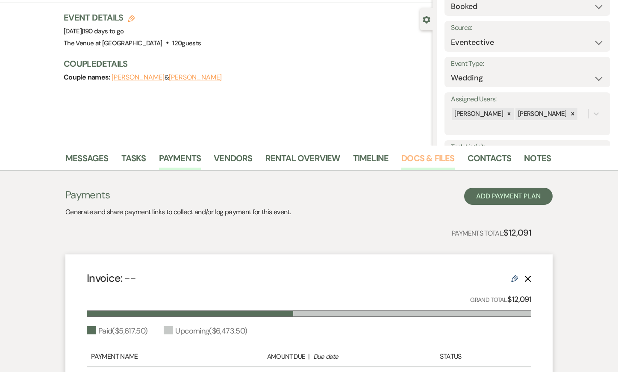
click at [409, 159] on link "Docs & Files" at bounding box center [427, 160] width 53 height 19
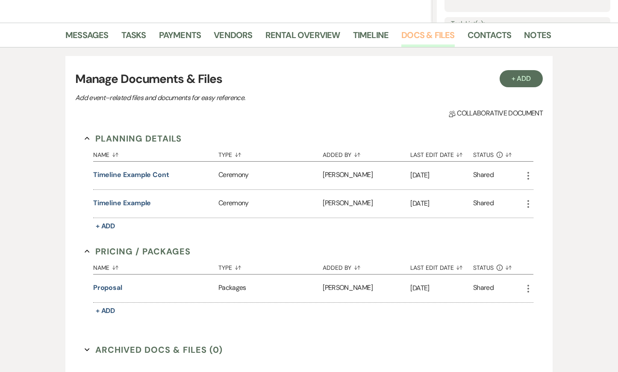
scroll to position [194, 0]
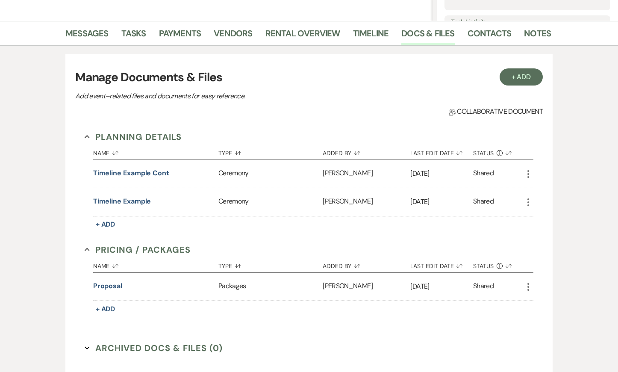
click at [525, 175] on icon "More" at bounding box center [528, 174] width 10 height 10
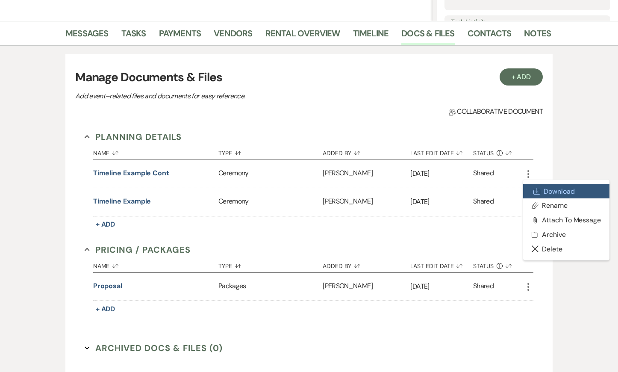
click at [542, 189] on link "Download Download" at bounding box center [566, 191] width 86 height 15
click at [286, 83] on h3 "Manage Documents & Files" at bounding box center [308, 77] width 467 height 18
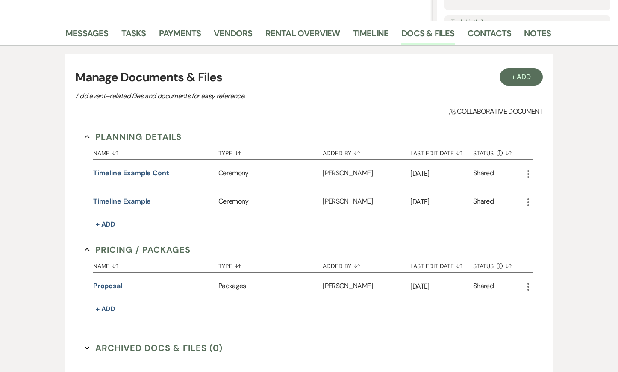
click at [528, 200] on icon "More" at bounding box center [528, 202] width 10 height 10
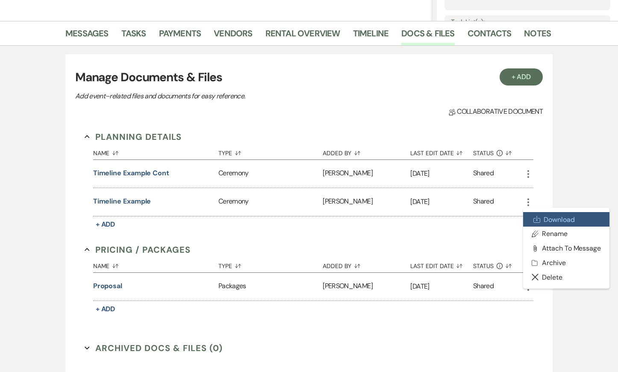
click at [538, 218] on use at bounding box center [537, 219] width 6 height 6
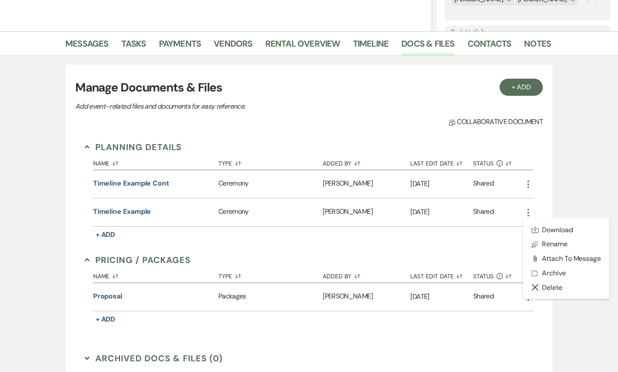
click at [354, 94] on h3 "Manage Documents & Files" at bounding box center [308, 88] width 467 height 18
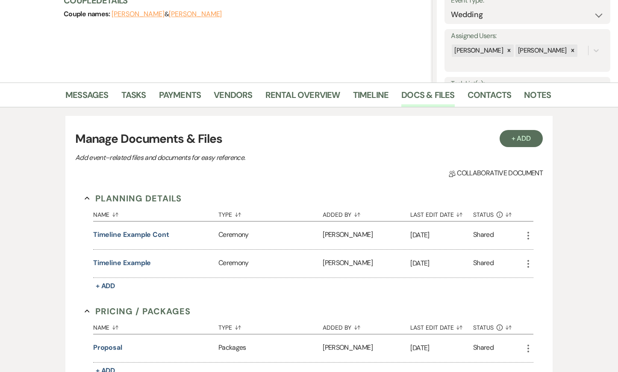
scroll to position [124, 0]
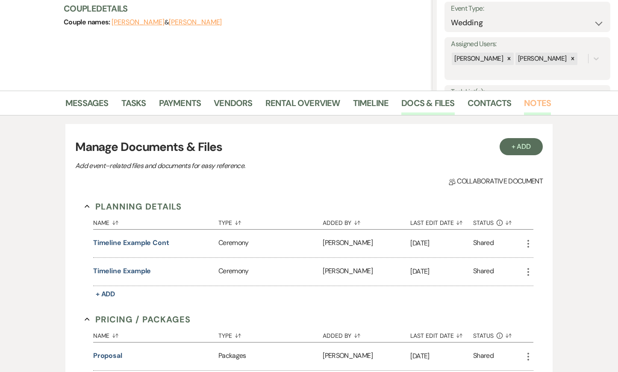
click at [531, 103] on link "Notes" at bounding box center [537, 105] width 27 height 19
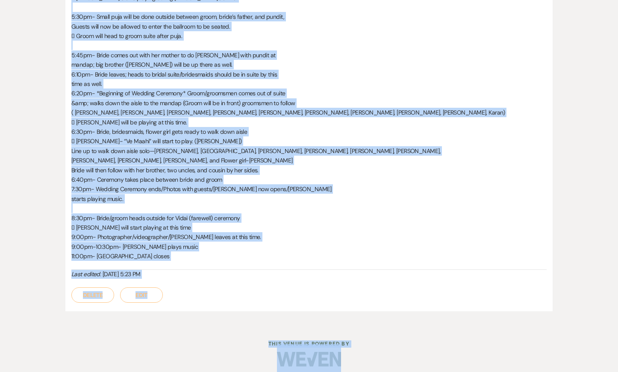
scroll to position [1193, 0]
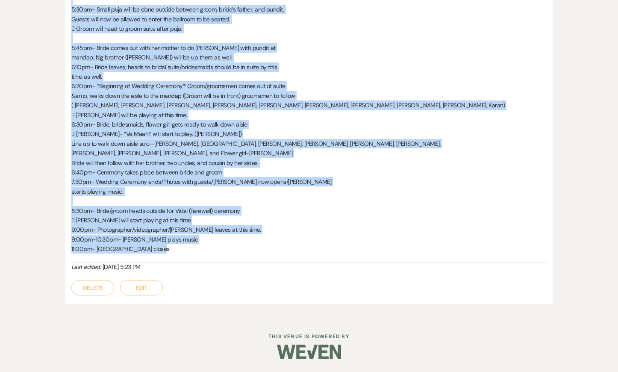
drag, startPoint x: 72, startPoint y: 110, endPoint x: 184, endPoint y: 248, distance: 177.9
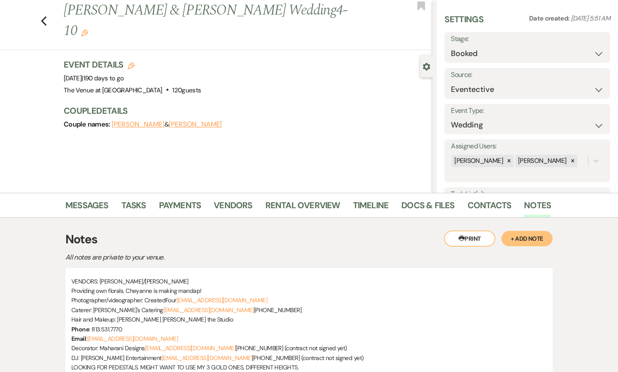
scroll to position [0, 0]
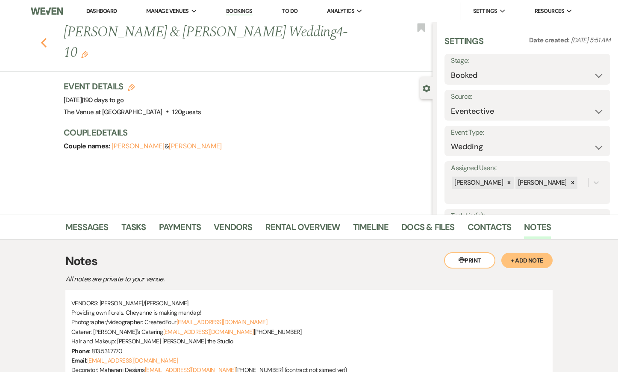
click at [46, 38] on icon "Previous" at bounding box center [44, 43] width 6 height 10
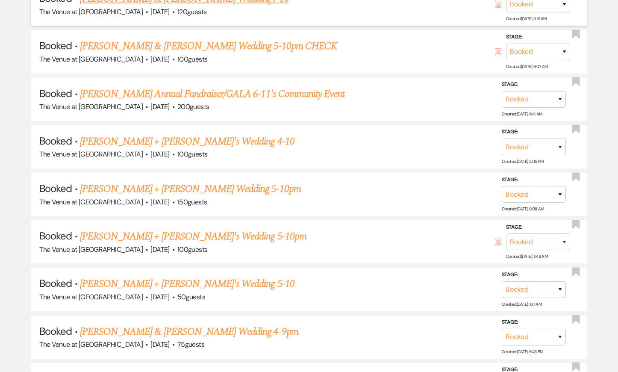
scroll to position [1593, 0]
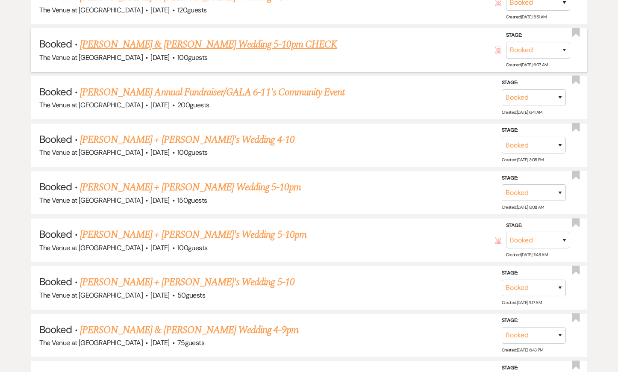
click at [145, 58] on span "·" at bounding box center [146, 58] width 3 height 0
click at [123, 37] on link "[PERSON_NAME] & [PERSON_NAME] Wedding 5-10pm CHECK" at bounding box center [208, 44] width 257 height 15
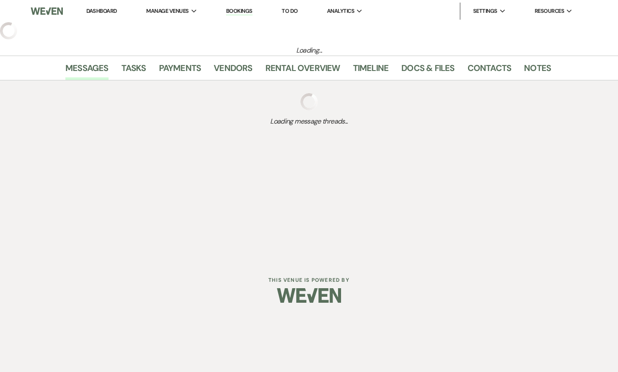
select select "6"
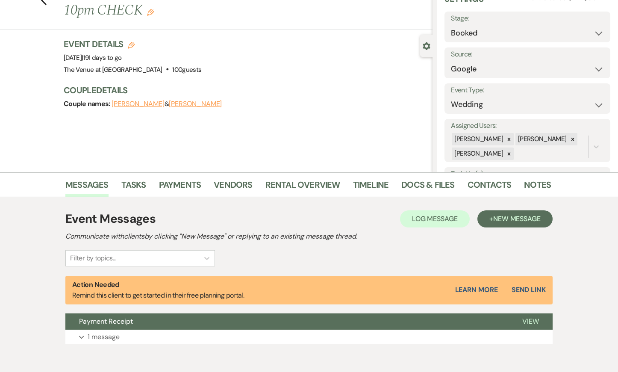
scroll to position [244, 0]
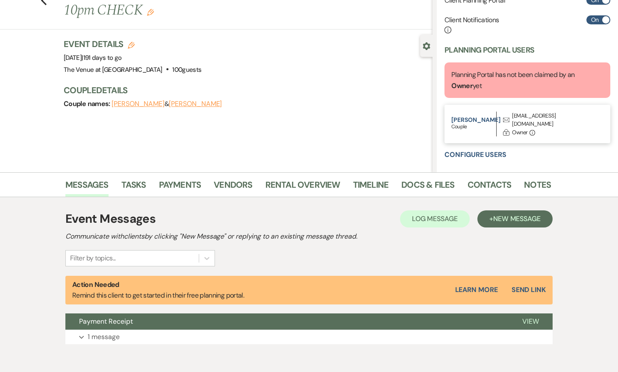
click at [533, 117] on div "[EMAIL_ADDRESS][DOMAIN_NAME]" at bounding box center [553, 120] width 82 height 17
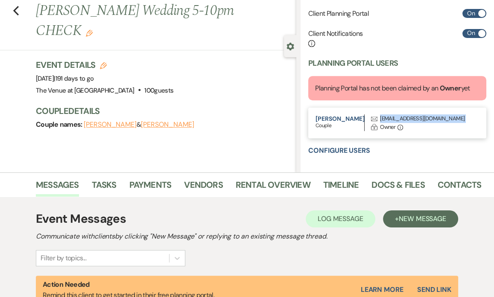
scroll to position [0, 0]
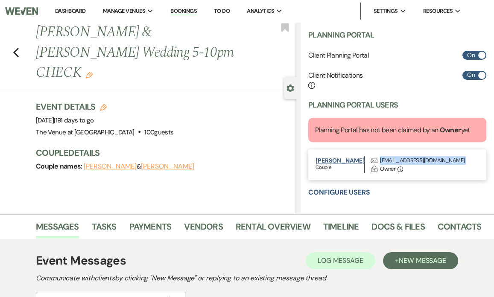
click at [346, 161] on button "[PERSON_NAME]" at bounding box center [340, 161] width 49 height 6
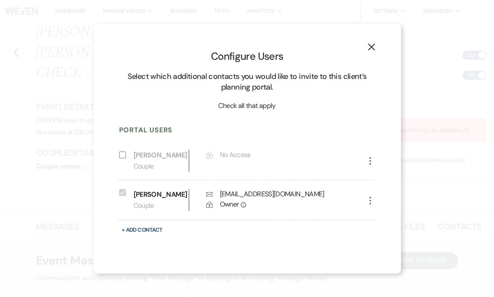
click at [166, 194] on p "[PERSON_NAME]" at bounding box center [159, 194] width 51 height 11
click at [369, 45] on use "button" at bounding box center [371, 47] width 7 height 7
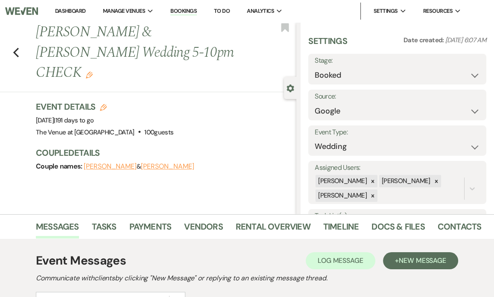
click at [91, 33] on h1 "[PERSON_NAME] & [PERSON_NAME] Wedding 5-10pm CHECK Edit" at bounding box center [138, 52] width 205 height 61
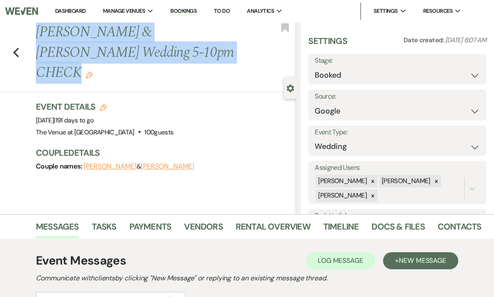
click at [91, 33] on h1 "[PERSON_NAME] & [PERSON_NAME] Wedding 5-10pm CHECK Edit" at bounding box center [138, 52] width 205 height 61
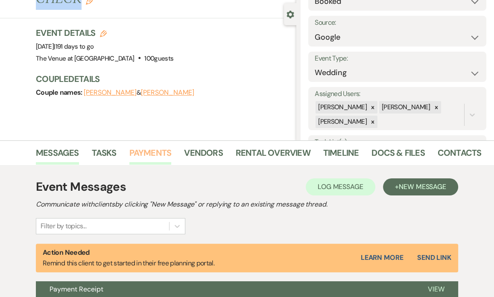
click at [137, 149] on link "Payments" at bounding box center [150, 155] width 42 height 19
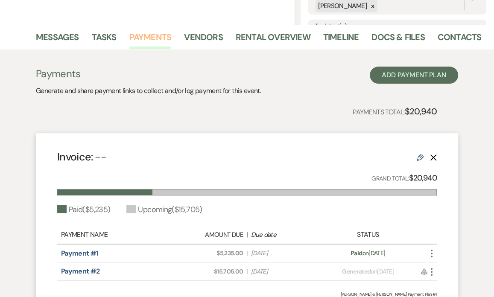
scroll to position [190, 0]
drag, startPoint x: 412, startPoint y: 110, endPoint x: 450, endPoint y: 109, distance: 38.0
click at [450, 109] on div "Payments Generate and share payment links to collect and/or log payment for thi…" at bounding box center [247, 193] width 423 height 254
click at [430, 110] on strong "$20,940" at bounding box center [421, 111] width 32 height 11
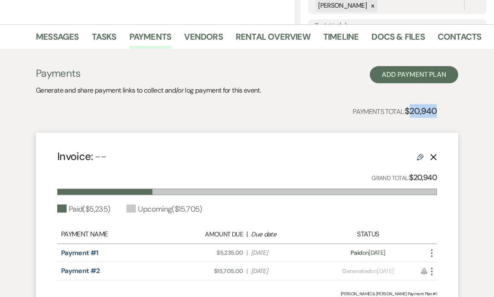
click at [430, 110] on strong "$20,940" at bounding box center [421, 111] width 32 height 11
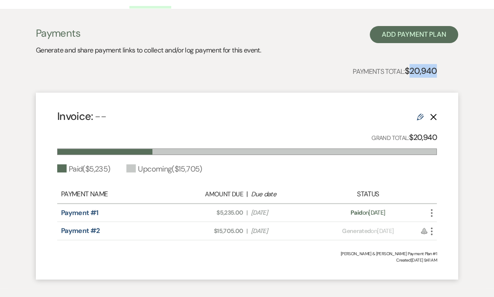
scroll to position [276, 0]
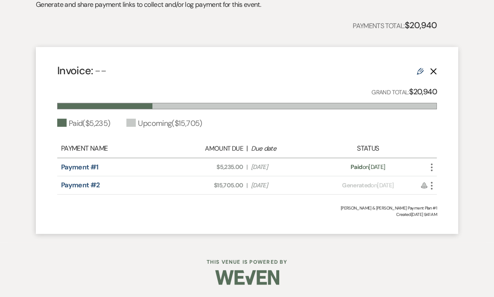
click at [226, 167] on span "Amount Due: $5,235.00" at bounding box center [210, 167] width 66 height 9
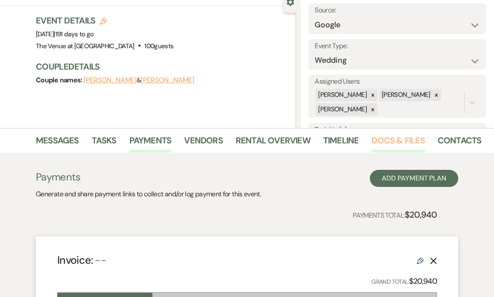
click at [379, 146] on link "Docs & Files" at bounding box center [398, 143] width 53 height 19
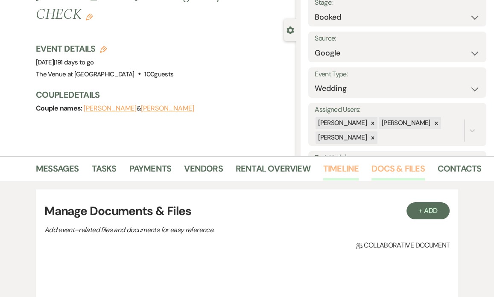
scroll to position [0, 35]
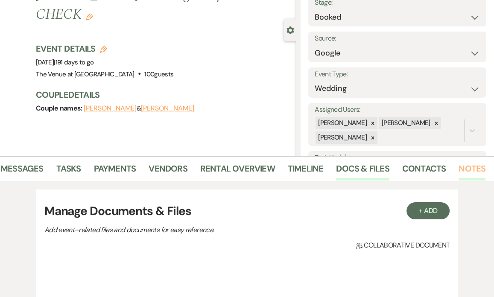
click at [469, 166] on link "Notes" at bounding box center [472, 171] width 27 height 19
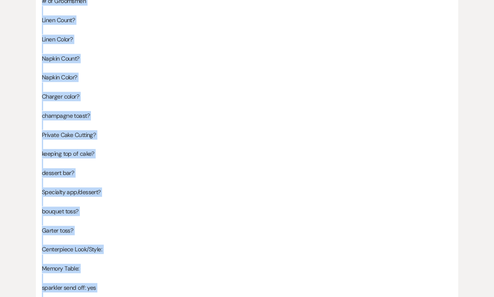
scroll to position [817, 0]
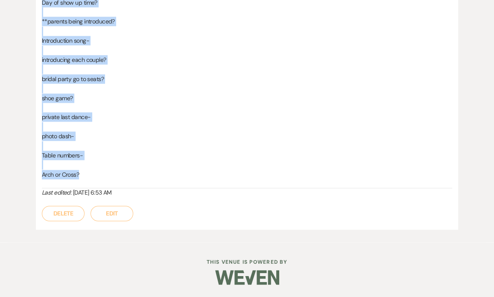
drag, startPoint x: 43, startPoint y: 65, endPoint x: 94, endPoint y: 176, distance: 122.2
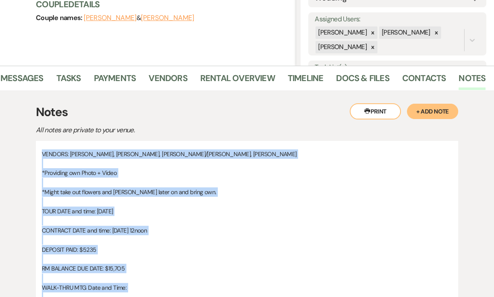
scroll to position [0, 0]
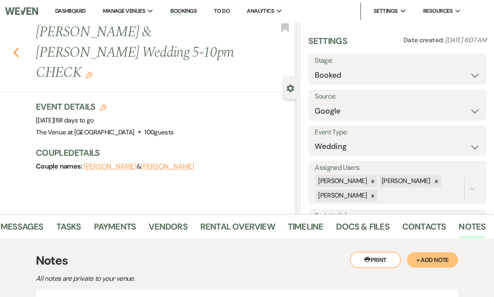
click at [15, 48] on use "button" at bounding box center [16, 52] width 6 height 9
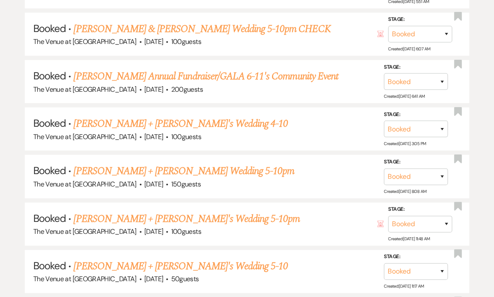
scroll to position [1610, 0]
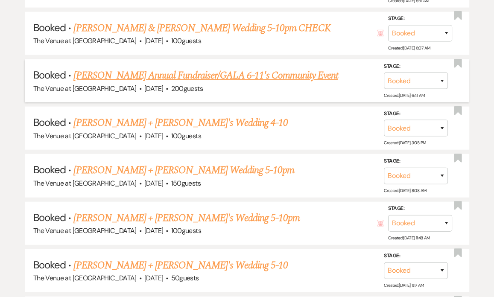
click at [89, 68] on link "[PERSON_NAME] Annual Fundraiser/GALA 6-11's Community Event" at bounding box center [205, 75] width 264 height 15
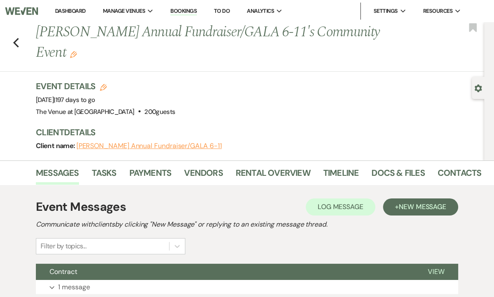
click at [476, 84] on button "Gear Settings" at bounding box center [479, 88] width 8 height 8
select select "20"
select select "7"
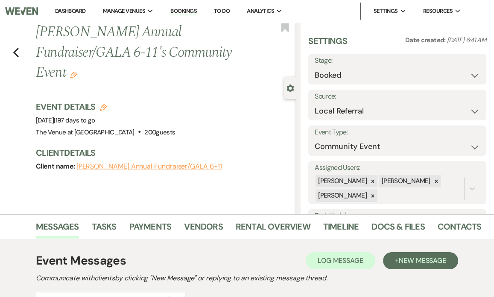
scroll to position [241, 0]
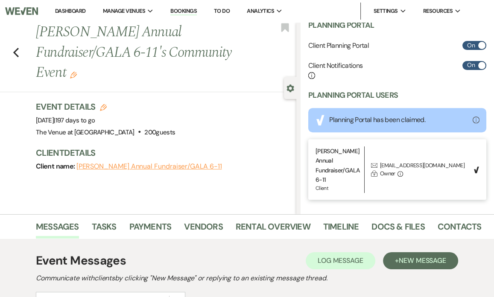
click at [392, 161] on div "[EMAIL_ADDRESS][DOMAIN_NAME]" at bounding box center [422, 165] width 85 height 9
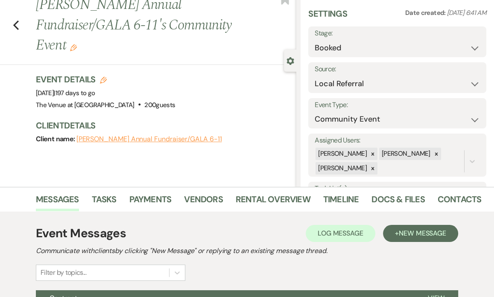
scroll to position [26, 0]
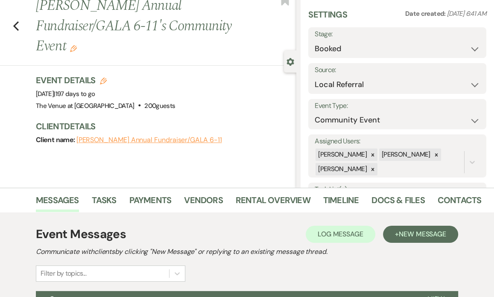
click at [114, 26] on h1 "[PERSON_NAME] Annual Fundraiser/GALA 6-11's Community Event Edit" at bounding box center [138, 26] width 205 height 61
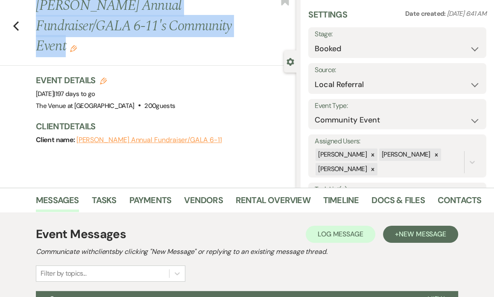
click at [114, 26] on h1 "[PERSON_NAME] Annual Fundraiser/GALA 6-11's Community Event Edit" at bounding box center [138, 26] width 205 height 61
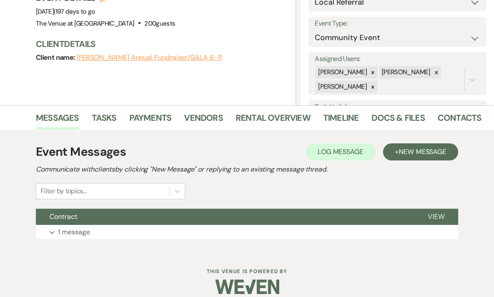
scroll to position [118, 0]
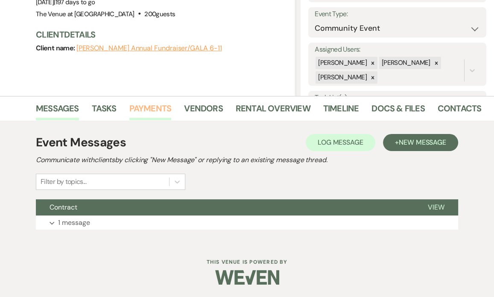
click at [149, 109] on link "Payments" at bounding box center [150, 111] width 42 height 19
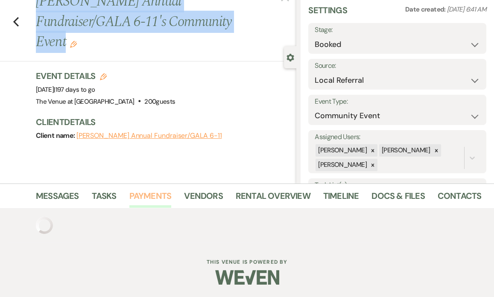
scroll to position [74, 0]
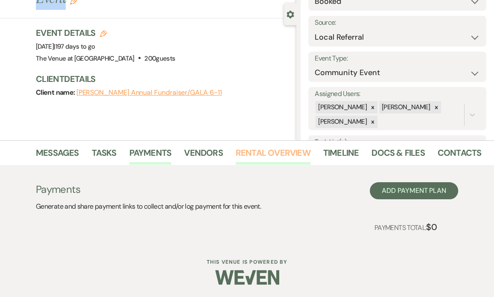
click at [295, 156] on link "Rental Overview" at bounding box center [273, 155] width 75 height 19
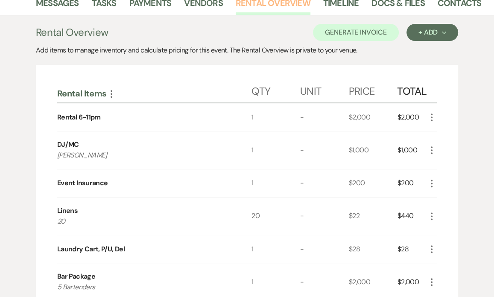
scroll to position [72, 0]
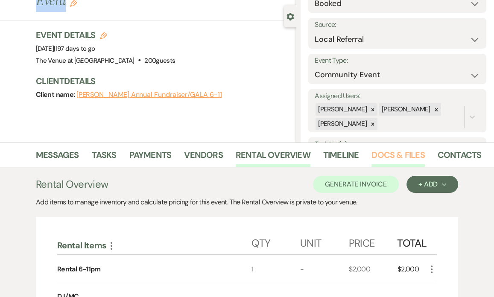
click at [391, 154] on link "Docs & Files" at bounding box center [398, 157] width 53 height 19
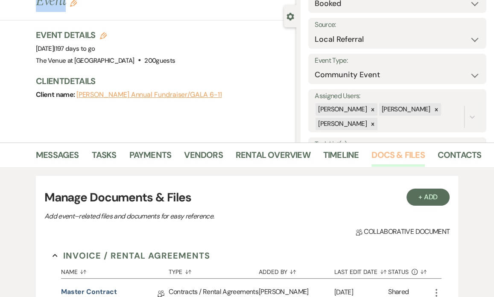
scroll to position [211, 0]
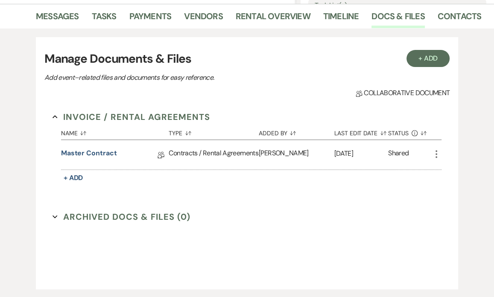
click at [437, 155] on icon "More" at bounding box center [436, 154] width 10 height 10
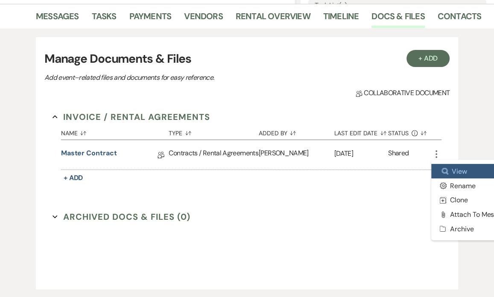
click at [446, 168] on use at bounding box center [445, 171] width 6 height 6
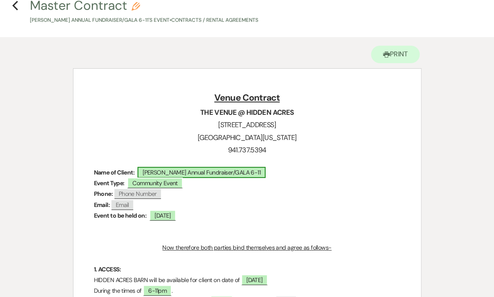
scroll to position [47, 0]
drag, startPoint x: 283, startPoint y: 172, endPoint x: 144, endPoint y: 173, distance: 139.3
click at [144, 173] on p "Name of Client: ﻿ [PERSON_NAME] Annual Fundraiser/GALA 6-11 ﻿" at bounding box center [247, 172] width 307 height 11
drag, startPoint x: 295, startPoint y: 169, endPoint x: 148, endPoint y: 171, distance: 147.0
click at [148, 171] on p "Name of Client: ﻿ [PERSON_NAME] Annual Fundraiser/GALA 6-11 ﻿" at bounding box center [247, 172] width 307 height 11
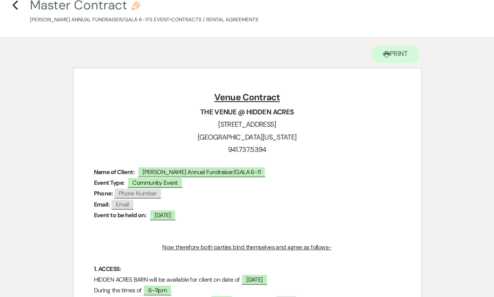
click at [377, 110] on h3 "THE VENUE @ HIDDEN ACRES" at bounding box center [247, 112] width 307 height 12
click at [401, 52] on button "Printer Print" at bounding box center [395, 54] width 49 height 18
click at [155, 50] on div "Printer Print" at bounding box center [247, 51] width 349 height 31
click at [15, 1] on icon "Previous" at bounding box center [15, 5] width 6 height 10
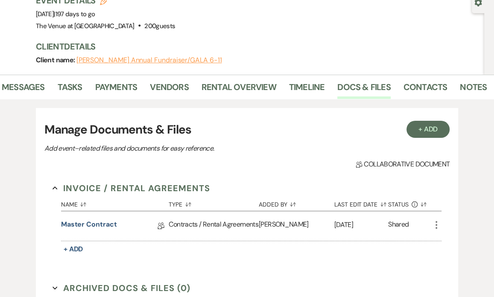
scroll to position [0, 35]
click at [459, 88] on link "Notes" at bounding box center [472, 89] width 27 height 19
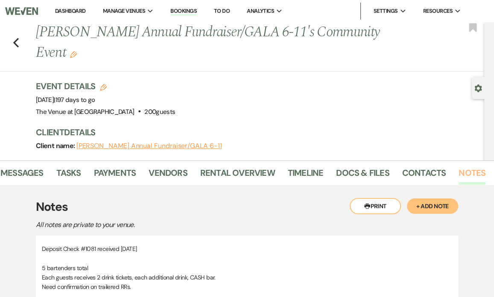
scroll to position [185, 0]
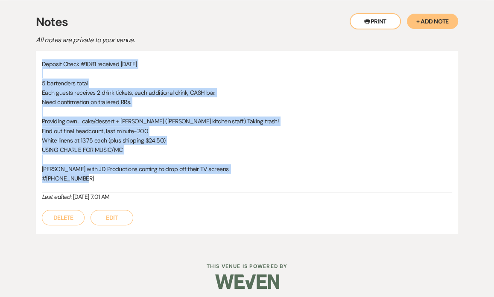
drag, startPoint x: 42, startPoint y: 65, endPoint x: 147, endPoint y: 191, distance: 163.8
click at [147, 191] on div "Deposit Check #1081 received [DATE] 5 bartenders total Each guests receives 2 d…" at bounding box center [247, 125] width 411 height 133
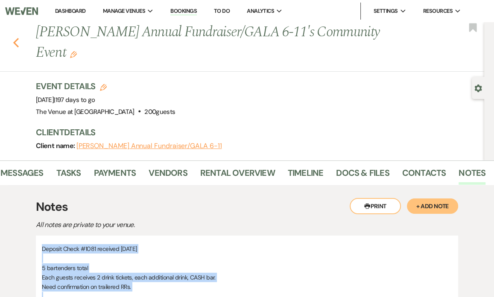
click at [17, 41] on use "button" at bounding box center [16, 42] width 6 height 9
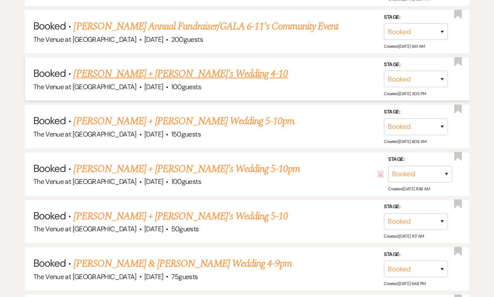
scroll to position [1661, 0]
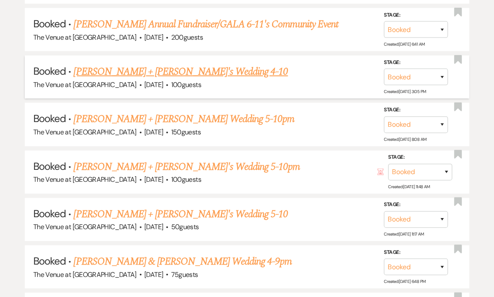
click at [99, 64] on link "[PERSON_NAME] + [PERSON_NAME]'s Wedding 4-10" at bounding box center [180, 71] width 214 height 15
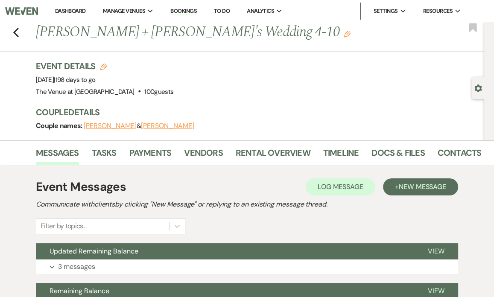
click at [475, 90] on use "button" at bounding box center [478, 89] width 7 height 8
select select "12"
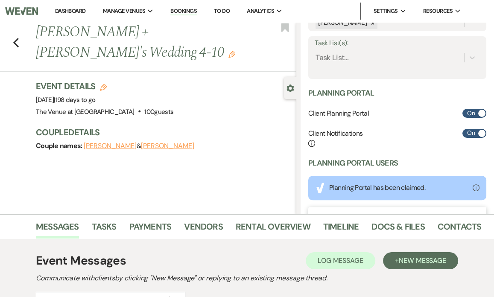
scroll to position [222, 0]
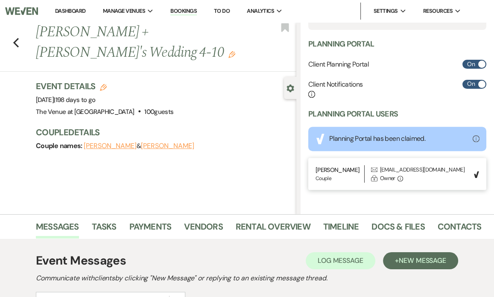
click at [397, 170] on div "[EMAIL_ADDRESS][DOMAIN_NAME]" at bounding box center [422, 170] width 85 height 9
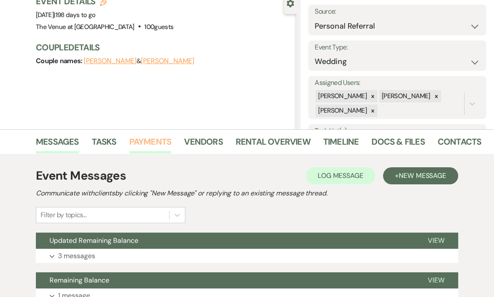
click at [145, 140] on link "Payments" at bounding box center [150, 144] width 42 height 19
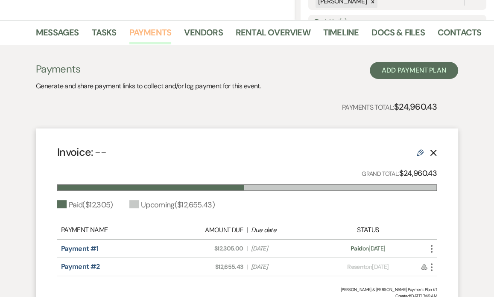
scroll to position [195, 0]
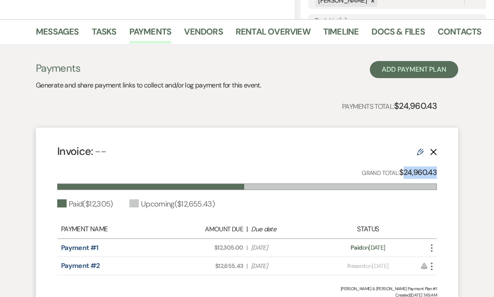
drag, startPoint x: 404, startPoint y: 173, endPoint x: 463, endPoint y: 172, distance: 59.4
click at [463, 172] on div "Payments Generate and share payment links to collect and/or log payment for thi…" at bounding box center [247, 183] width 479 height 279
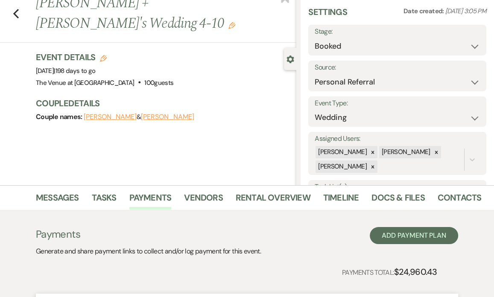
scroll to position [0, 0]
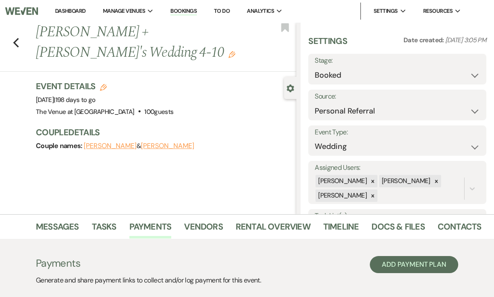
click at [131, 36] on h1 "[PERSON_NAME] + [PERSON_NAME]'s Wedding 4-10 Edit" at bounding box center [138, 42] width 205 height 41
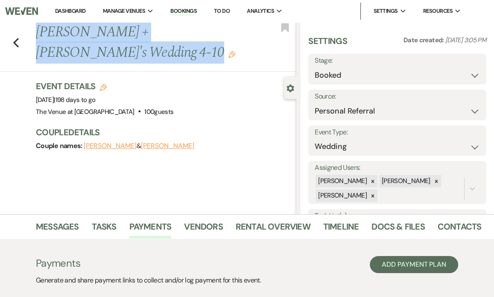
click at [131, 36] on h1 "[PERSON_NAME] + [PERSON_NAME]'s Wedding 4-10 Edit" at bounding box center [138, 42] width 205 height 41
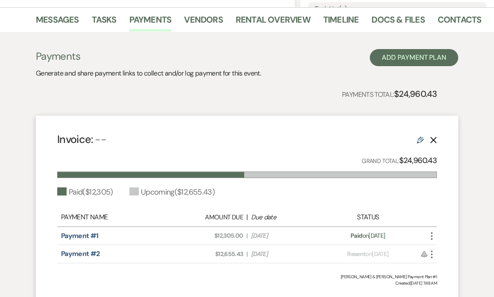
scroll to position [276, 0]
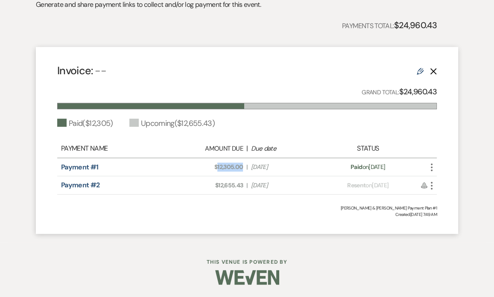
drag, startPoint x: 217, startPoint y: 167, endPoint x: 243, endPoint y: 167, distance: 26.1
click at [244, 167] on div "Amount Due: $12,305.00 | Due Date [DATE]" at bounding box center [247, 167] width 149 height 9
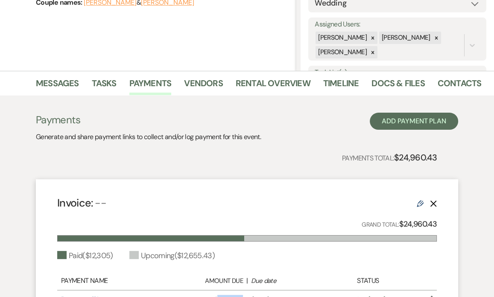
scroll to position [0, 0]
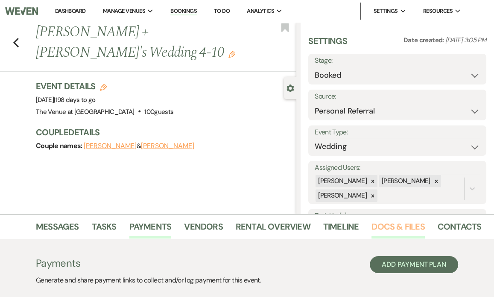
click at [395, 224] on link "Docs & Files" at bounding box center [398, 229] width 53 height 19
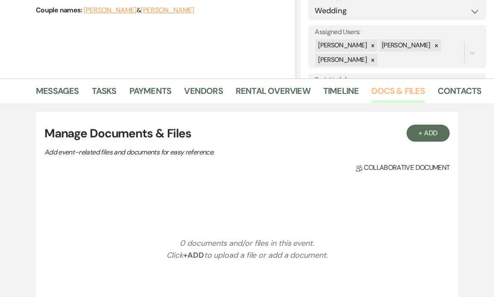
scroll to position [0, 35]
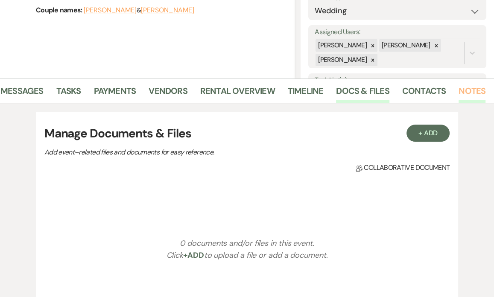
click at [474, 90] on link "Notes" at bounding box center [472, 93] width 27 height 19
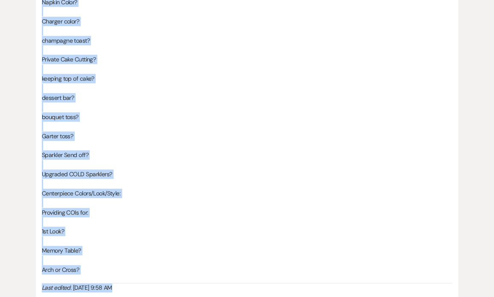
scroll to position [702, 0]
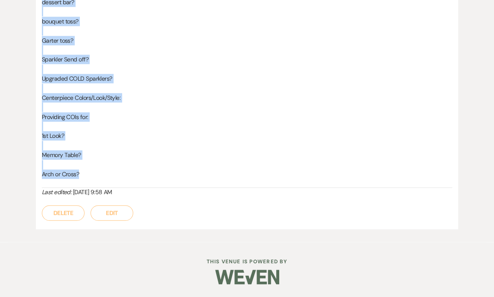
drag, startPoint x: 43, startPoint y: 98, endPoint x: 139, endPoint y: 180, distance: 126.4
click at [113, 101] on p "Centerpiece Colors/Look/Style:" at bounding box center [247, 97] width 411 height 9
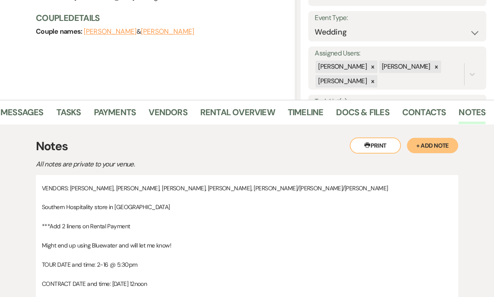
scroll to position [0, 0]
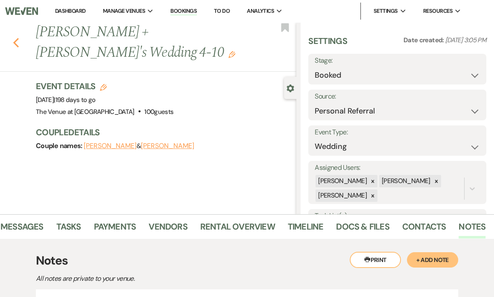
click at [15, 38] on use "button" at bounding box center [16, 42] width 6 height 9
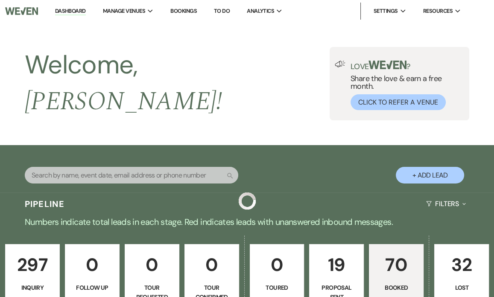
scroll to position [1661, 0]
